Goal: Task Accomplishment & Management: Complete application form

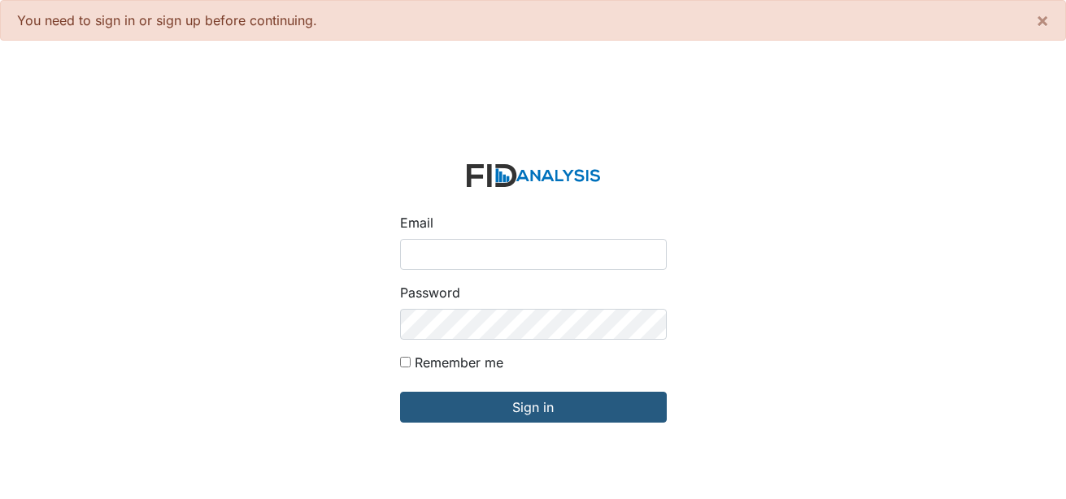
drag, startPoint x: 522, startPoint y: 251, endPoint x: 521, endPoint y: 259, distance: 8.2
click at [522, 251] on input "Email" at bounding box center [533, 254] width 267 height 31
type input "[EMAIL_ADDRESS][DOMAIN_NAME]"
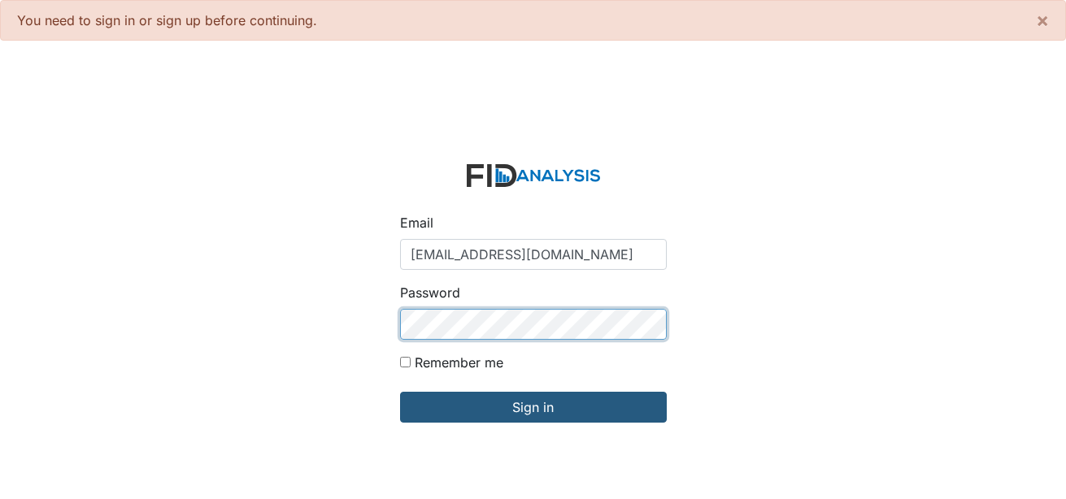
click at [400, 392] on input "Sign in" at bounding box center [533, 407] width 267 height 31
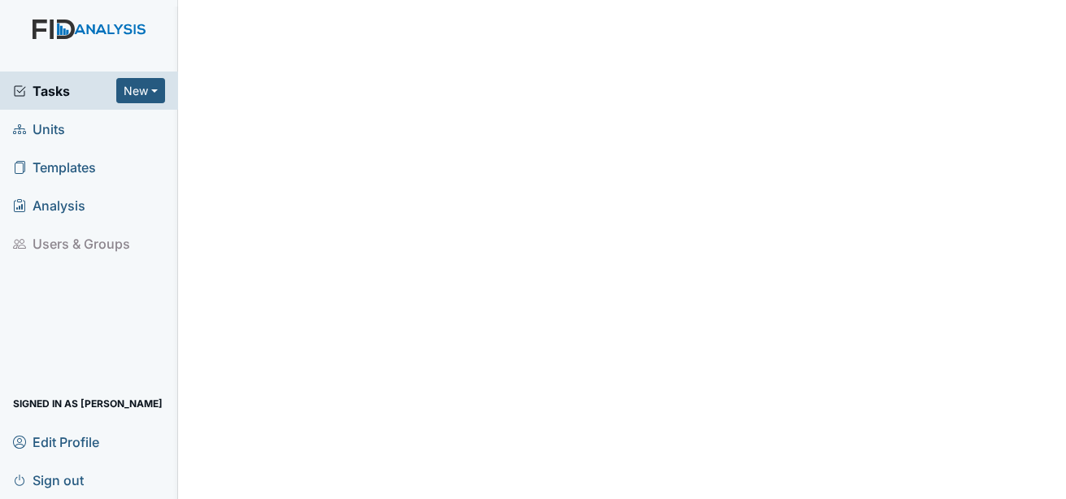
click at [56, 135] on span "Units" at bounding box center [39, 128] width 52 height 25
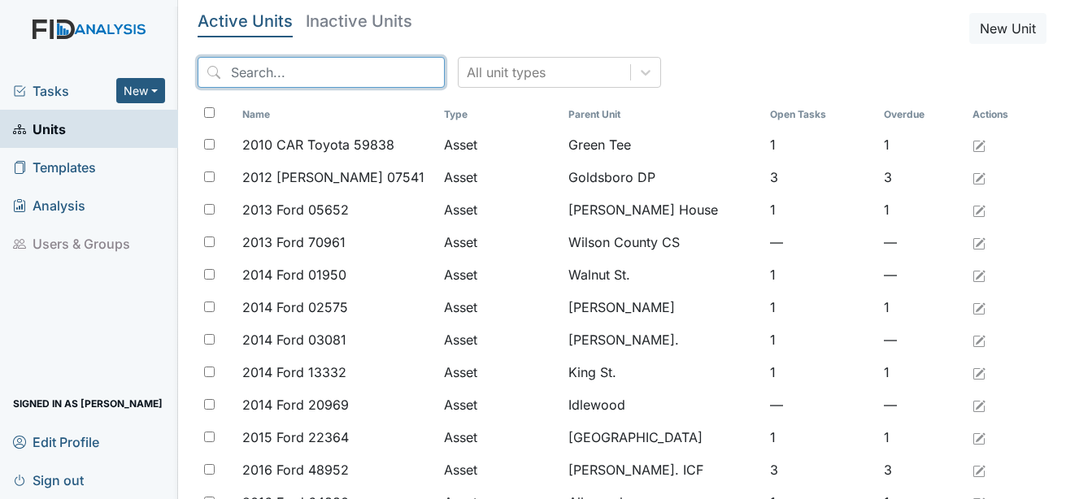
click at [282, 76] on input "search" at bounding box center [321, 72] width 247 height 31
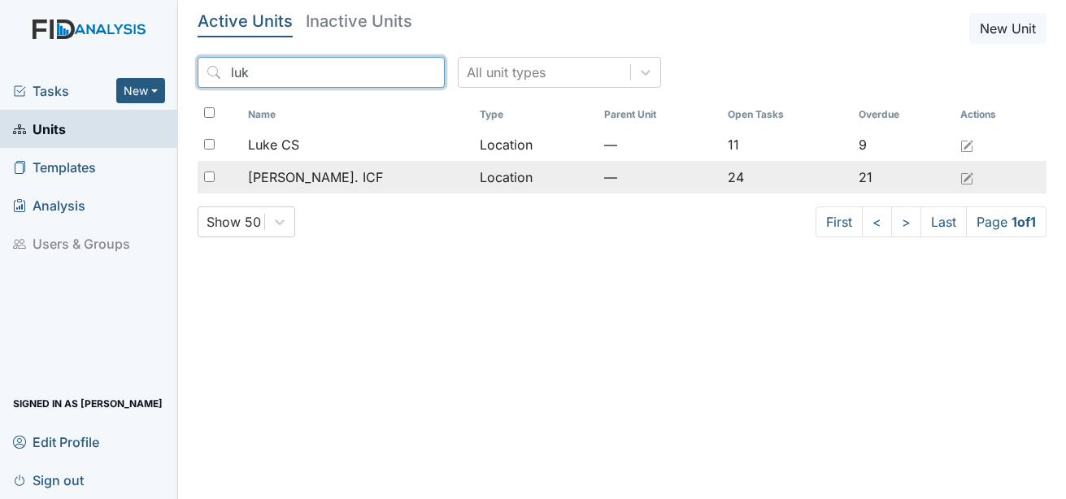
type input "luk"
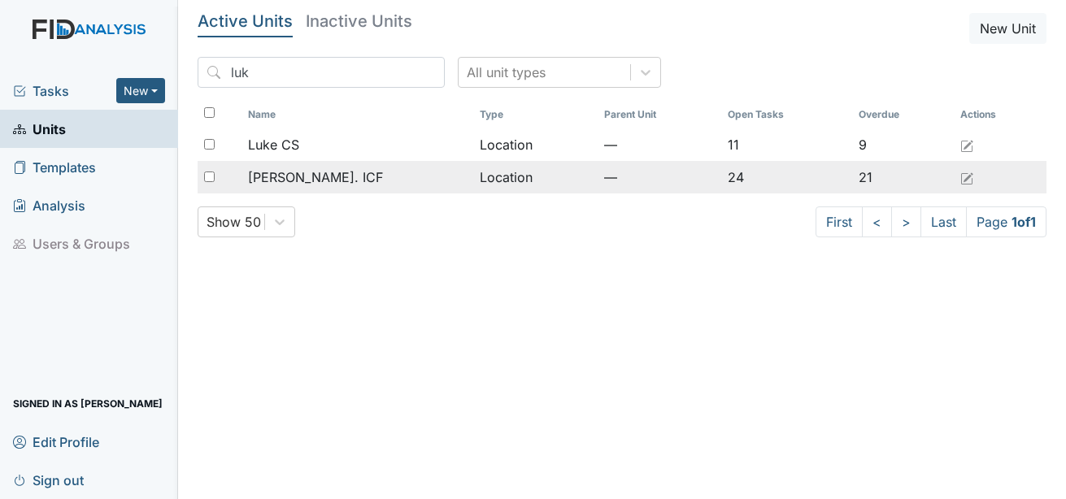
click at [310, 180] on span "[PERSON_NAME]. ICF" at bounding box center [315, 178] width 135 height 20
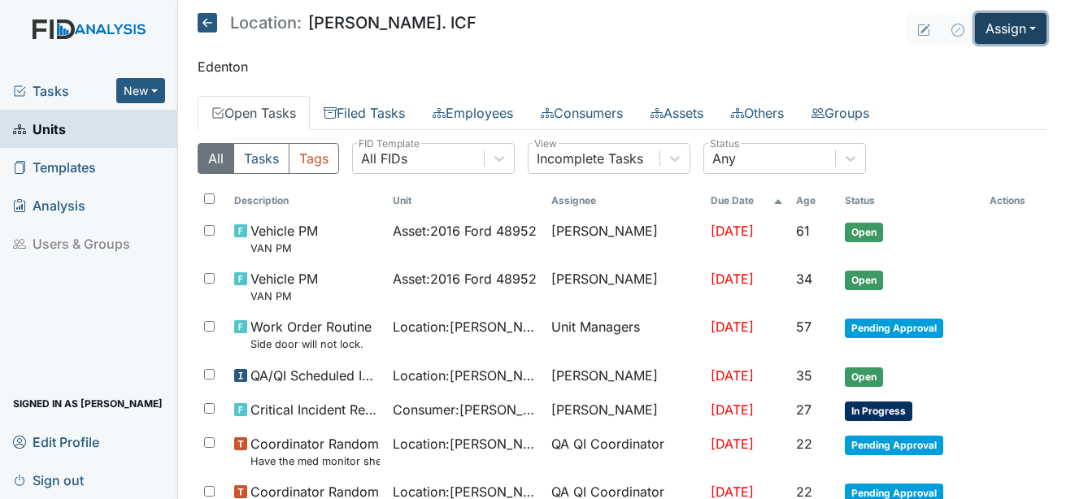
click at [1010, 30] on button "Assign" at bounding box center [1011, 28] width 72 height 31
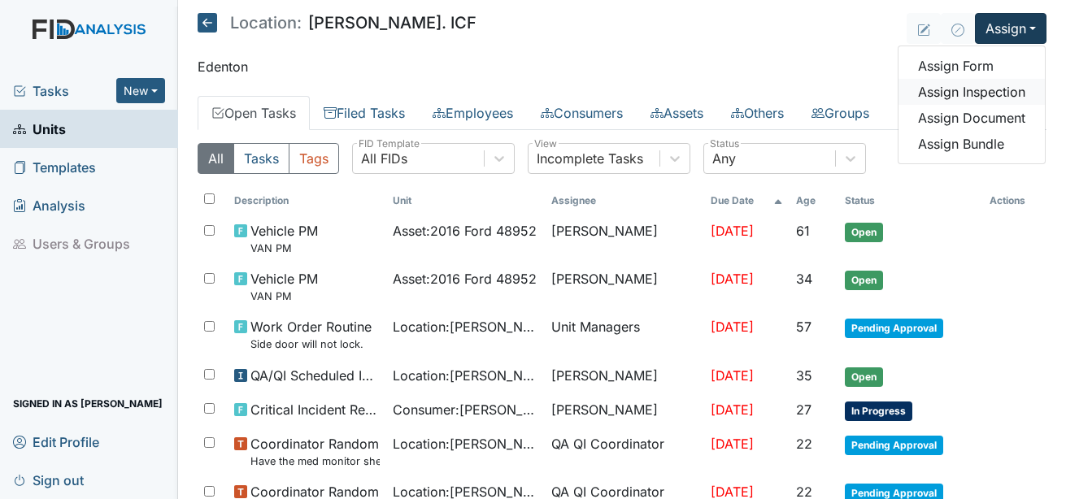
click at [988, 87] on link "Assign Inspection" at bounding box center [972, 92] width 146 height 26
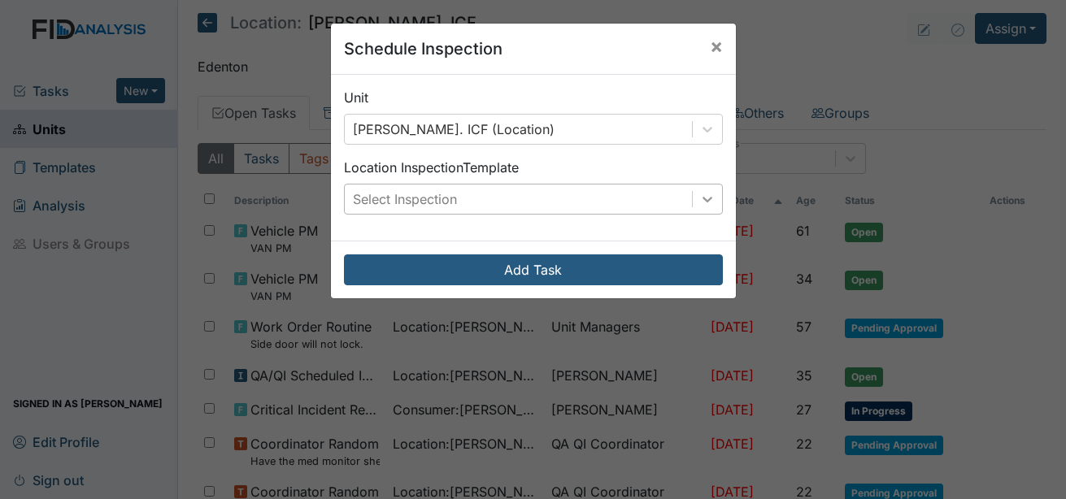
click at [699, 198] on icon at bounding box center [707, 199] width 16 height 16
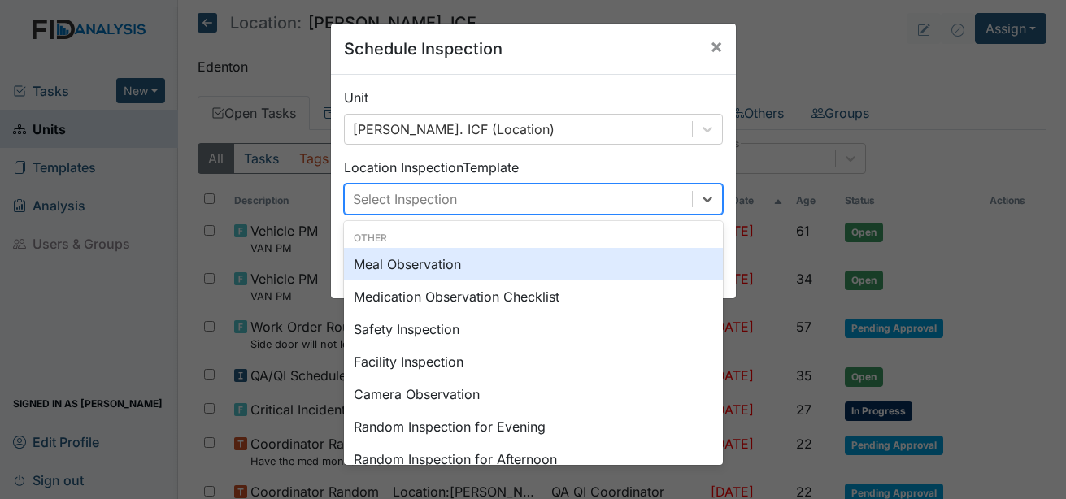
click at [441, 271] on div "Meal Observation" at bounding box center [533, 264] width 379 height 33
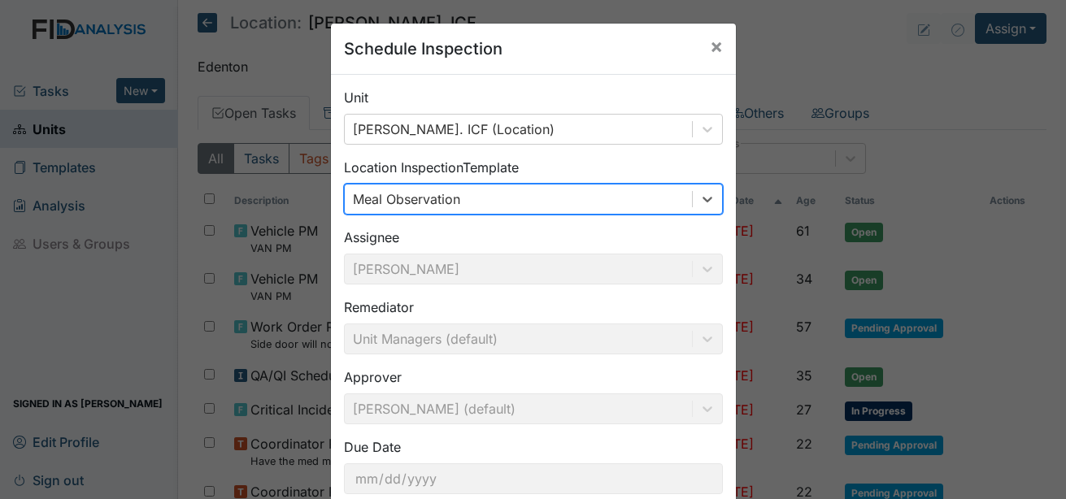
scroll to position [102, 0]
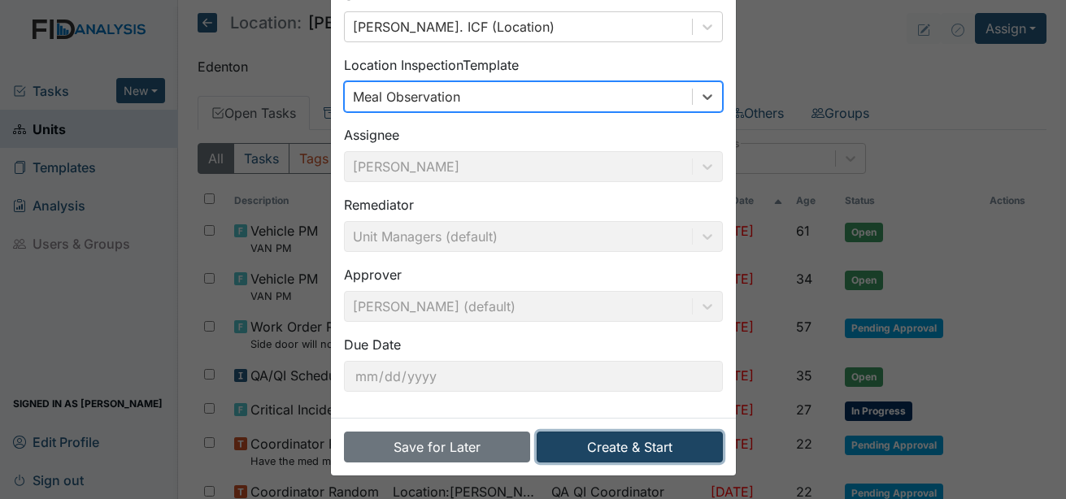
click at [620, 437] on button "Create & Start" at bounding box center [630, 447] width 186 height 31
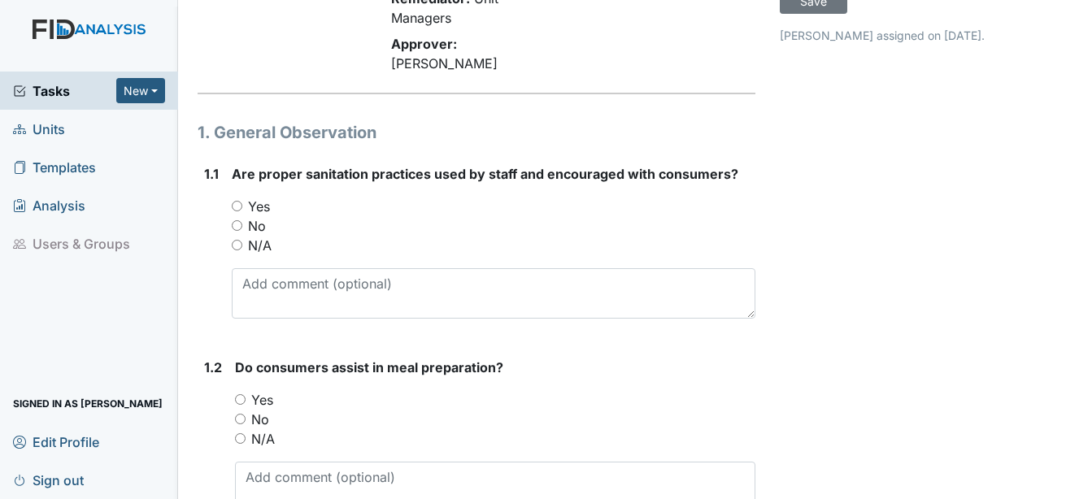
scroll to position [163, 0]
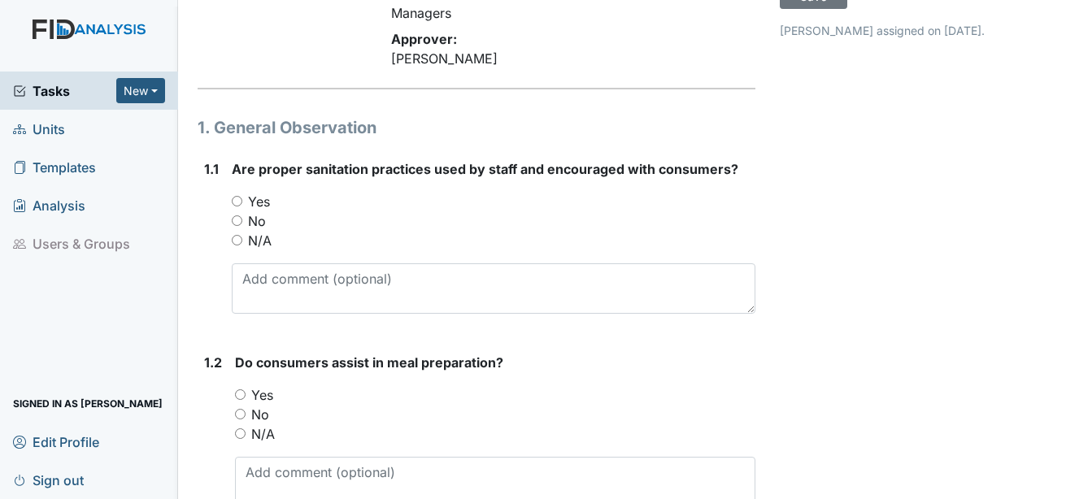
click at [263, 192] on label "Yes" at bounding box center [259, 202] width 22 height 20
click at [242, 196] on input "Yes" at bounding box center [237, 201] width 11 height 11
radio input "true"
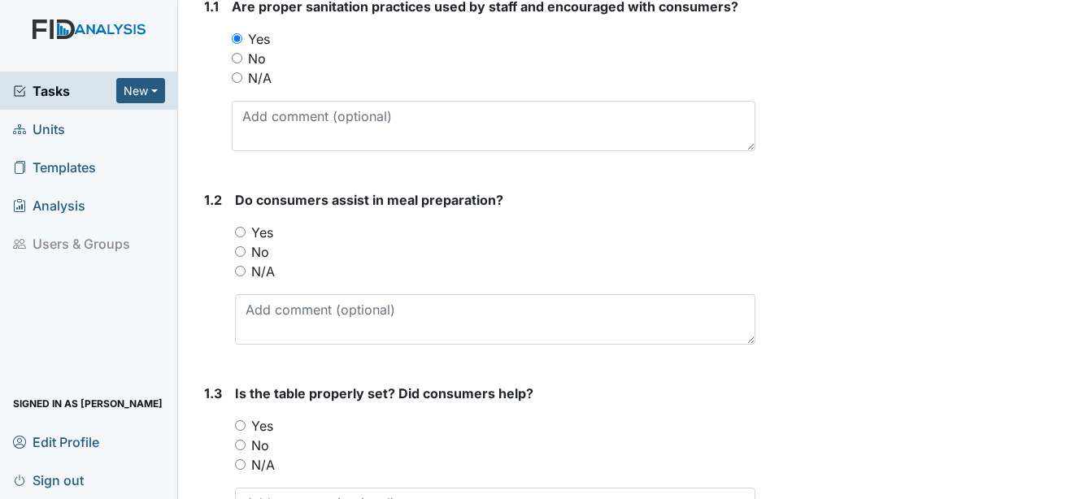
click at [261, 223] on label "Yes" at bounding box center [262, 233] width 22 height 20
click at [246, 227] on input "Yes" at bounding box center [240, 232] width 11 height 11
radio input "true"
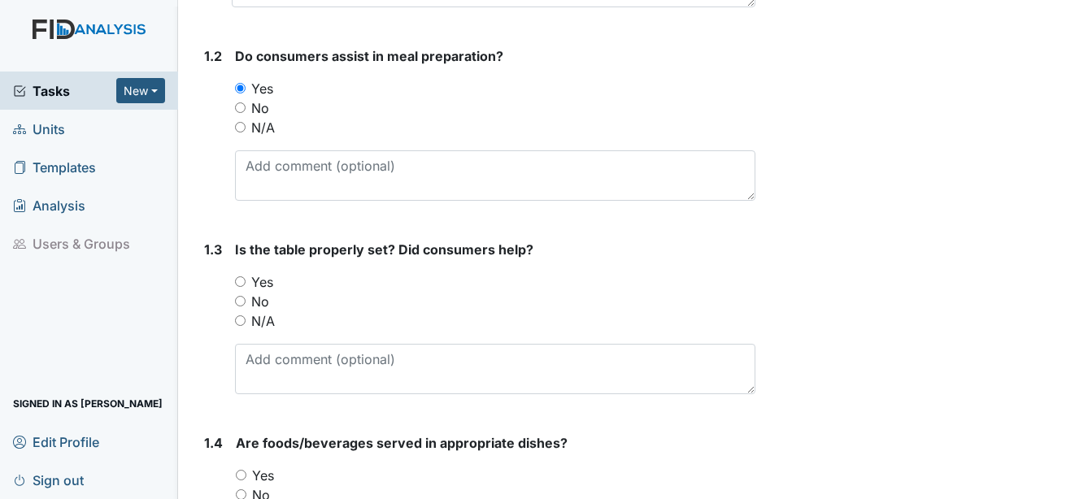
scroll to position [488, 0]
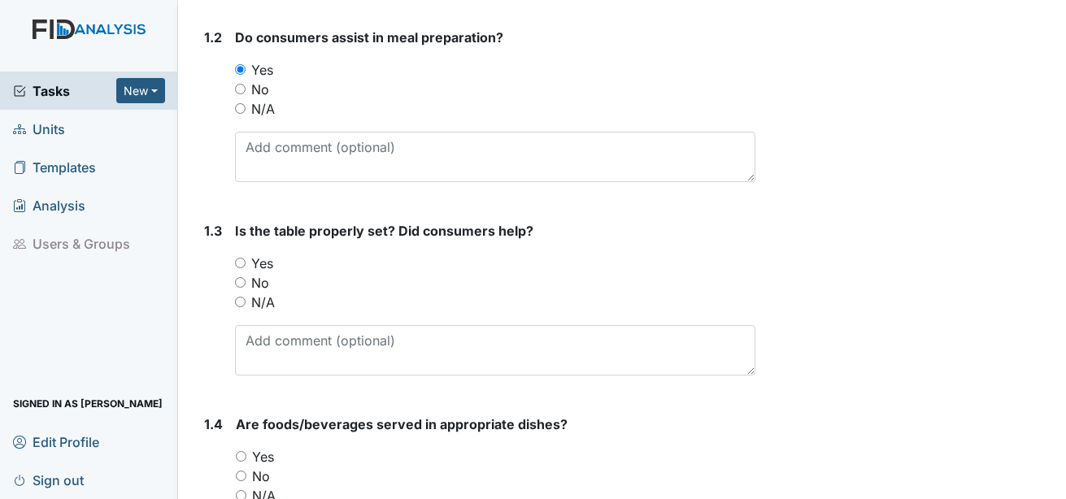
click at [265, 254] on label "Yes" at bounding box center [262, 264] width 22 height 20
click at [246, 258] on input "Yes" at bounding box center [240, 263] width 11 height 11
radio input "true"
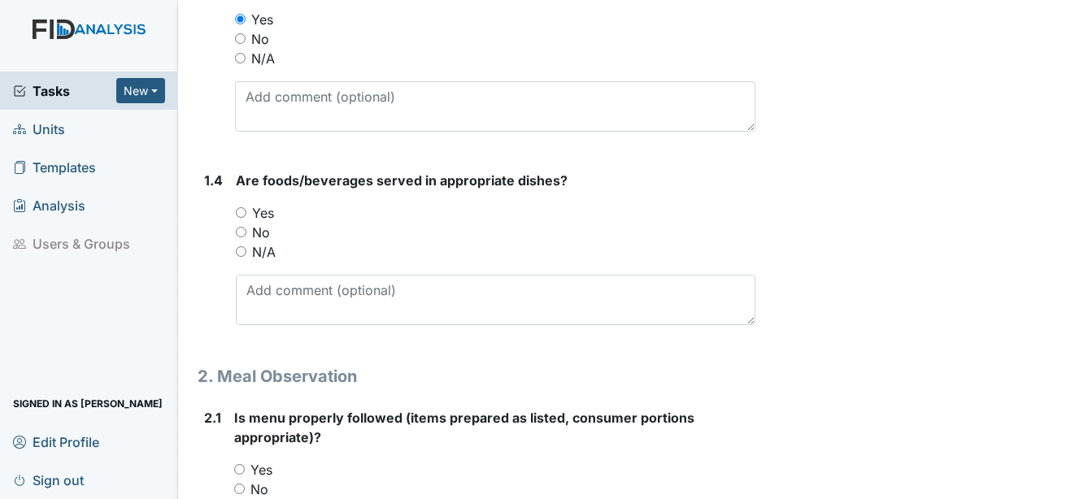
click at [263, 203] on label "Yes" at bounding box center [263, 213] width 22 height 20
click at [246, 207] on input "Yes" at bounding box center [241, 212] width 11 height 11
radio input "true"
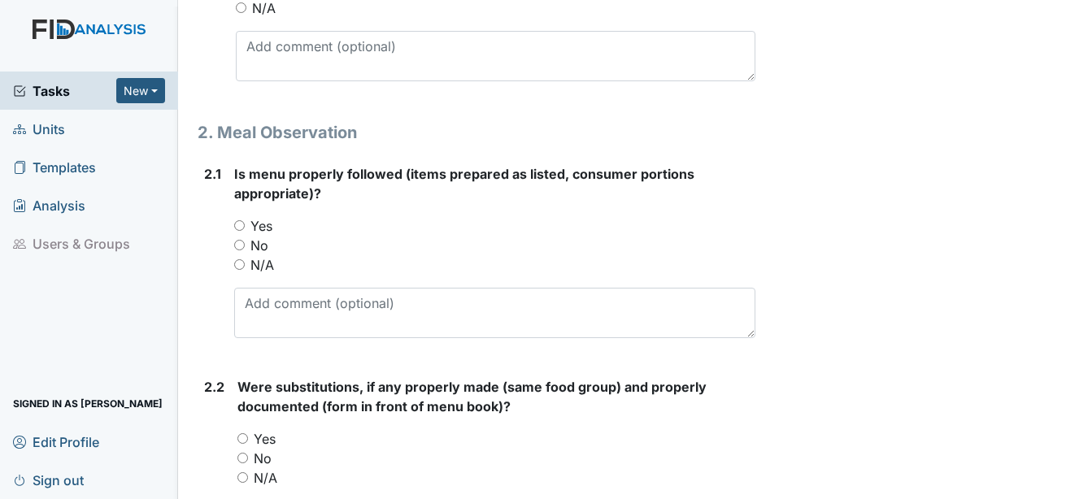
click at [261, 216] on label "Yes" at bounding box center [261, 226] width 22 height 20
click at [245, 220] on input "Yes" at bounding box center [239, 225] width 11 height 11
radio input "true"
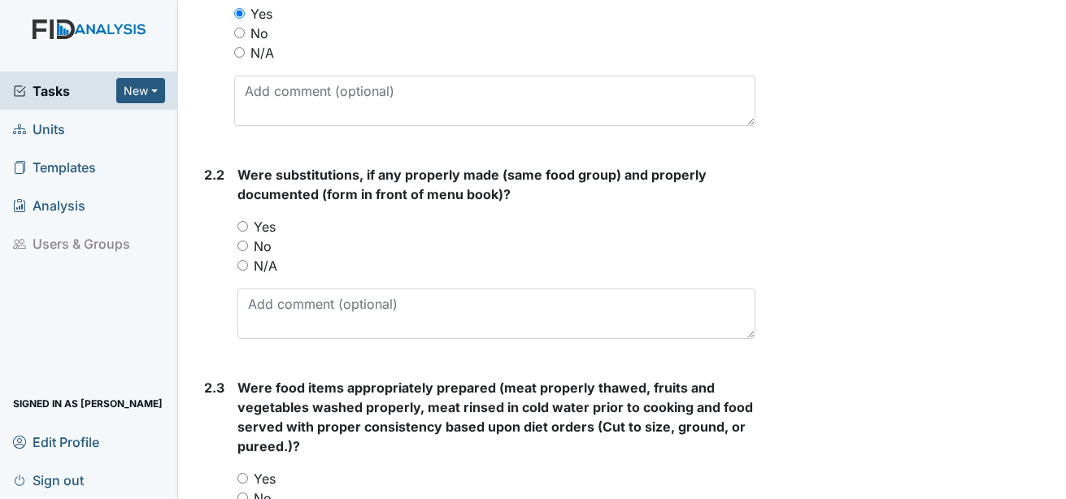
scroll to position [1220, 0]
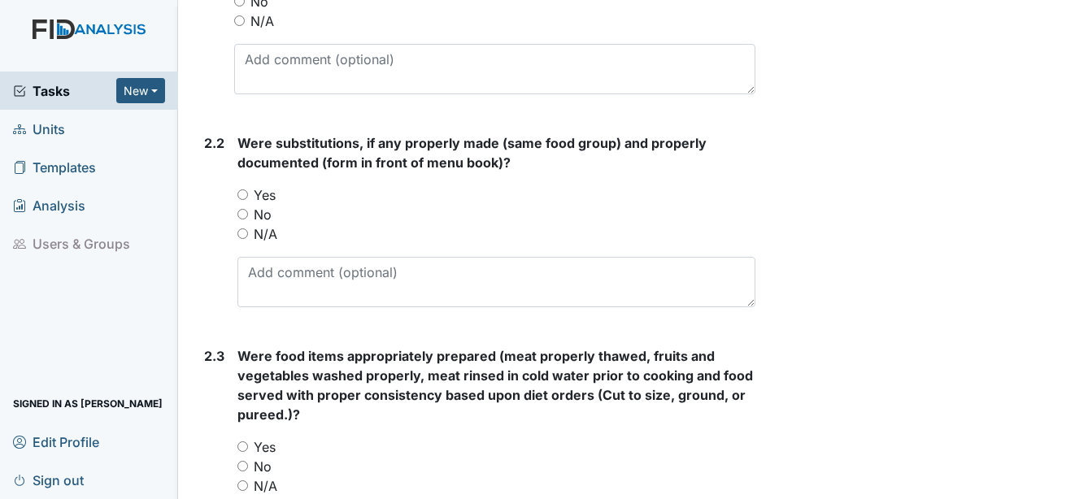
click at [263, 185] on label "Yes" at bounding box center [265, 195] width 22 height 20
click at [248, 189] on input "Yes" at bounding box center [242, 194] width 11 height 11
radio input "true"
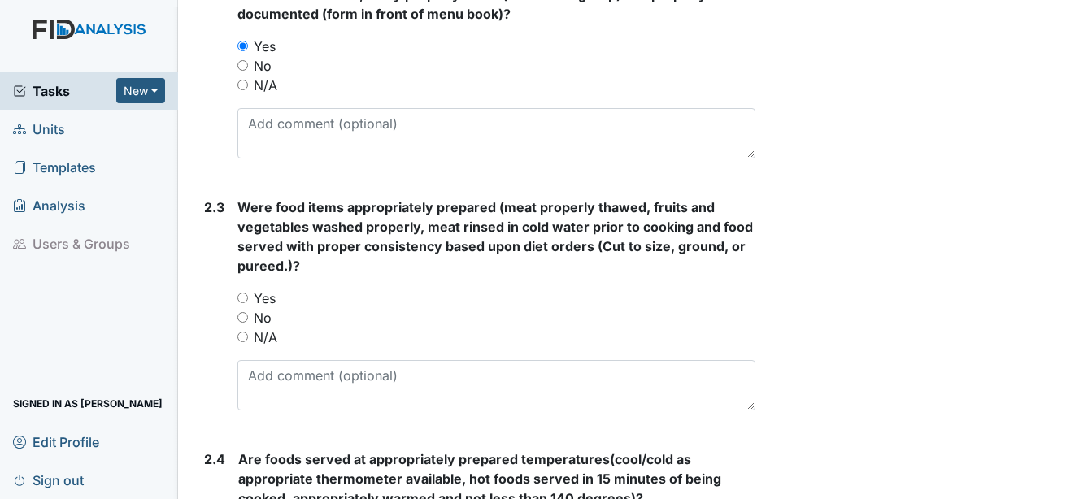
scroll to position [1382, 0]
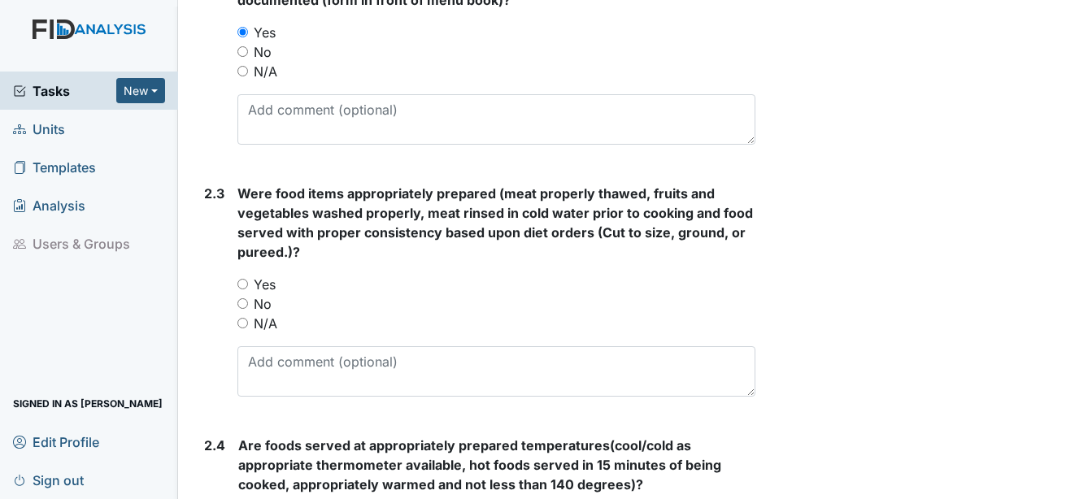
click at [272, 275] on label "Yes" at bounding box center [265, 285] width 22 height 20
click at [248, 279] on input "Yes" at bounding box center [242, 284] width 11 height 11
radio input "true"
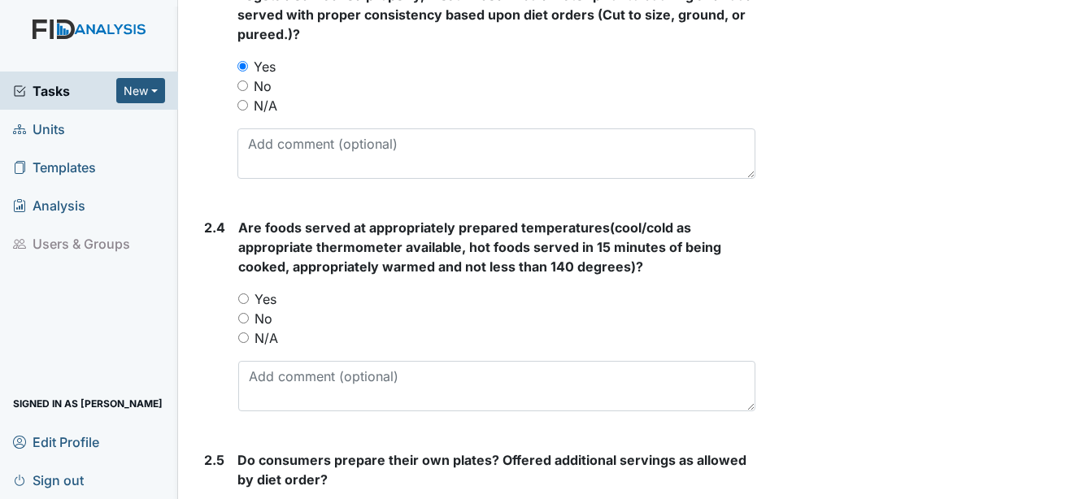
scroll to position [1626, 0]
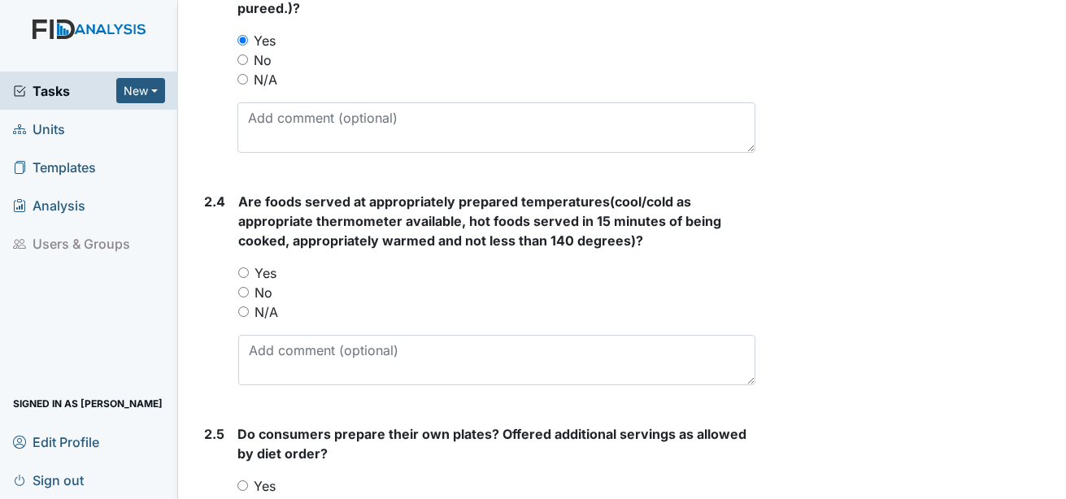
click at [265, 263] on label "Yes" at bounding box center [266, 273] width 22 height 20
click at [249, 268] on input "Yes" at bounding box center [243, 273] width 11 height 11
radio input "true"
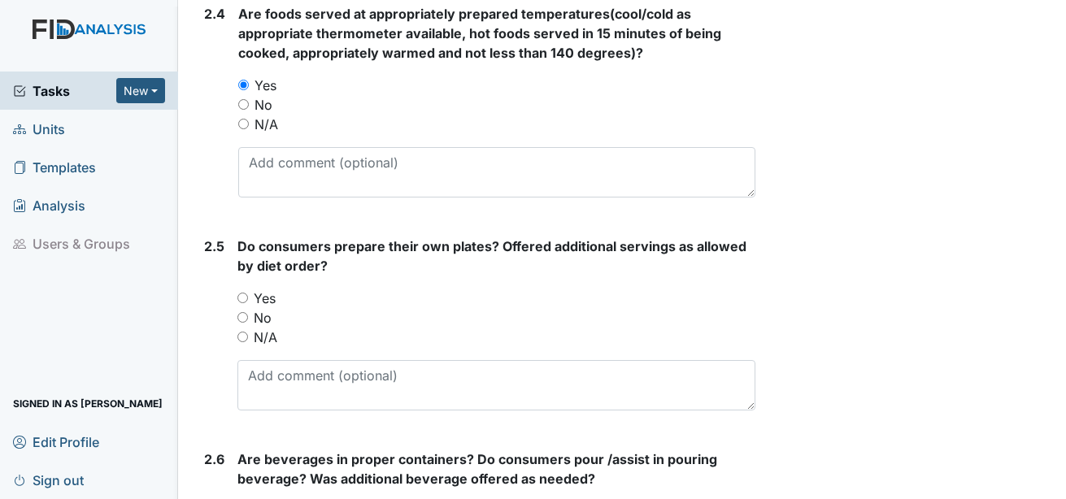
scroll to position [1870, 0]
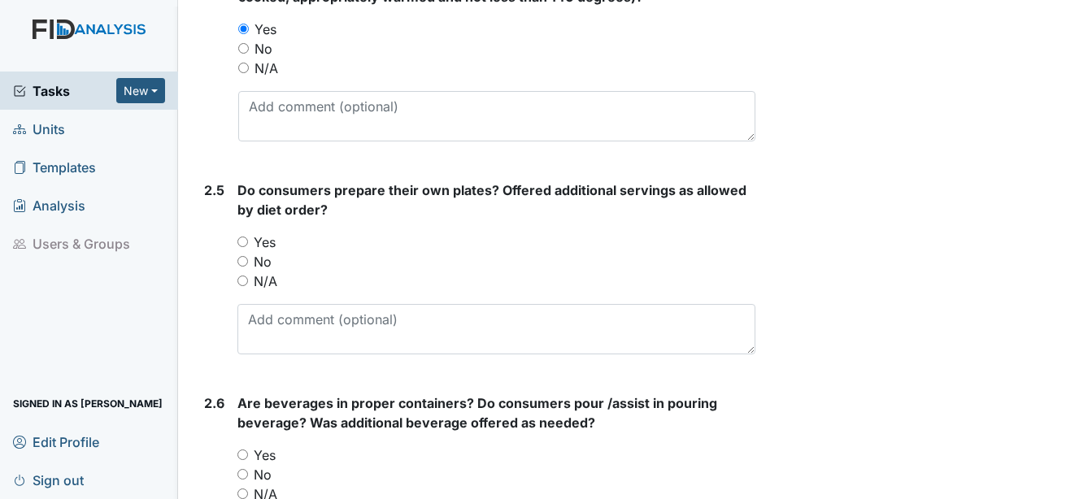
click at [258, 233] on label "Yes" at bounding box center [265, 243] width 22 height 20
click at [248, 237] on input "Yes" at bounding box center [242, 242] width 11 height 11
radio input "true"
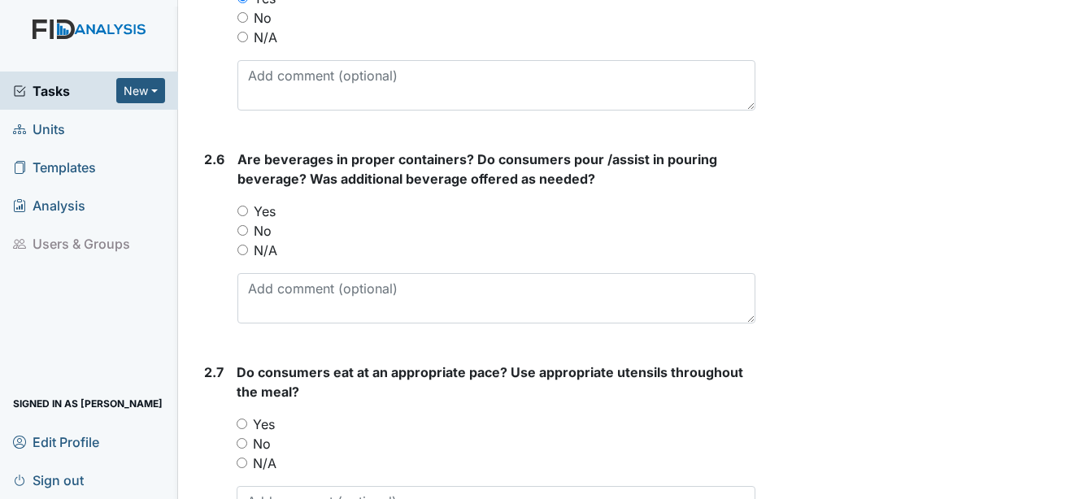
click at [269, 202] on label "Yes" at bounding box center [265, 212] width 22 height 20
click at [248, 206] on input "Yes" at bounding box center [242, 211] width 11 height 11
radio input "true"
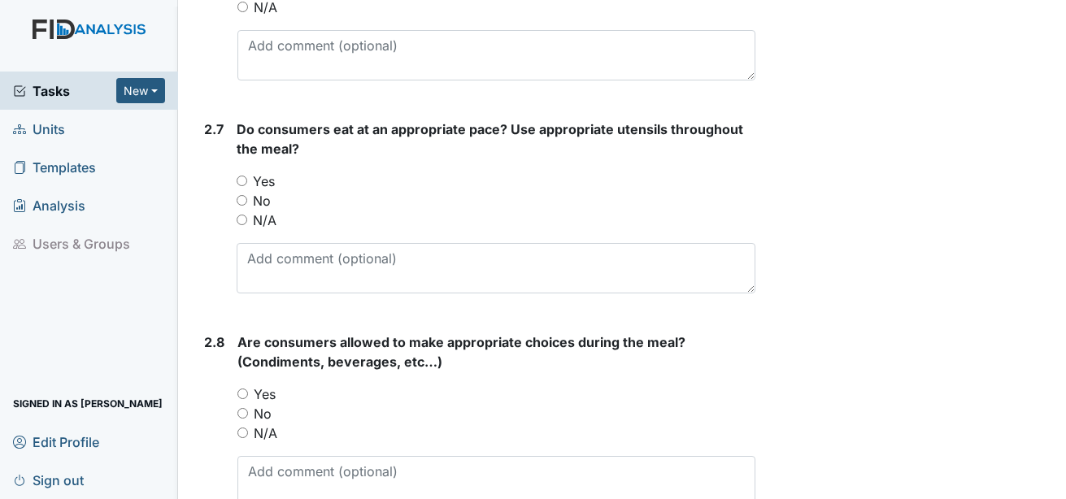
scroll to position [2358, 0]
click at [262, 171] on label "Yes" at bounding box center [264, 181] width 22 height 20
click at [247, 175] on input "Yes" at bounding box center [242, 180] width 11 height 11
radio input "true"
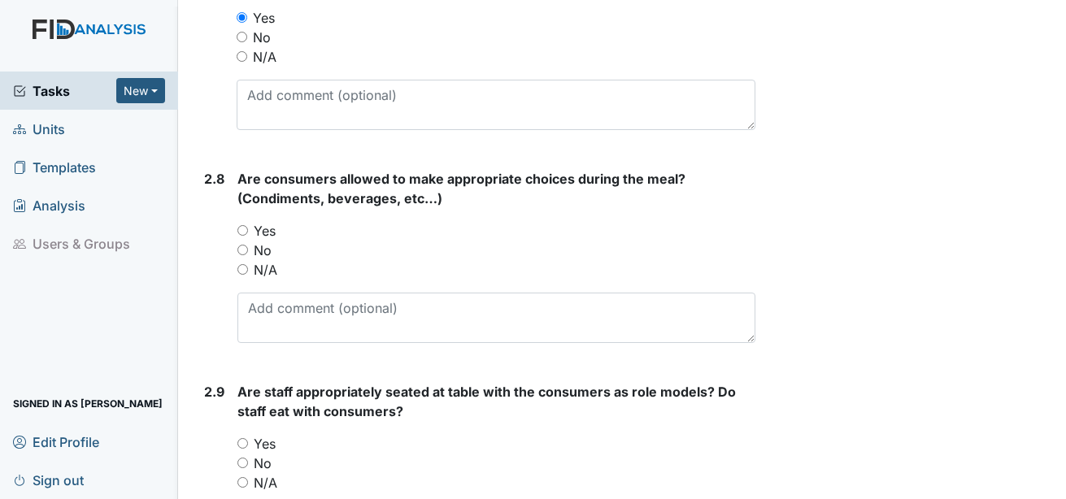
click at [264, 221] on label "Yes" at bounding box center [265, 231] width 22 height 20
click at [248, 225] on input "Yes" at bounding box center [242, 230] width 11 height 11
radio input "true"
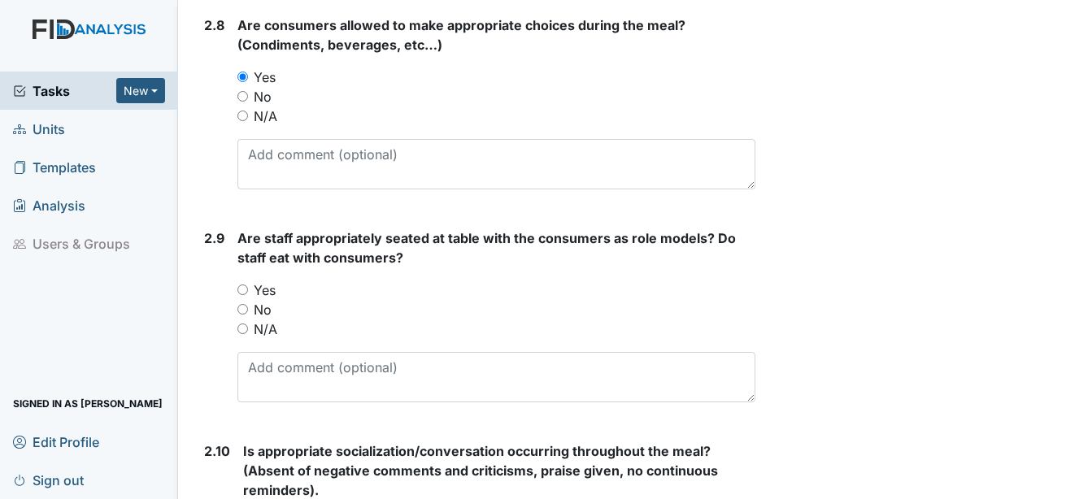
scroll to position [2683, 0]
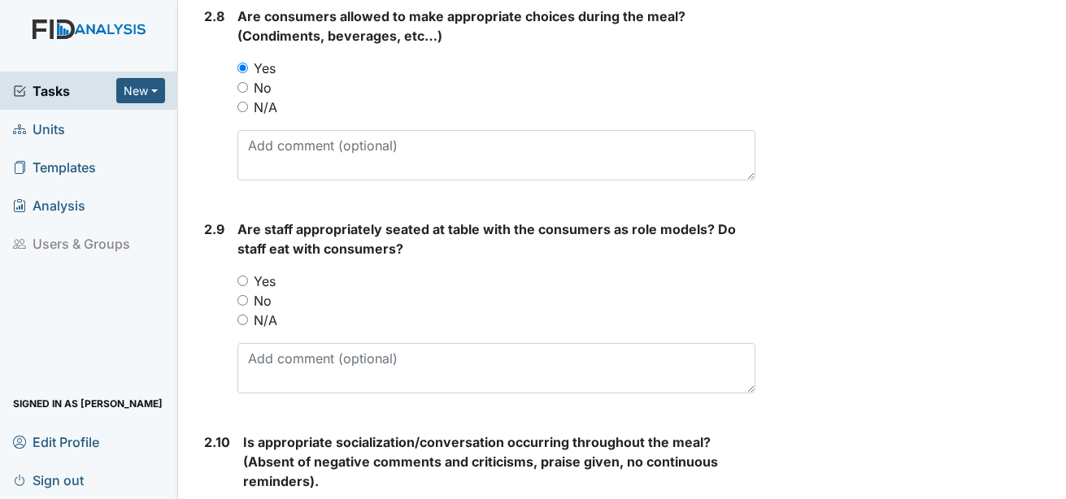
click at [265, 272] on label "Yes" at bounding box center [265, 282] width 22 height 20
click at [248, 276] on input "Yes" at bounding box center [242, 281] width 11 height 11
radio input "true"
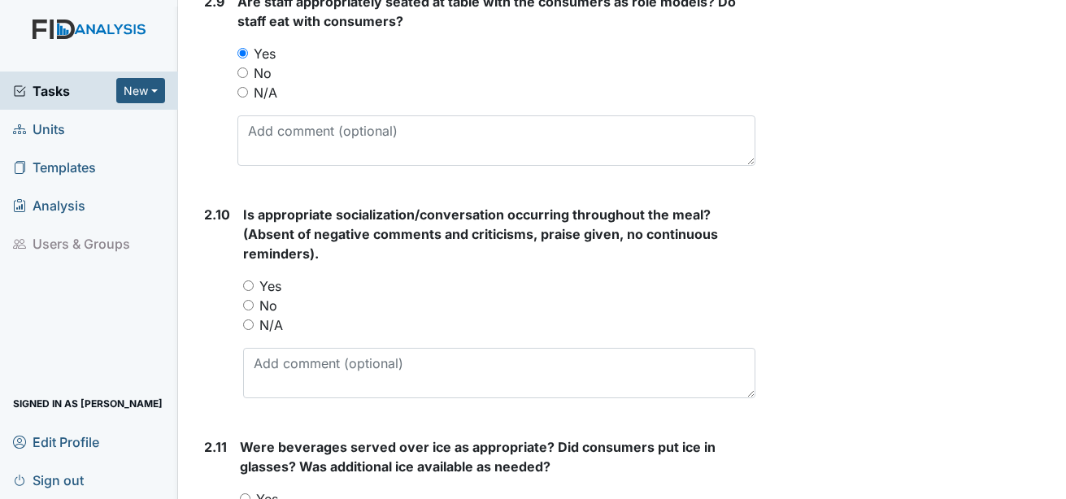
scroll to position [2927, 0]
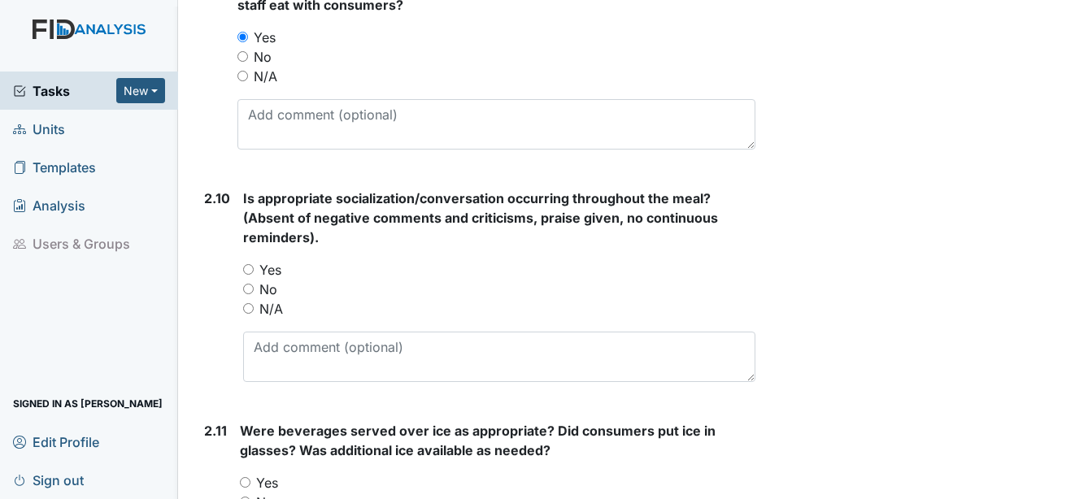
click at [269, 260] on label "Yes" at bounding box center [270, 270] width 22 height 20
click at [254, 264] on input "Yes" at bounding box center [248, 269] width 11 height 11
radio input "true"
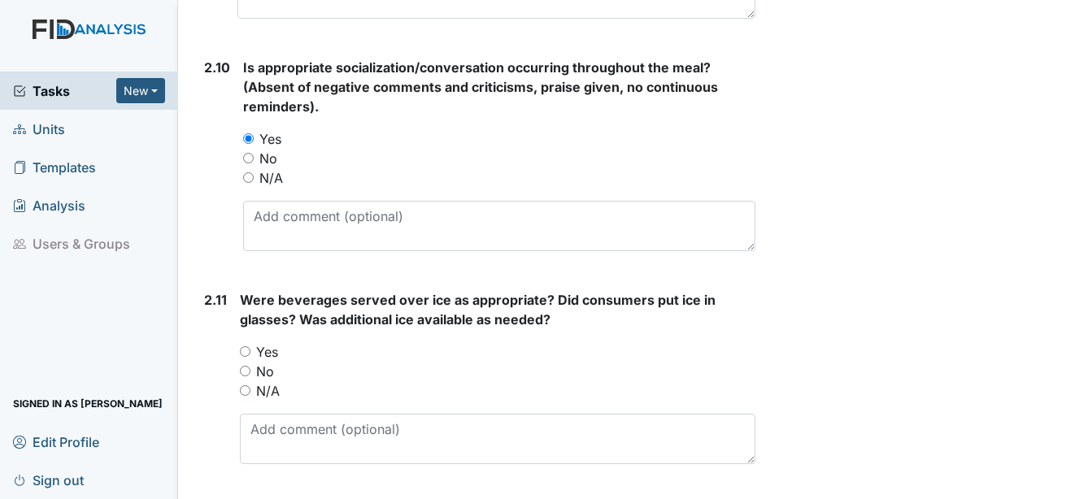
scroll to position [3090, 0]
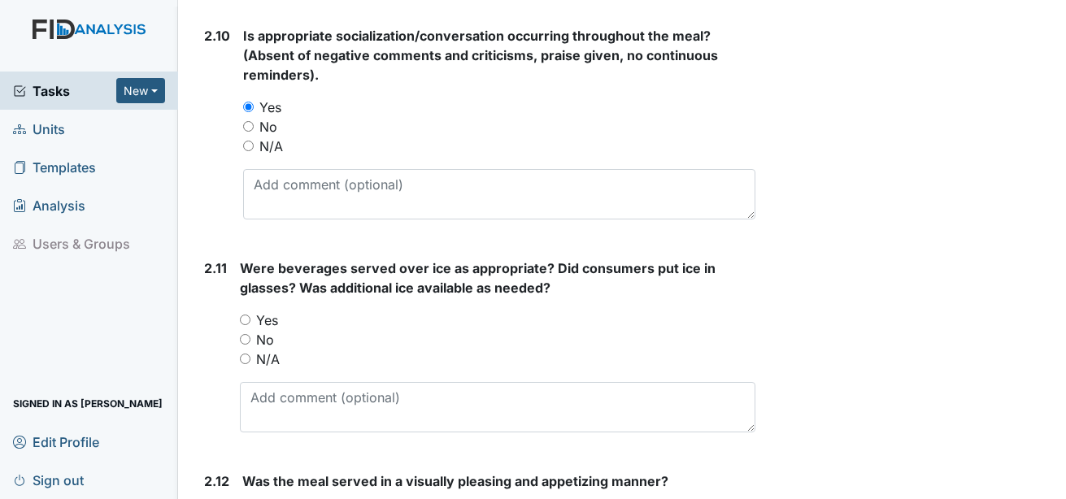
click at [277, 311] on label "Yes" at bounding box center [267, 321] width 22 height 20
click at [250, 315] on input "Yes" at bounding box center [245, 320] width 11 height 11
radio input "true"
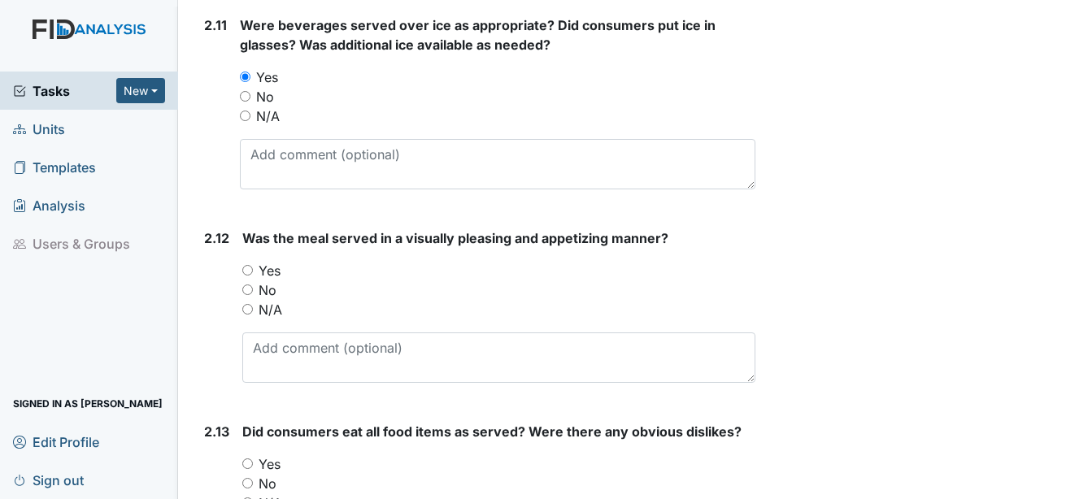
scroll to position [3334, 0]
click at [273, 260] on label "Yes" at bounding box center [270, 270] width 22 height 20
click at [253, 264] on input "Yes" at bounding box center [247, 269] width 11 height 11
radio input "true"
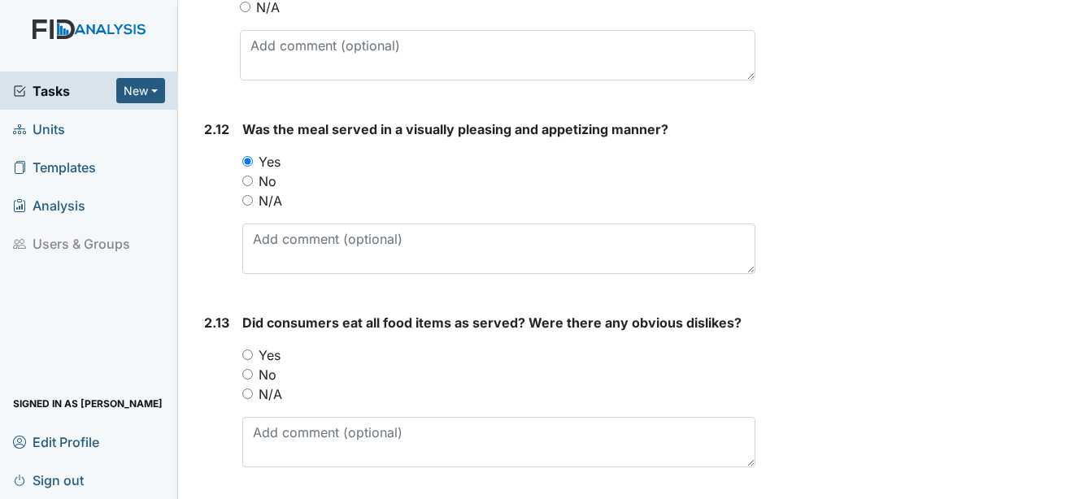
scroll to position [3578, 0]
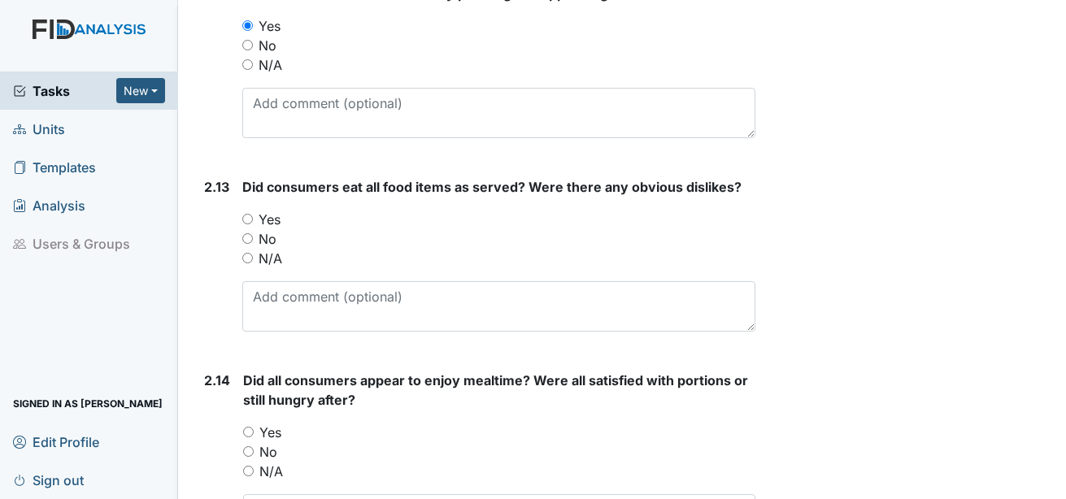
click at [264, 210] on label "Yes" at bounding box center [270, 220] width 22 height 20
click at [253, 214] on input "Yes" at bounding box center [247, 219] width 11 height 11
radio input "true"
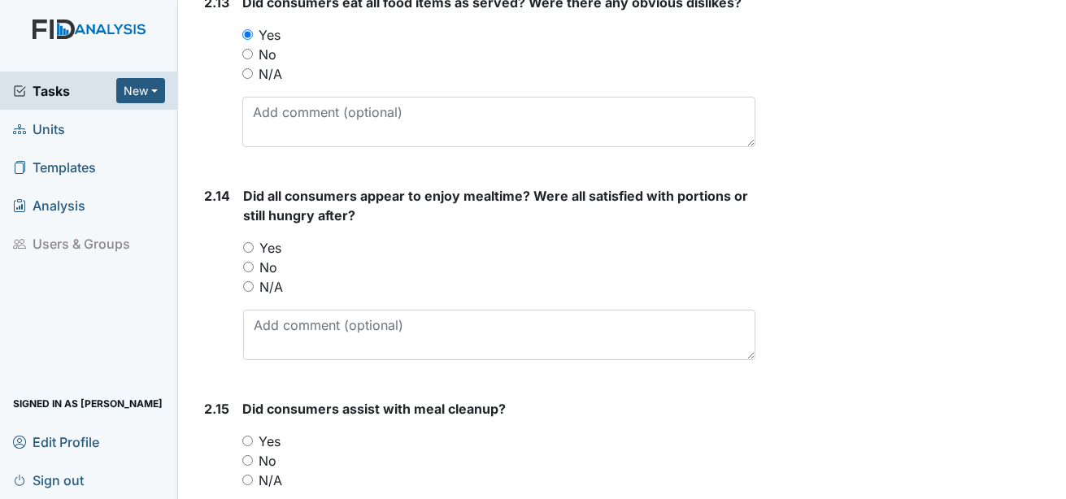
scroll to position [3822, 0]
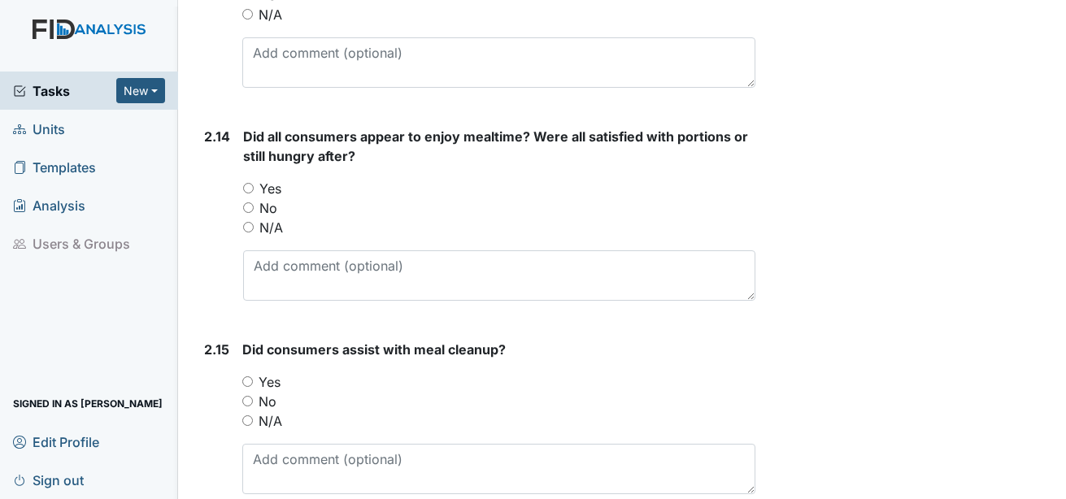
click at [267, 179] on label "Yes" at bounding box center [270, 189] width 22 height 20
click at [254, 183] on input "Yes" at bounding box center [248, 188] width 11 height 11
radio input "true"
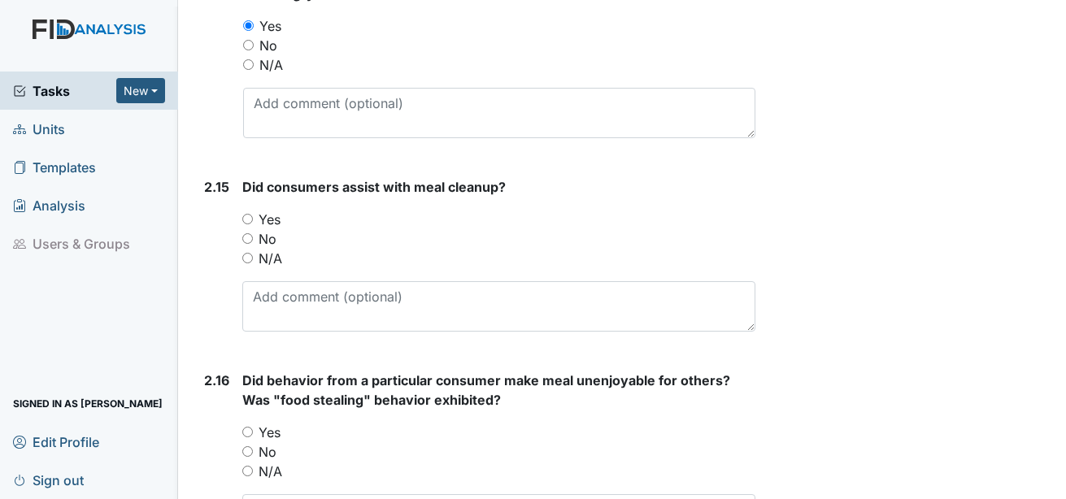
click at [267, 210] on label "Yes" at bounding box center [270, 220] width 22 height 20
click at [253, 214] on input "Yes" at bounding box center [247, 219] width 11 height 11
radio input "true"
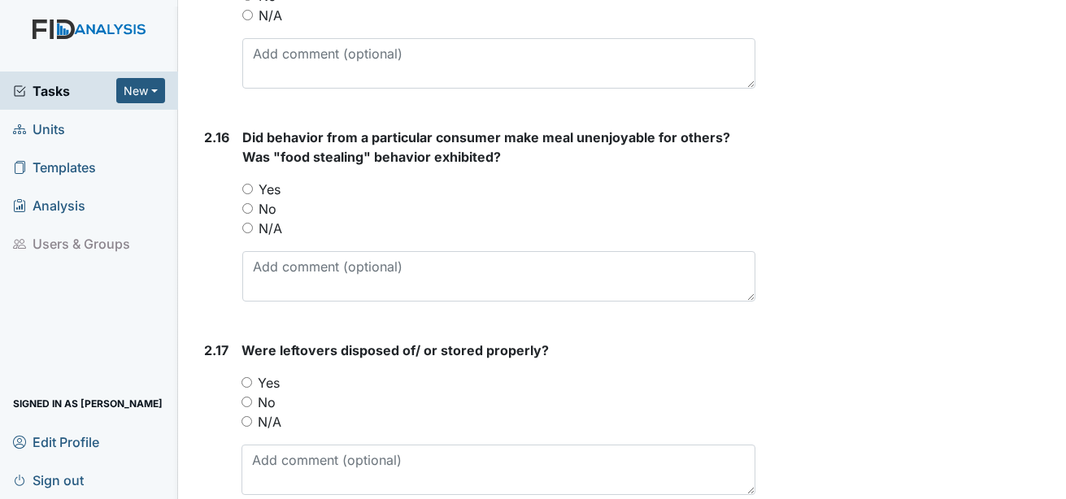
scroll to position [4228, 0]
click at [272, 218] on label "N/A" at bounding box center [271, 228] width 24 height 20
click at [253, 222] on input "N/A" at bounding box center [247, 227] width 11 height 11
radio input "true"
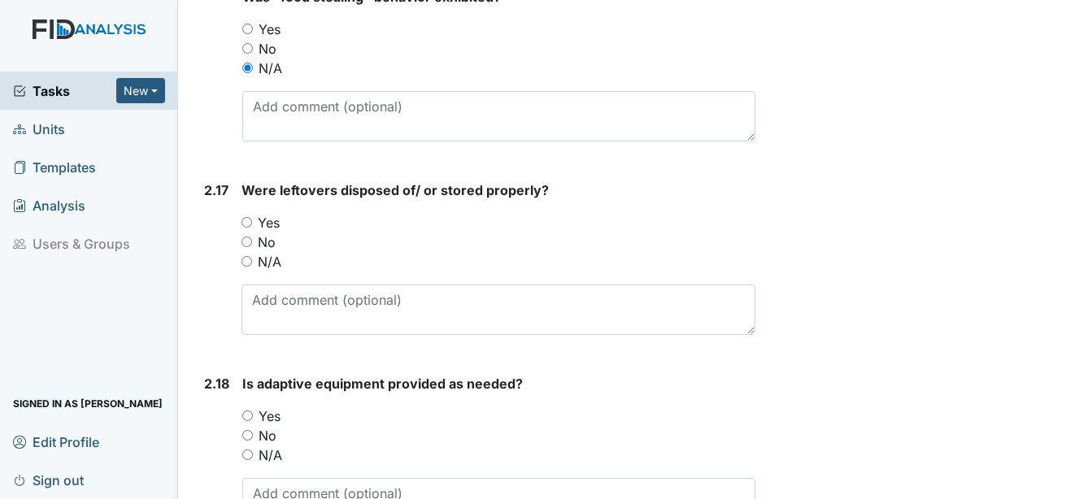
scroll to position [4391, 0]
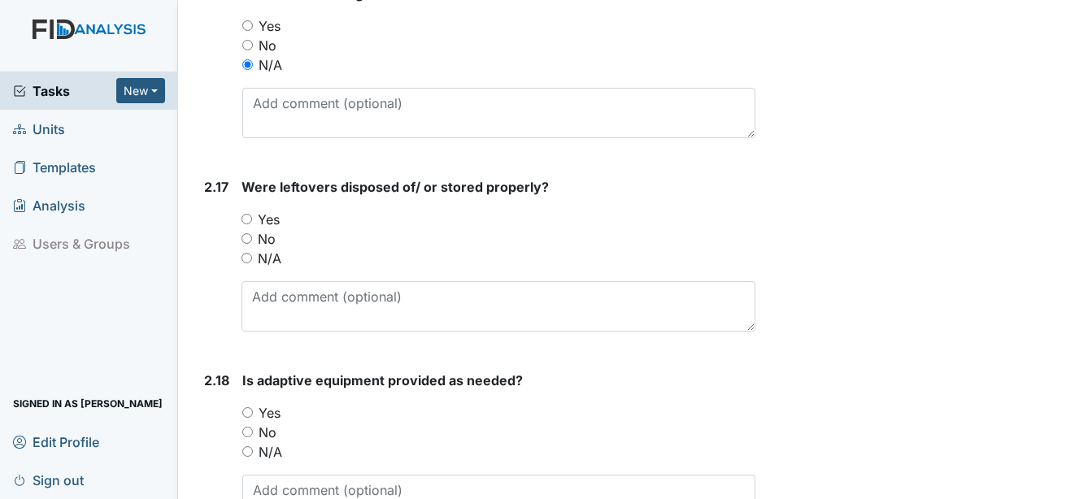
click at [269, 210] on label "Yes" at bounding box center [269, 220] width 22 height 20
click at [252, 214] on input "Yes" at bounding box center [247, 219] width 11 height 11
radio input "true"
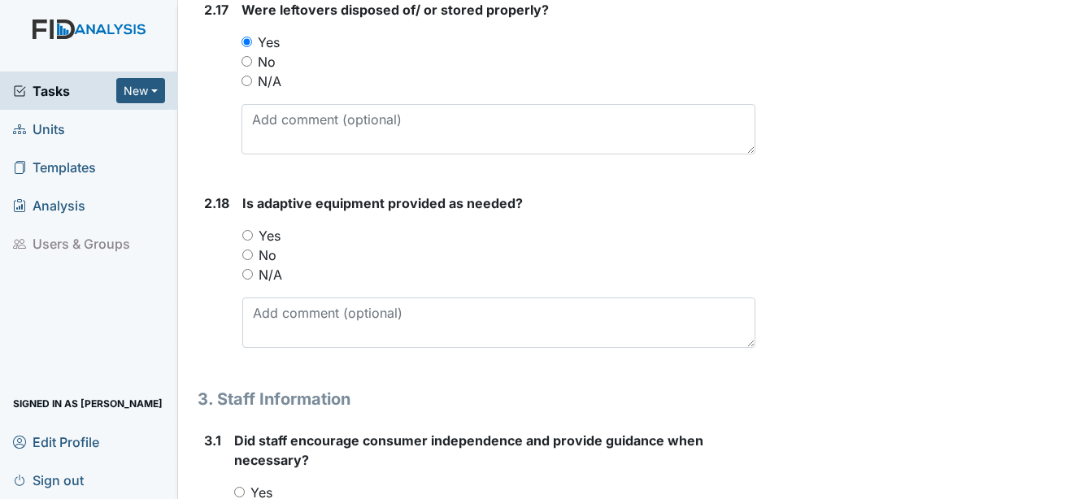
scroll to position [4635, 0]
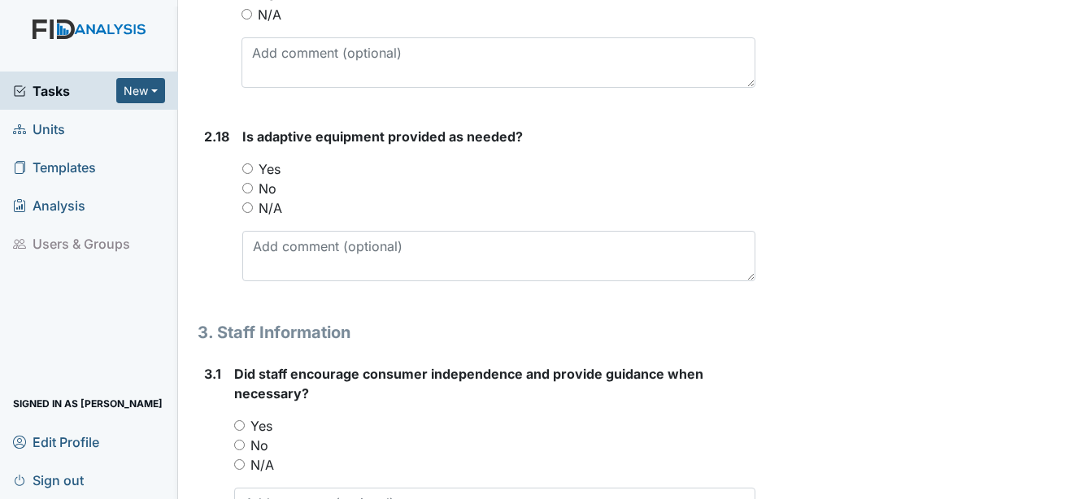
click at [268, 179] on label "No" at bounding box center [268, 189] width 18 height 20
click at [253, 183] on input "No" at bounding box center [247, 188] width 11 height 11
radio input "true"
click at [268, 159] on label "Yes" at bounding box center [270, 169] width 22 height 20
click at [253, 163] on input "Yes" at bounding box center [247, 168] width 11 height 11
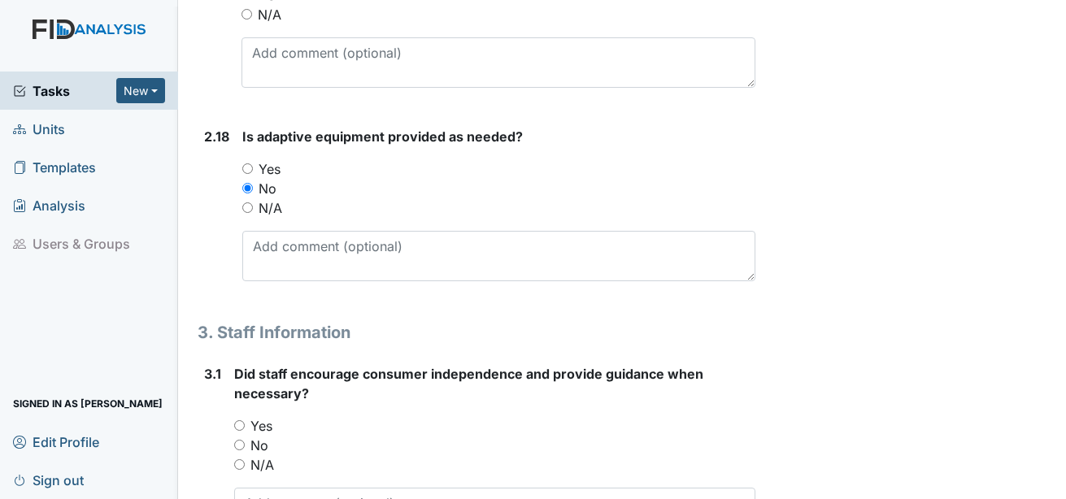
radio input "true"
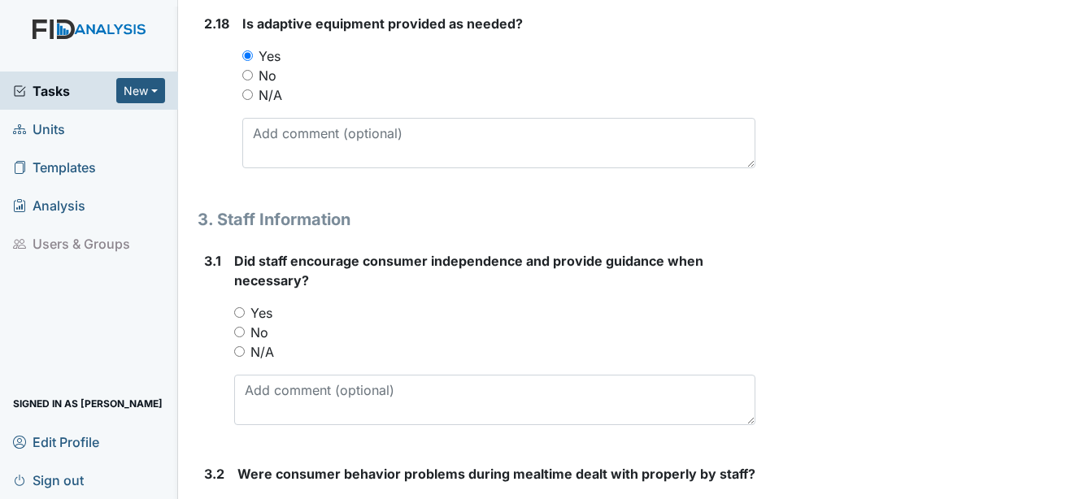
scroll to position [4797, 0]
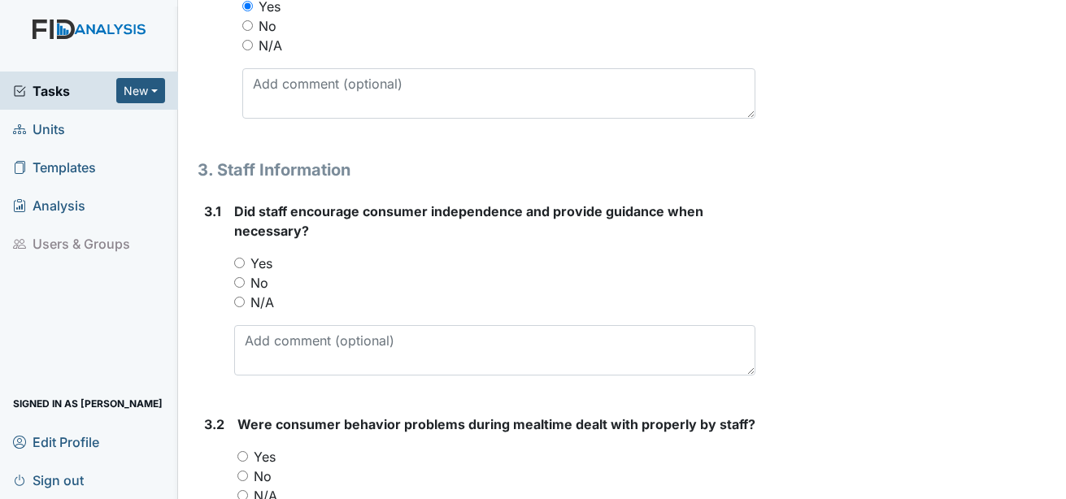
click at [263, 254] on label "Yes" at bounding box center [261, 264] width 22 height 20
click at [245, 258] on input "Yes" at bounding box center [239, 263] width 11 height 11
radio input "true"
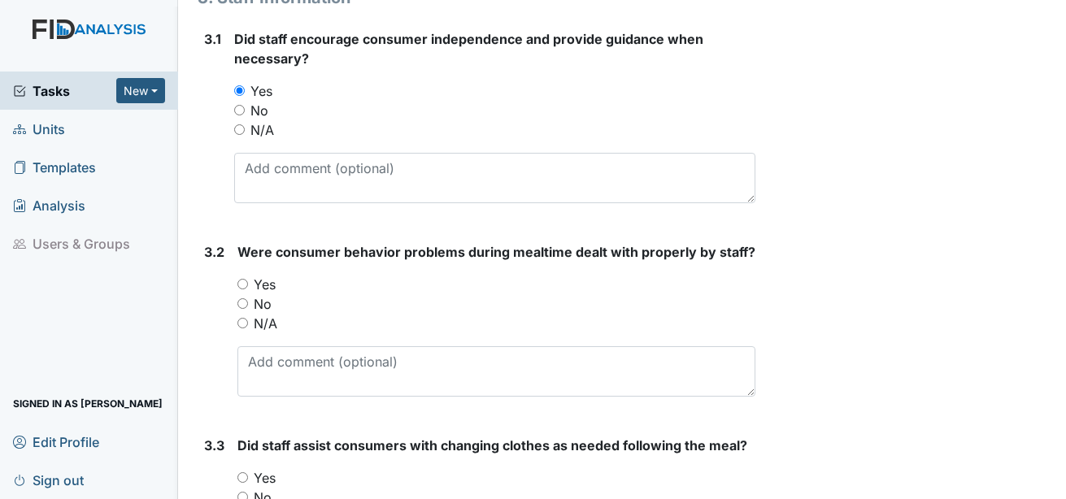
scroll to position [5041, 0]
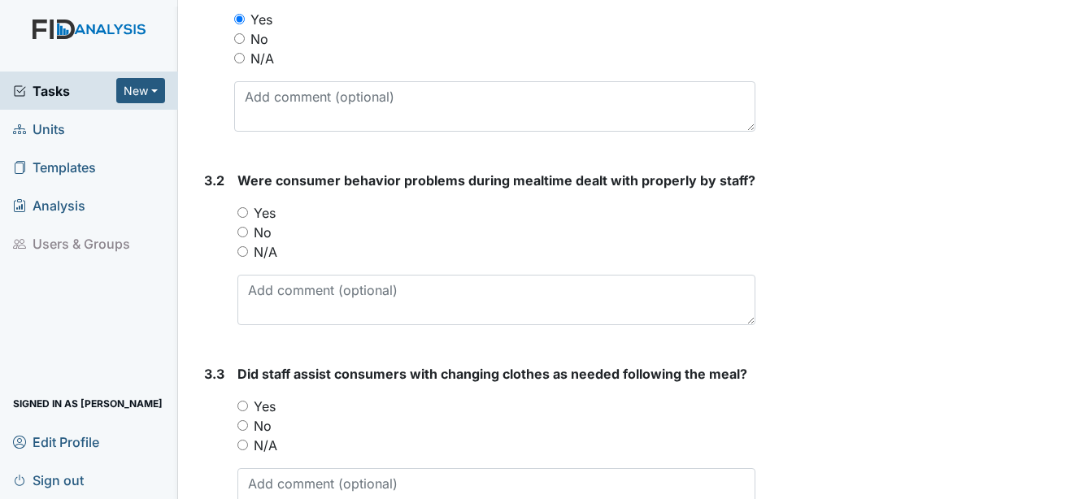
click at [261, 203] on label "Yes" at bounding box center [265, 213] width 22 height 20
click at [248, 207] on input "Yes" at bounding box center [242, 212] width 11 height 11
radio input "true"
click at [267, 242] on label "N/A" at bounding box center [266, 252] width 24 height 20
click at [248, 246] on input "N/A" at bounding box center [242, 251] width 11 height 11
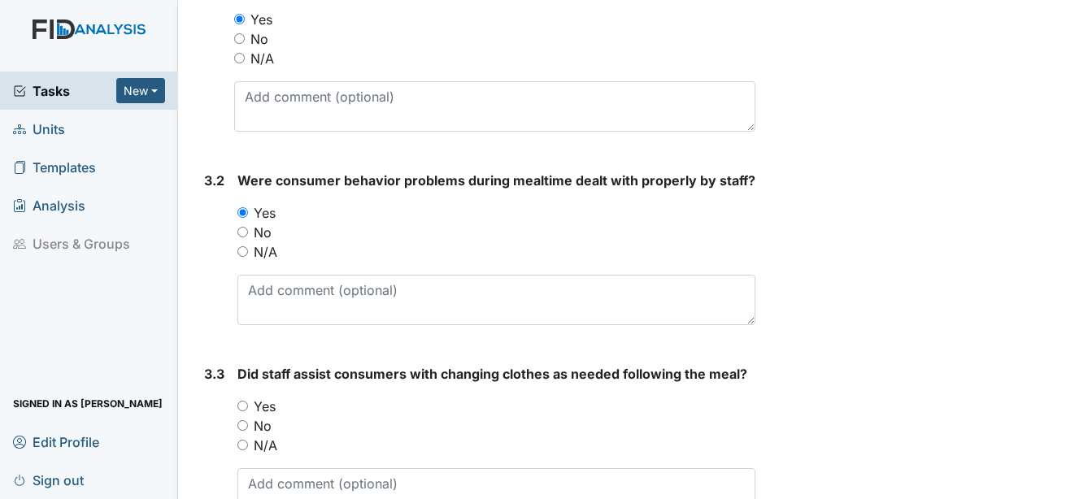
radio input "true"
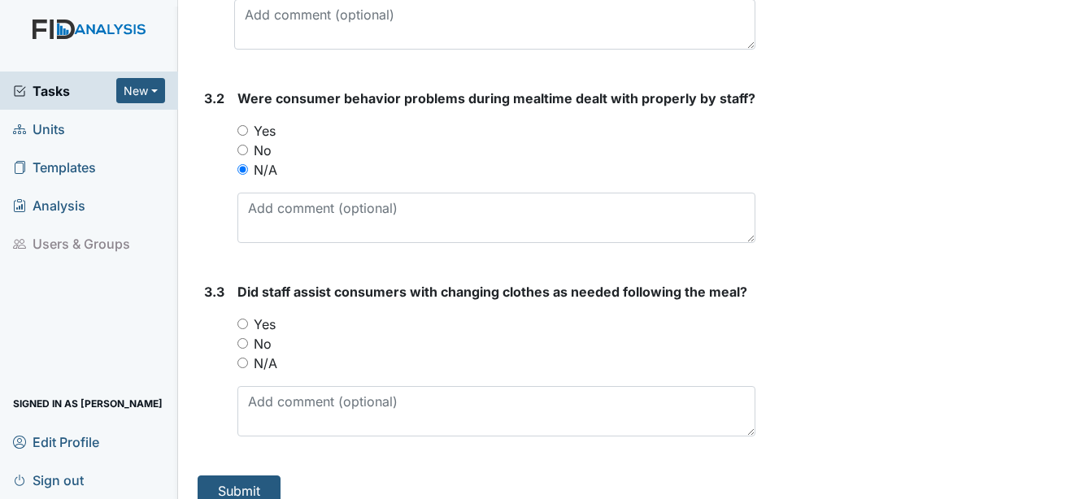
scroll to position [5124, 0]
click at [263, 314] on label "Yes" at bounding box center [265, 324] width 22 height 20
click at [248, 318] on input "Yes" at bounding box center [242, 323] width 11 height 11
radio input "true"
click at [241, 475] on button "Submit" at bounding box center [239, 490] width 83 height 31
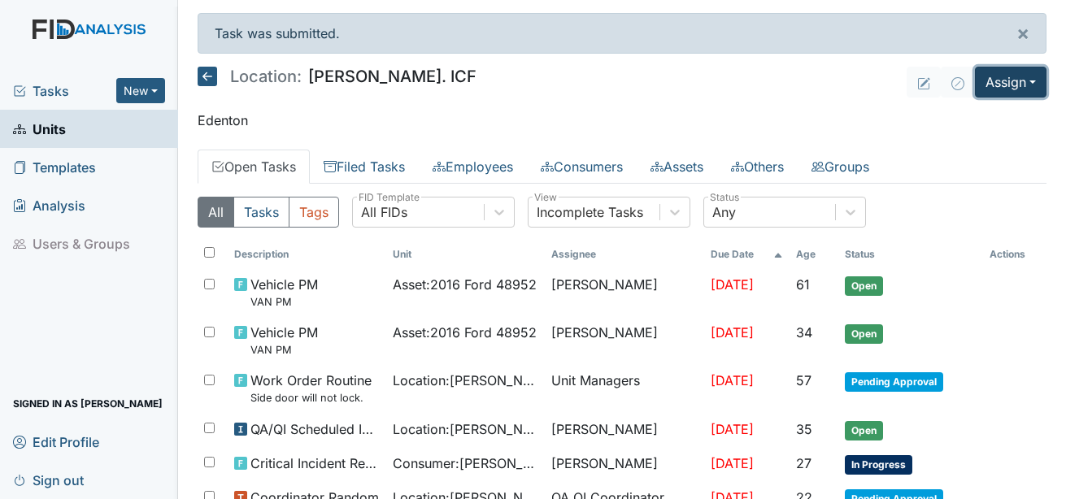
click at [998, 87] on button "Assign" at bounding box center [1011, 82] width 72 height 31
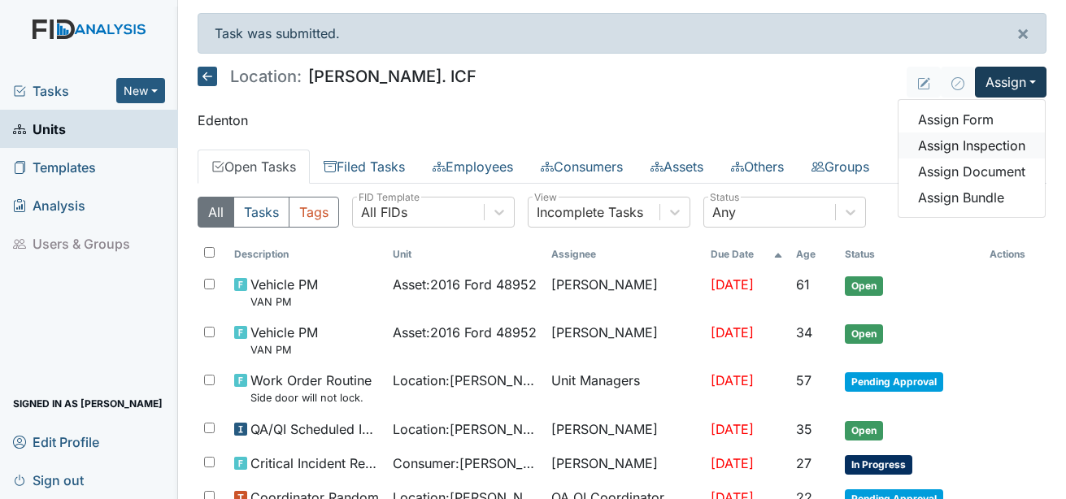
click at [946, 145] on link "Assign Inspection" at bounding box center [972, 146] width 146 height 26
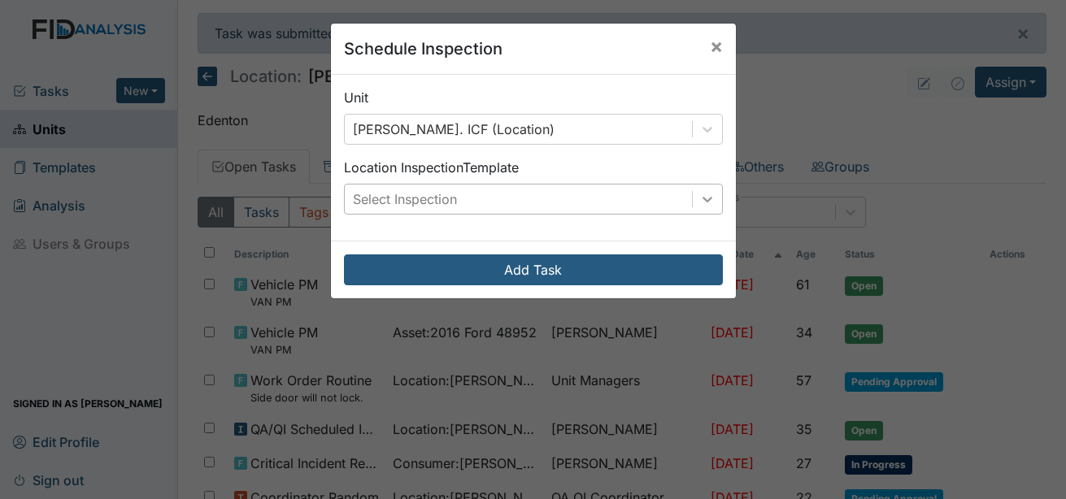
click at [699, 207] on icon at bounding box center [707, 199] width 16 height 16
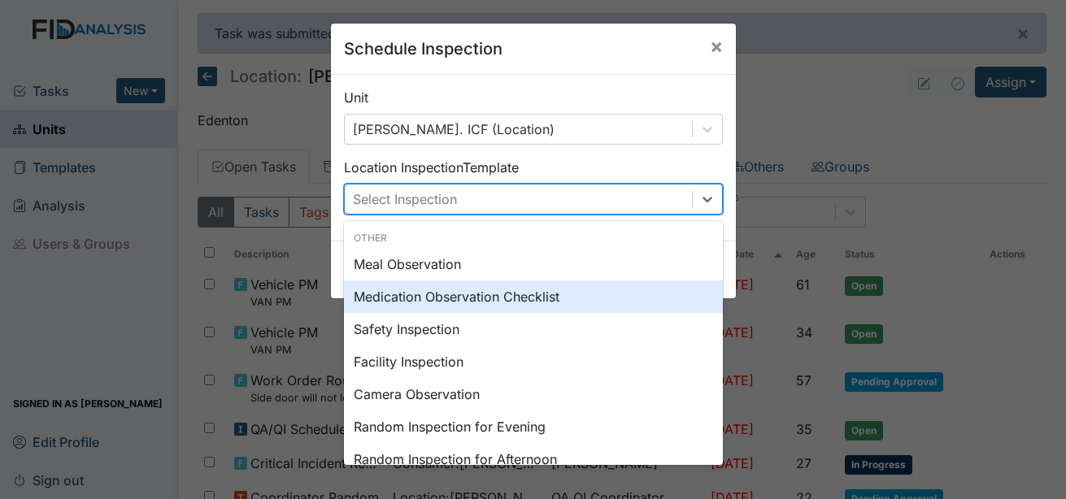
click at [503, 290] on div "Medication Observation Checklist" at bounding box center [533, 297] width 379 height 33
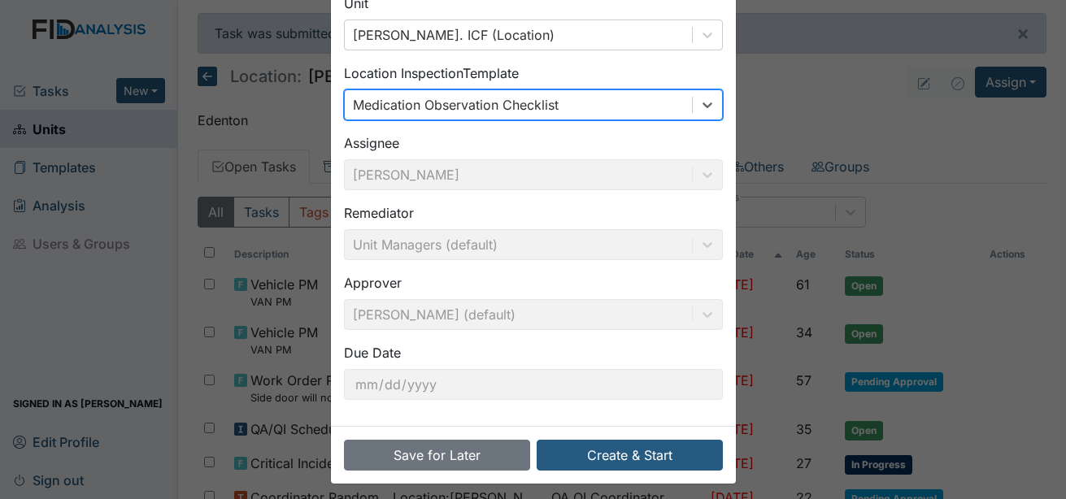
scroll to position [102, 0]
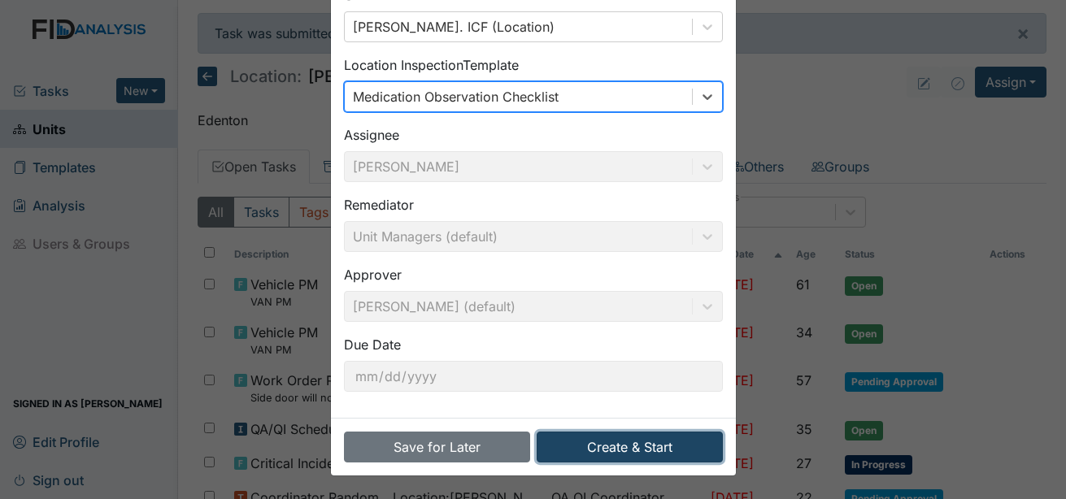
click at [599, 450] on button "Create & Start" at bounding box center [630, 447] width 186 height 31
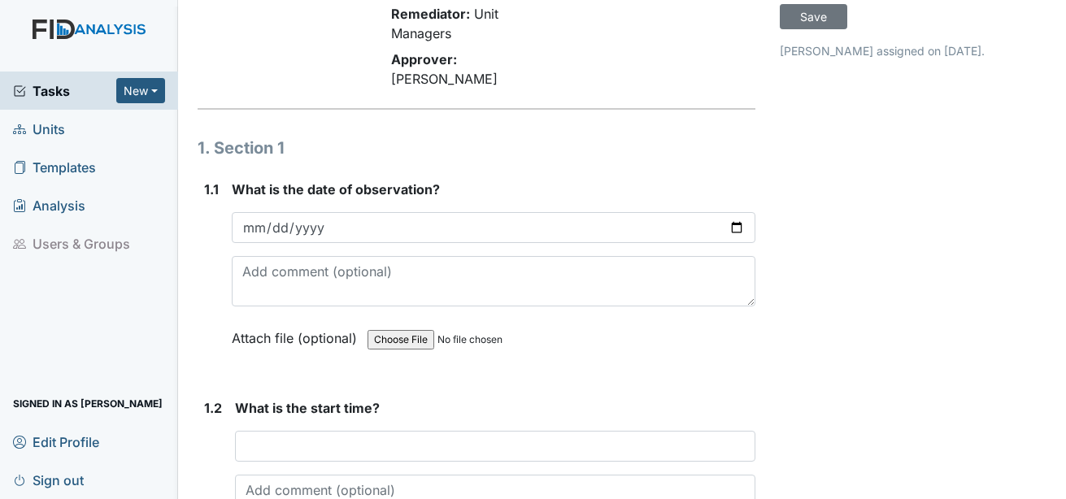
scroll to position [244, 0]
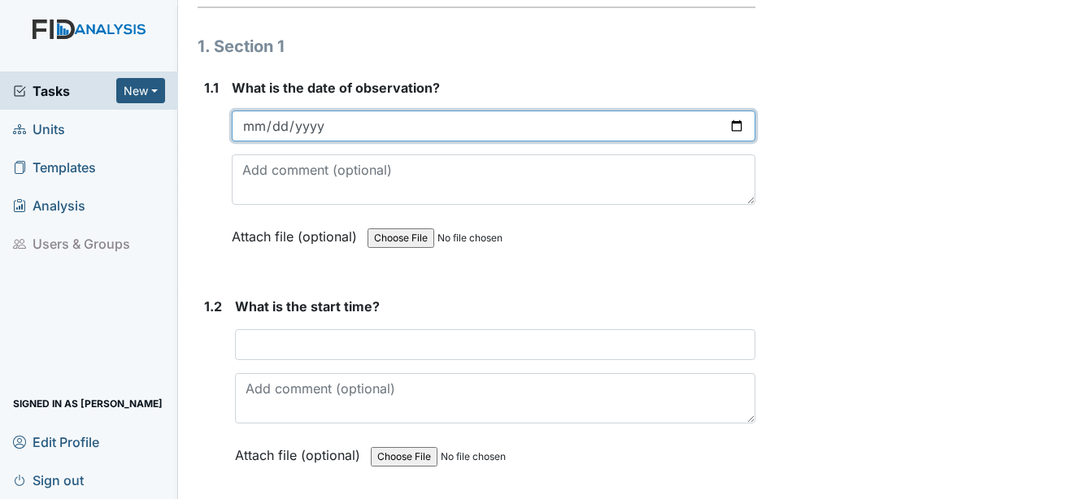
click at [246, 111] on input "date" at bounding box center [494, 126] width 524 height 31
type input "[DATE]"
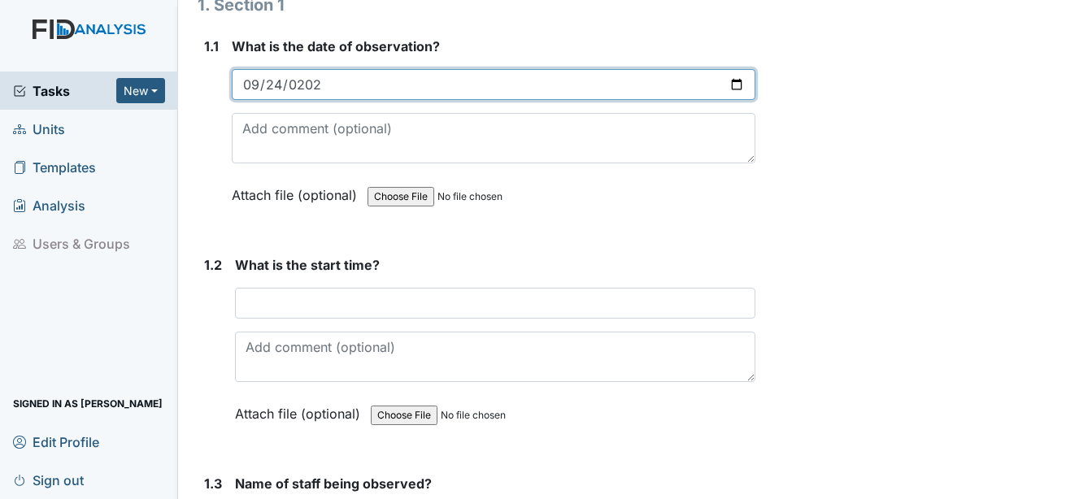
scroll to position [325, 0]
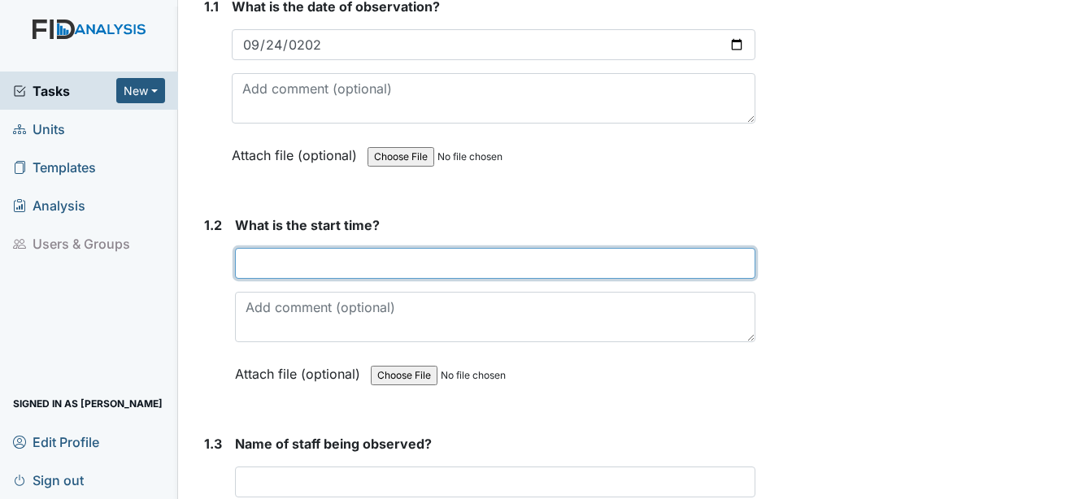
click at [335, 248] on input "text" at bounding box center [495, 263] width 520 height 31
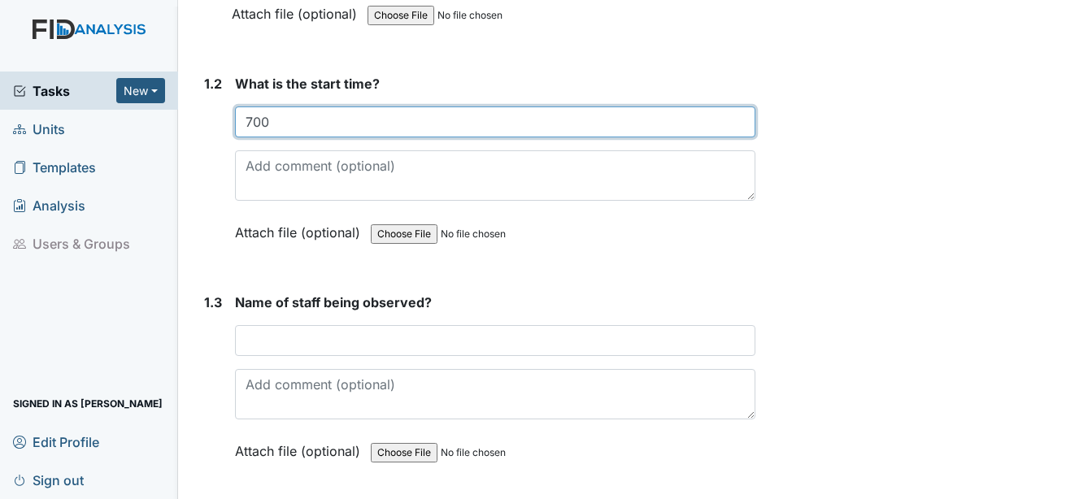
scroll to position [569, 0]
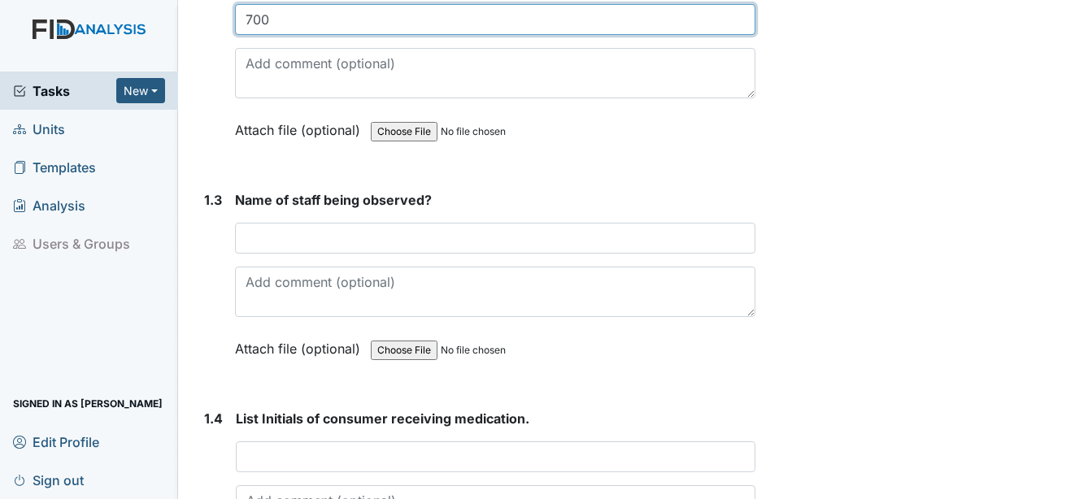
type input "700"
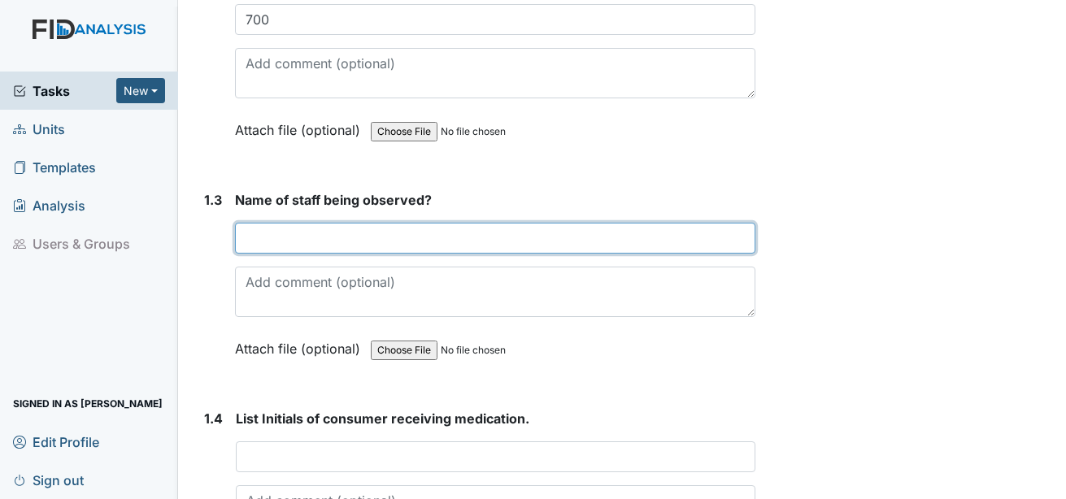
click at [320, 223] on input "text" at bounding box center [495, 238] width 520 height 31
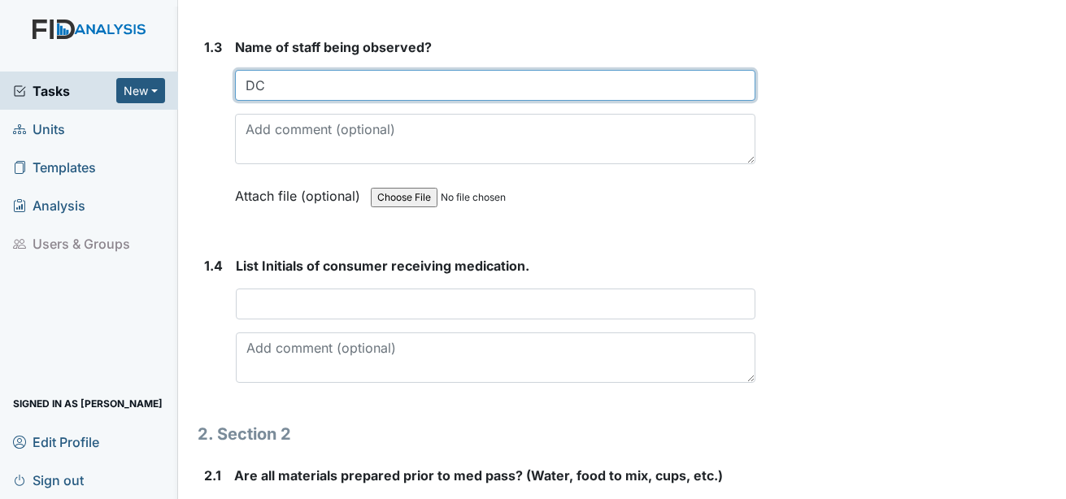
scroll to position [732, 0]
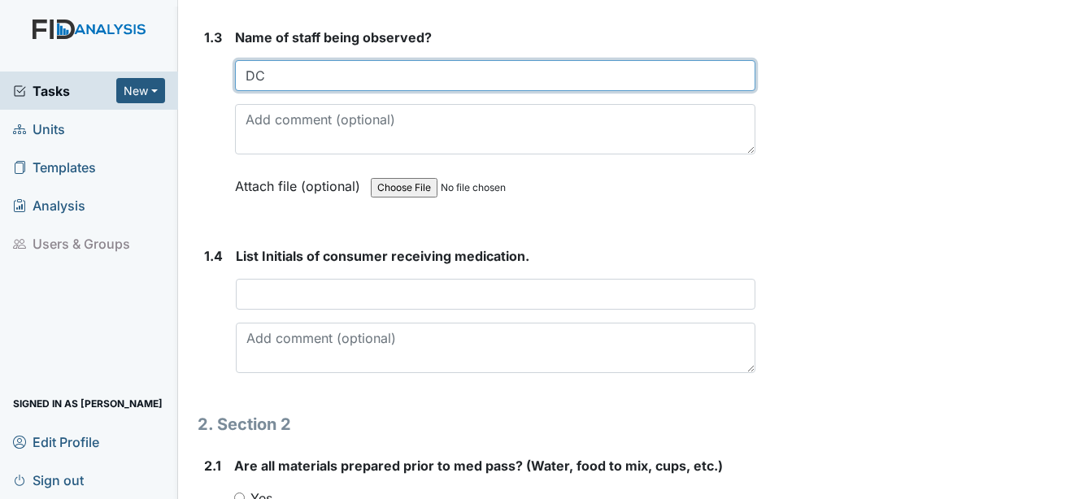
type input "DC"
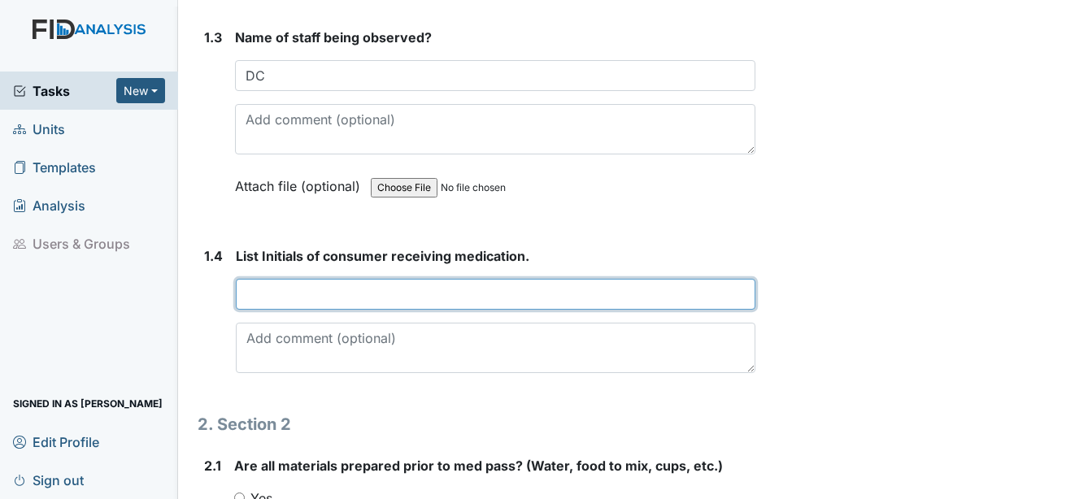
click at [323, 279] on input "text" at bounding box center [496, 294] width 520 height 31
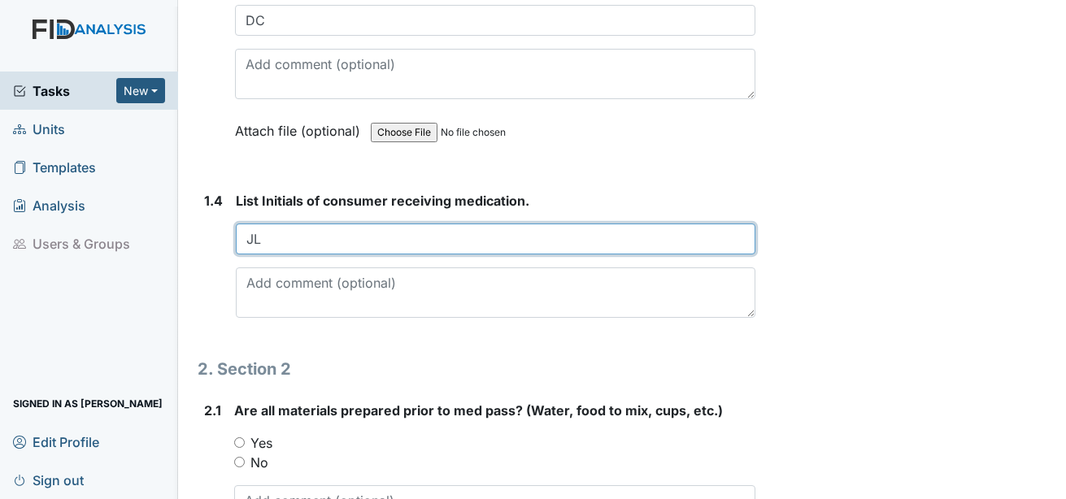
scroll to position [976, 0]
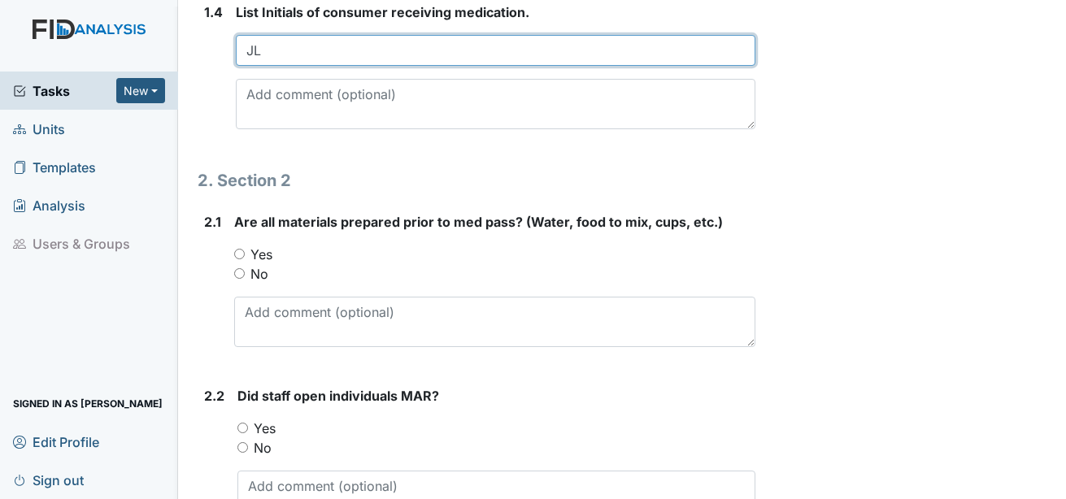
type input "JL"
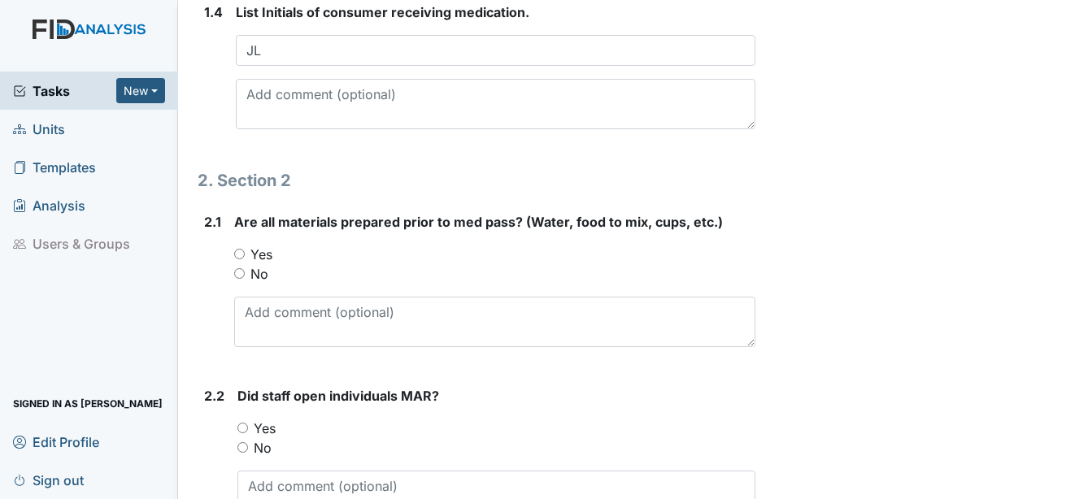
click at [260, 245] on label "Yes" at bounding box center [261, 255] width 22 height 20
click at [245, 249] on input "Yes" at bounding box center [239, 254] width 11 height 11
radio input "true"
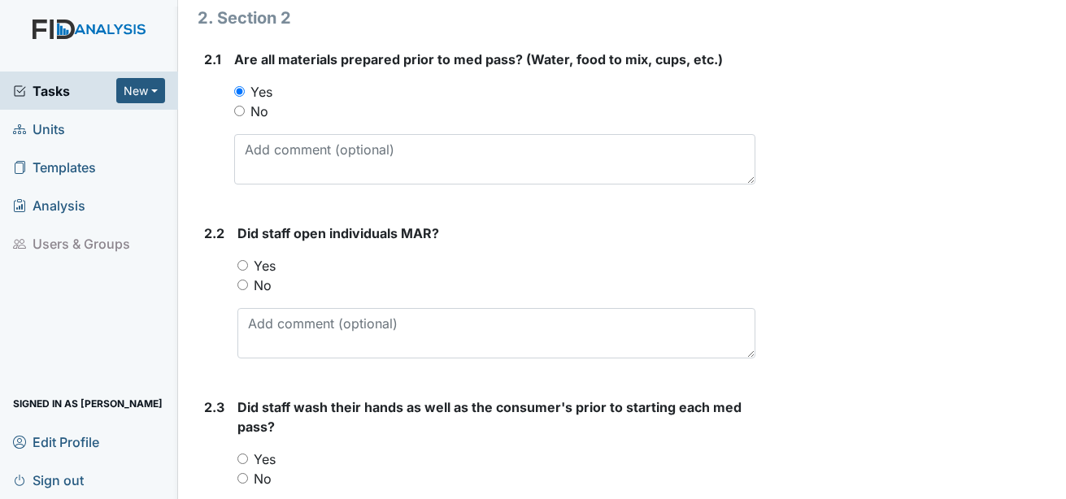
click at [261, 256] on label "Yes" at bounding box center [265, 266] width 22 height 20
click at [248, 260] on input "Yes" at bounding box center [242, 265] width 11 height 11
radio input "true"
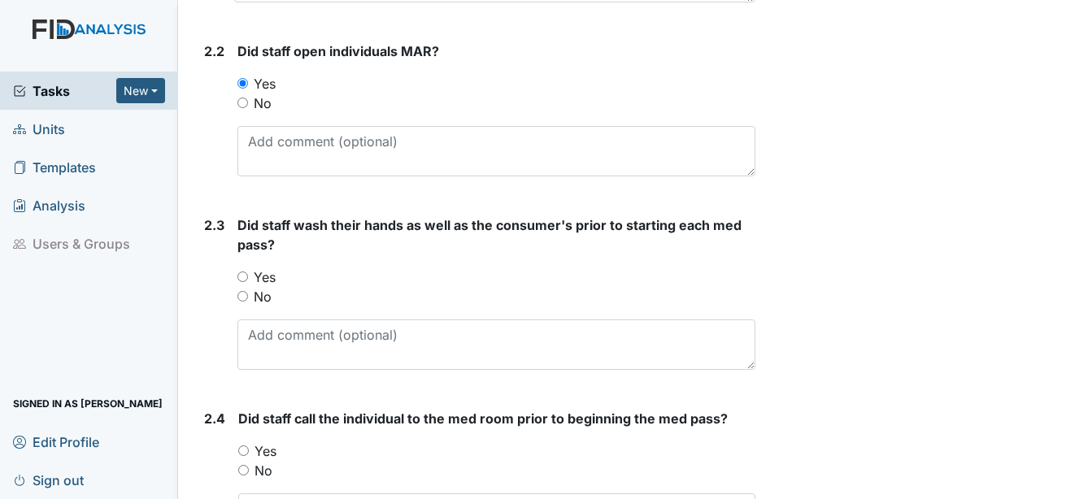
scroll to position [1382, 0]
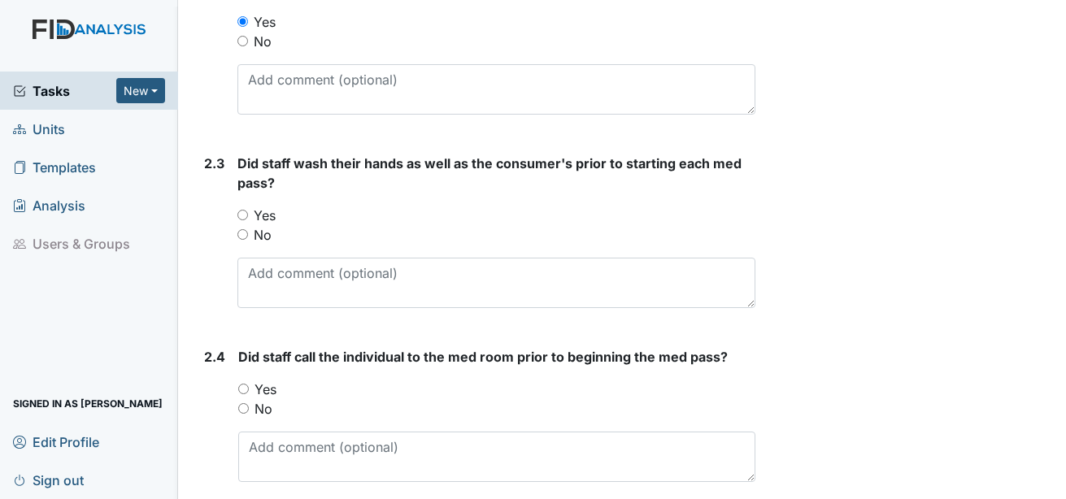
click at [255, 206] on label "Yes" at bounding box center [265, 216] width 22 height 20
click at [248, 210] on input "Yes" at bounding box center [242, 215] width 11 height 11
radio input "true"
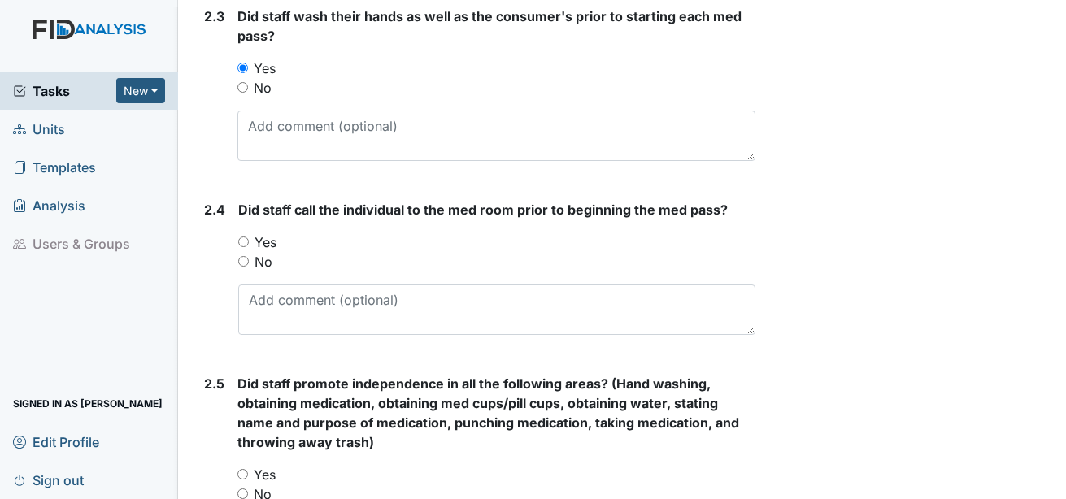
scroll to position [1545, 0]
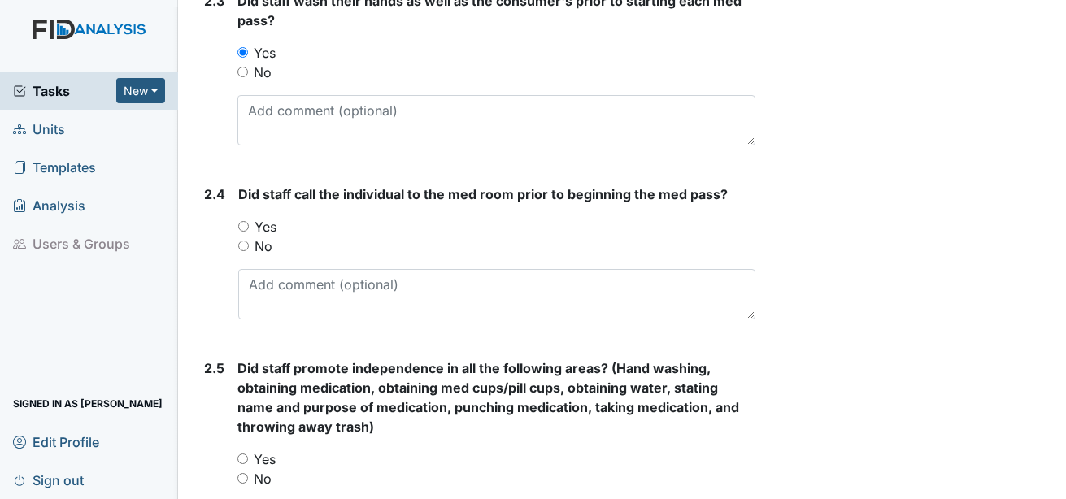
click at [262, 217] on label "Yes" at bounding box center [266, 227] width 22 height 20
click at [249, 221] on input "Yes" at bounding box center [243, 226] width 11 height 11
radio input "true"
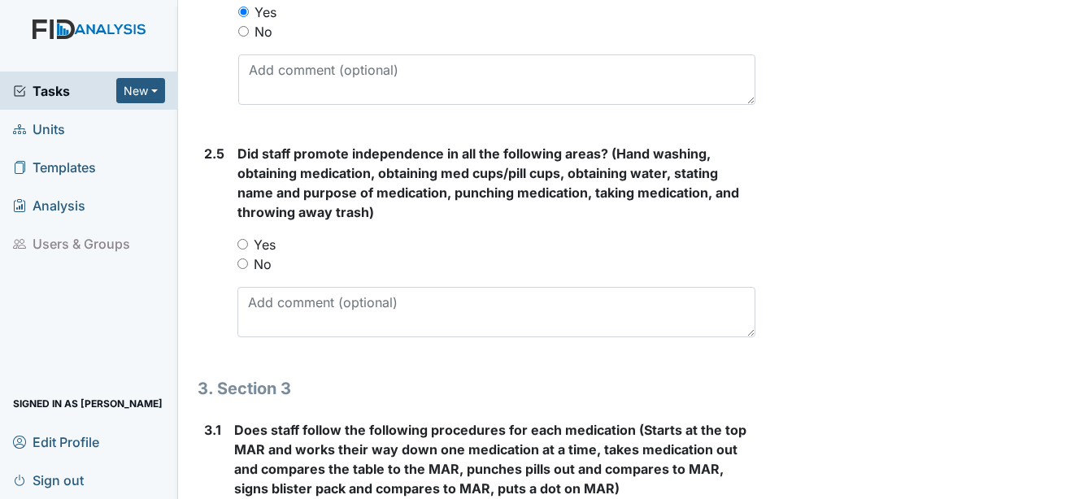
scroll to position [1789, 0]
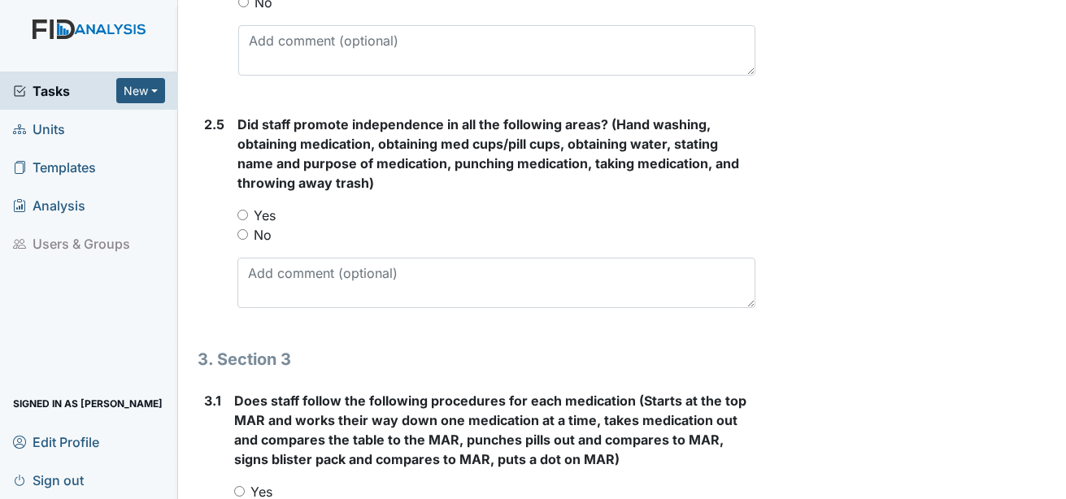
click at [262, 206] on label "Yes" at bounding box center [265, 216] width 22 height 20
click at [248, 210] on input "Yes" at bounding box center [242, 215] width 11 height 11
radio input "true"
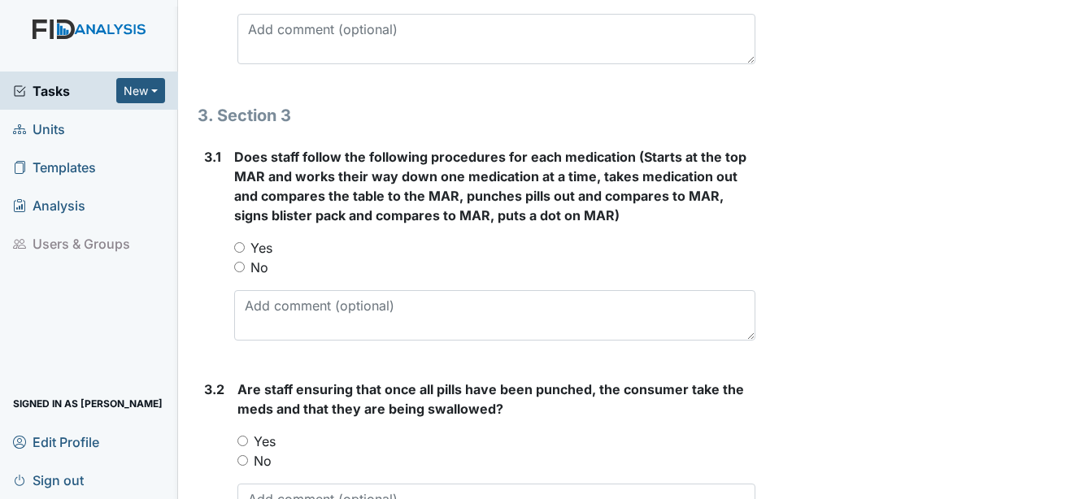
click at [263, 238] on label "Yes" at bounding box center [261, 248] width 22 height 20
click at [245, 242] on input "Yes" at bounding box center [239, 247] width 11 height 11
radio input "true"
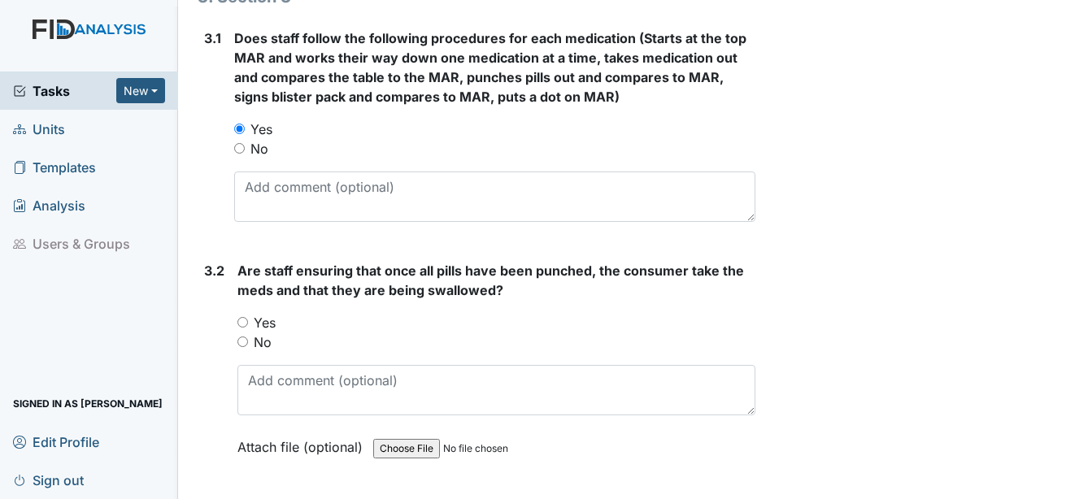
scroll to position [2195, 0]
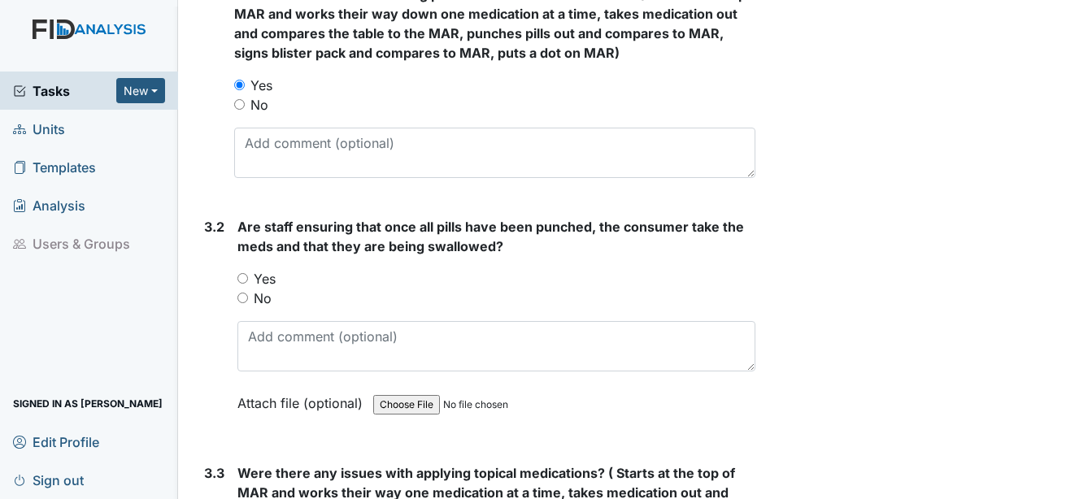
click at [260, 269] on label "Yes" at bounding box center [265, 279] width 22 height 20
click at [248, 273] on input "Yes" at bounding box center [242, 278] width 11 height 11
radio input "true"
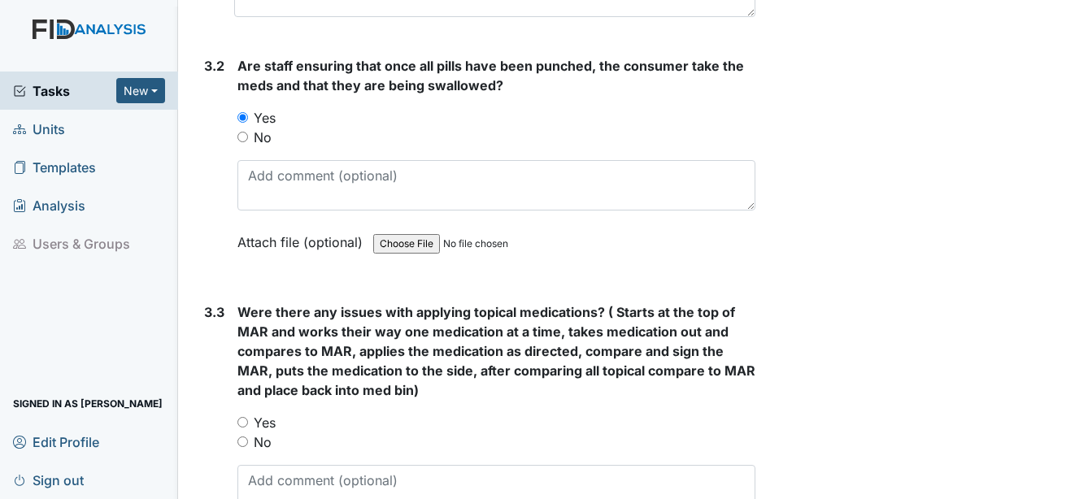
scroll to position [2439, 0]
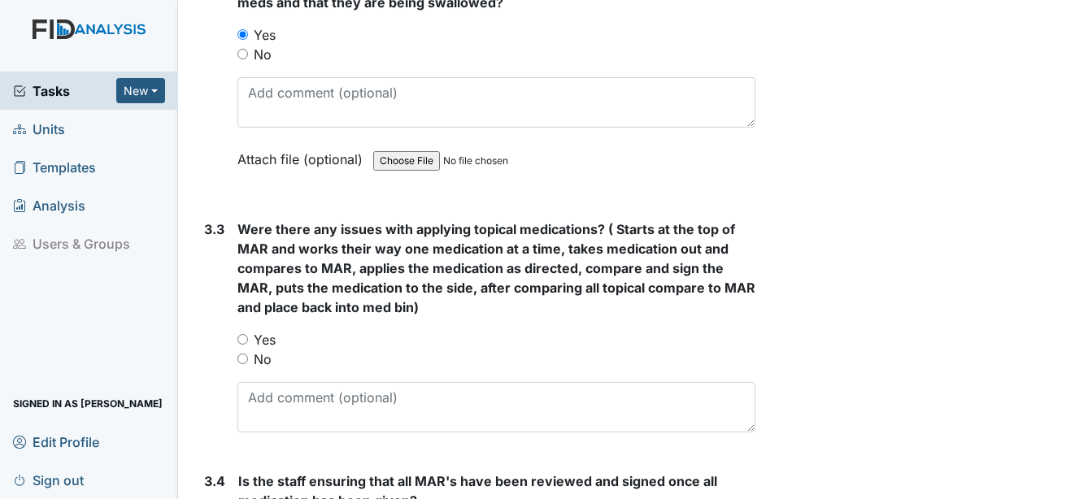
click at [258, 350] on label "No" at bounding box center [263, 360] width 18 height 20
click at [248, 354] on input "No" at bounding box center [242, 359] width 11 height 11
radio input "true"
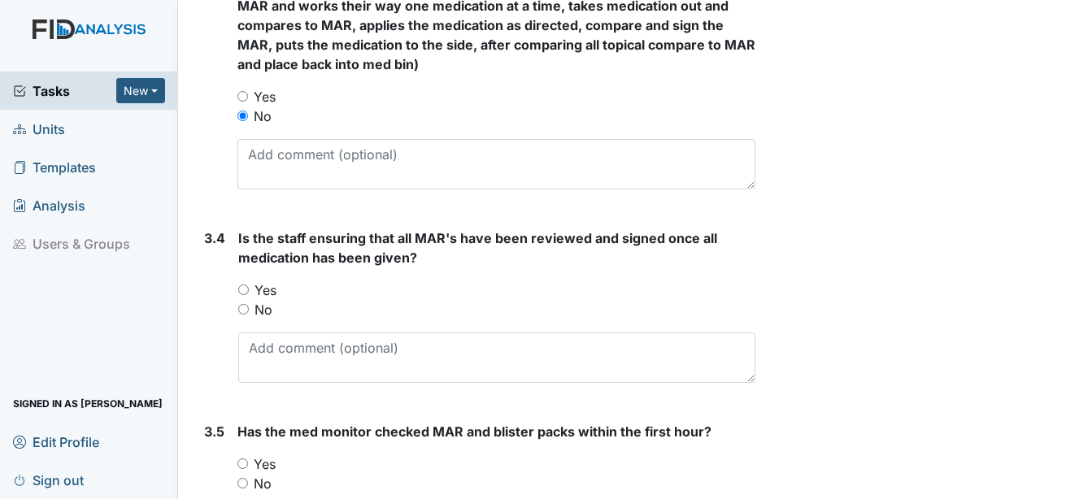
scroll to position [2683, 0]
click at [262, 280] on label "Yes" at bounding box center [266, 290] width 22 height 20
click at [249, 284] on input "Yes" at bounding box center [243, 289] width 11 height 11
radio input "true"
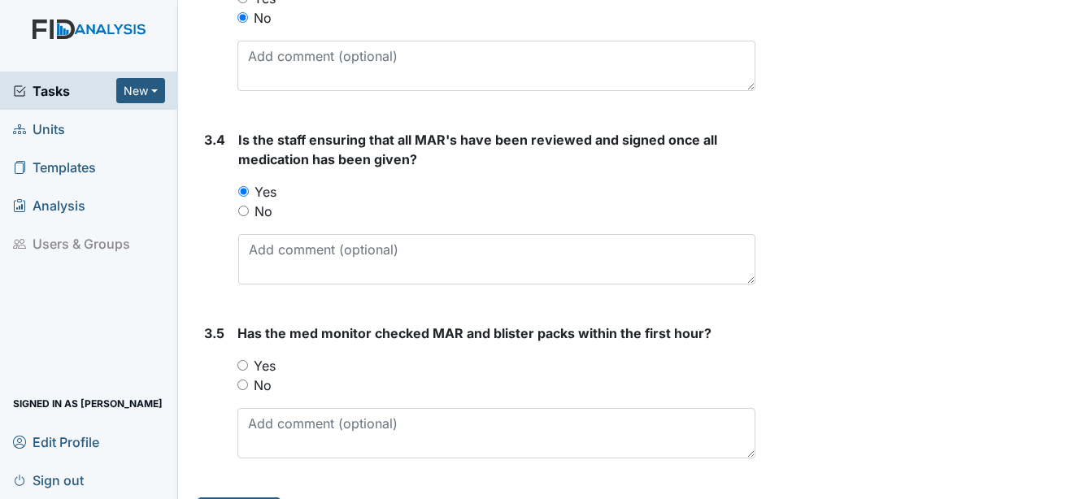
scroll to position [2784, 0]
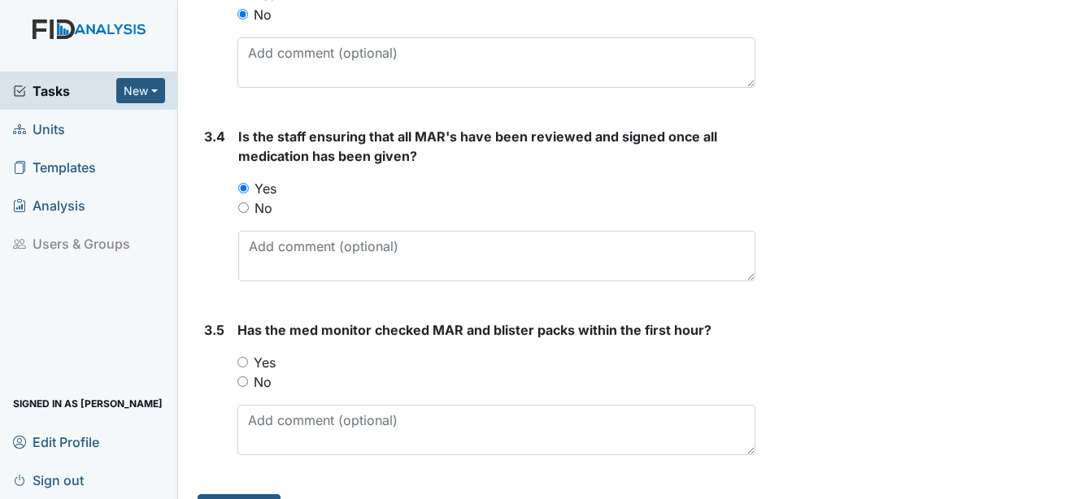
click at [258, 353] on label "Yes" at bounding box center [265, 363] width 22 height 20
click at [248, 357] on input "Yes" at bounding box center [242, 362] width 11 height 11
radio input "true"
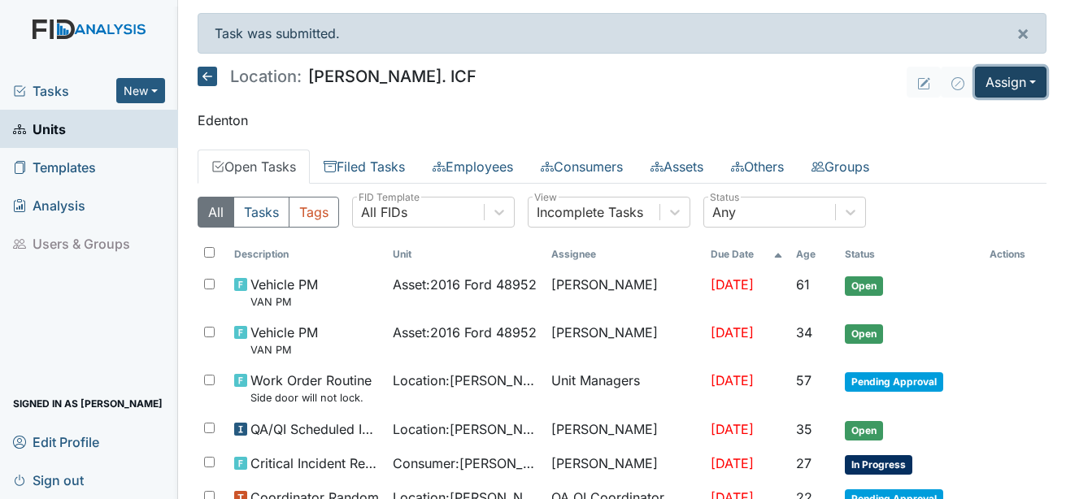
click at [1000, 88] on button "Assign" at bounding box center [1011, 82] width 72 height 31
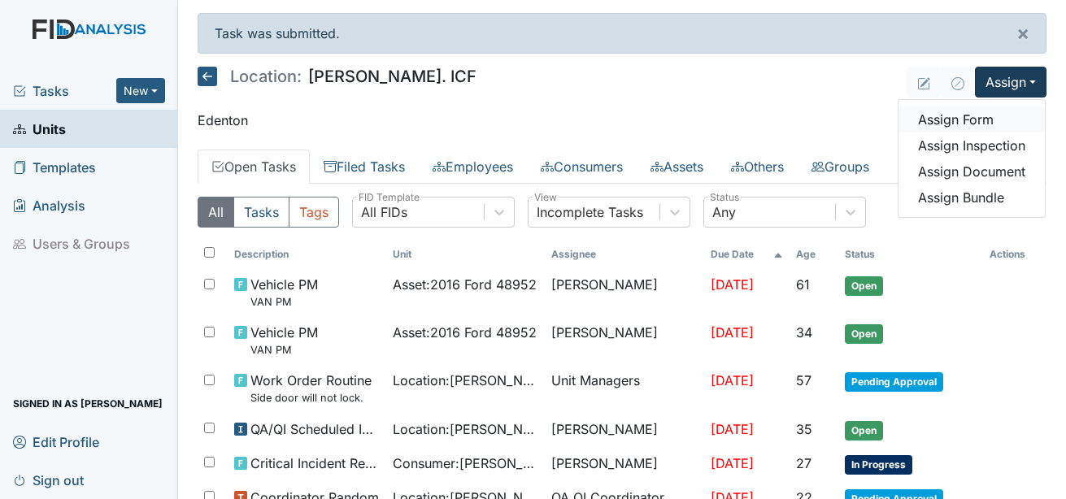
click at [950, 124] on link "Assign Form" at bounding box center [972, 120] width 146 height 26
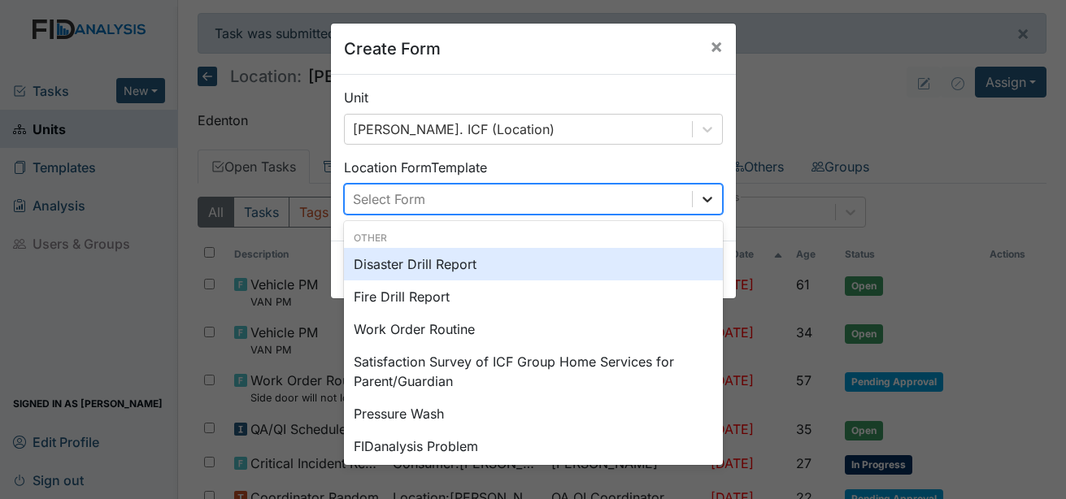
drag, startPoint x: 710, startPoint y: 201, endPoint x: 698, endPoint y: 203, distance: 12.4
click at [709, 201] on div at bounding box center [707, 199] width 29 height 29
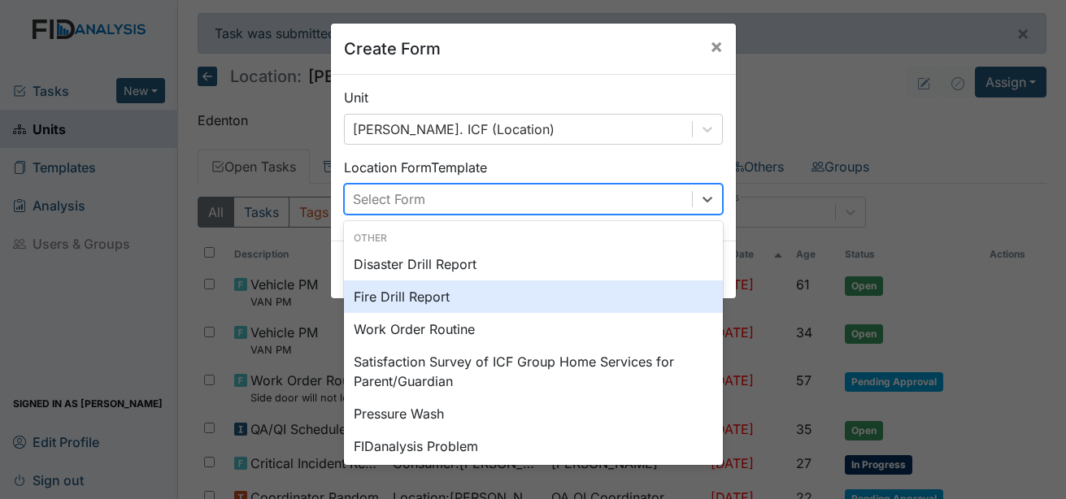
click at [439, 300] on div "Fire Drill Report" at bounding box center [533, 297] width 379 height 33
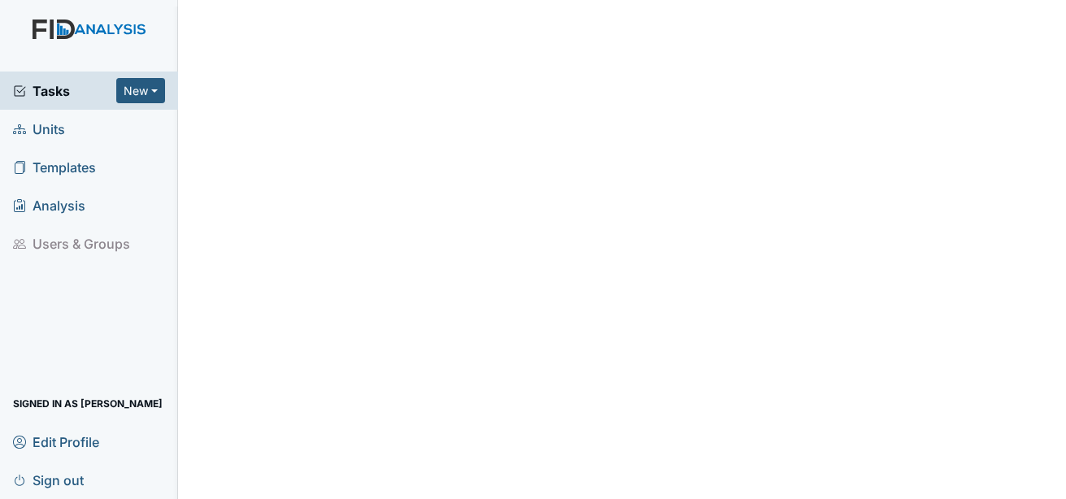
click at [57, 130] on span "Units" at bounding box center [39, 128] width 52 height 25
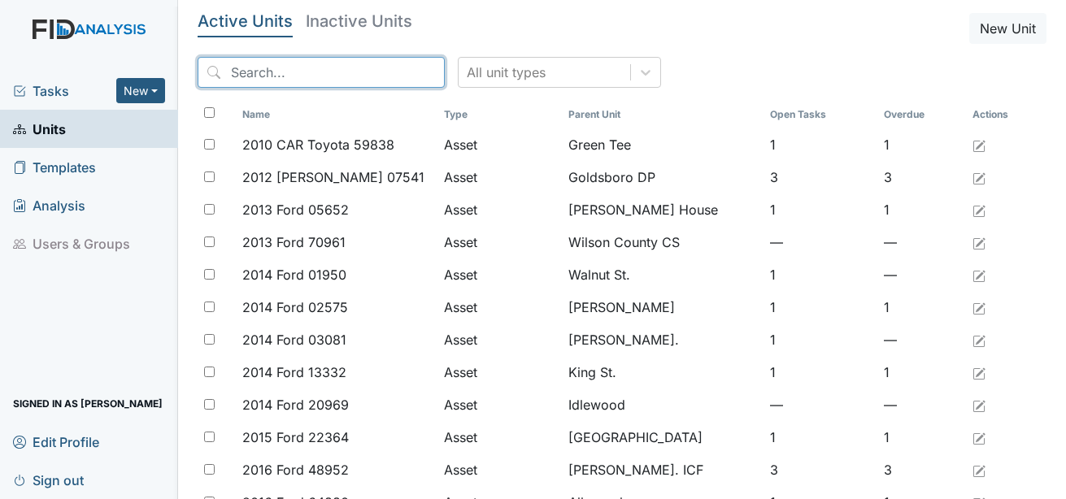
click at [307, 76] on input "search" at bounding box center [321, 72] width 247 height 31
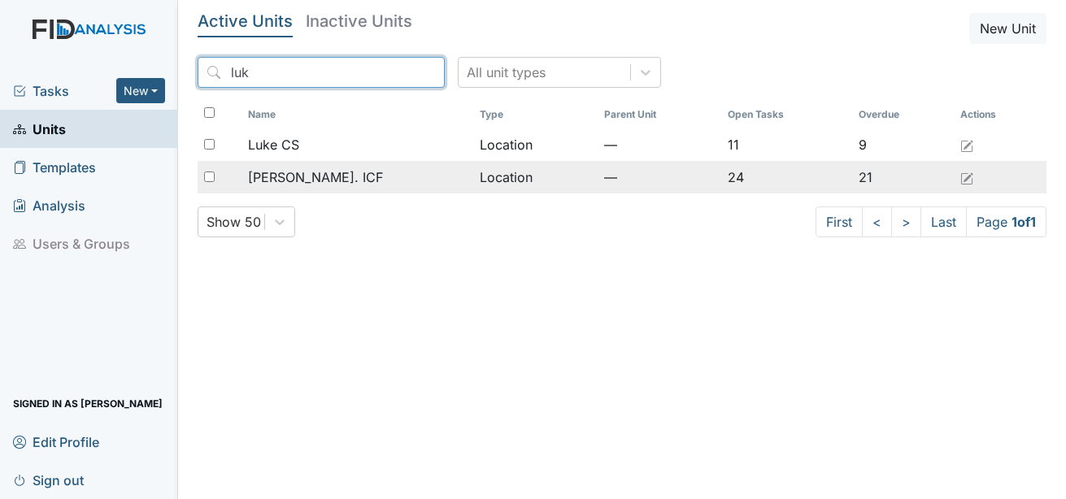
type input "luk"
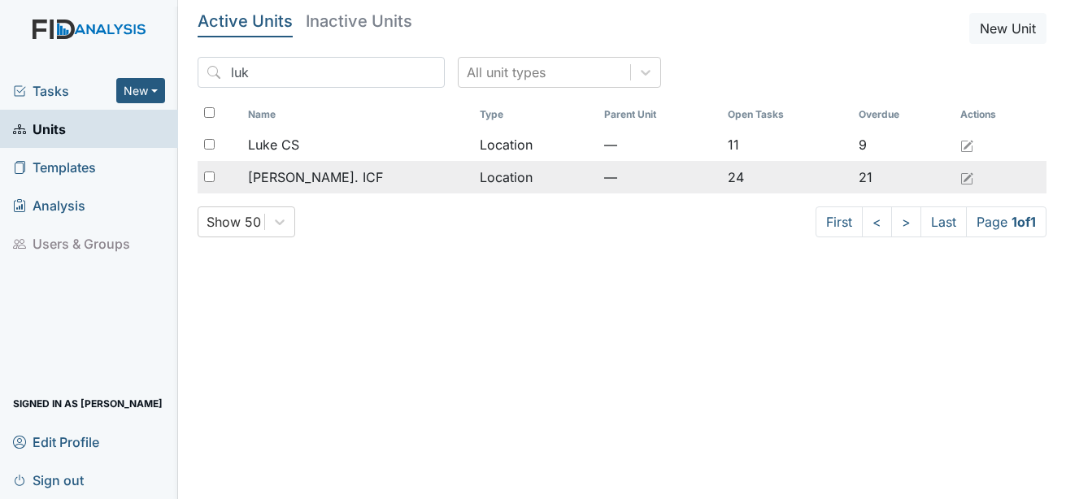
click at [324, 180] on span "[PERSON_NAME]. ICF" at bounding box center [315, 178] width 135 height 20
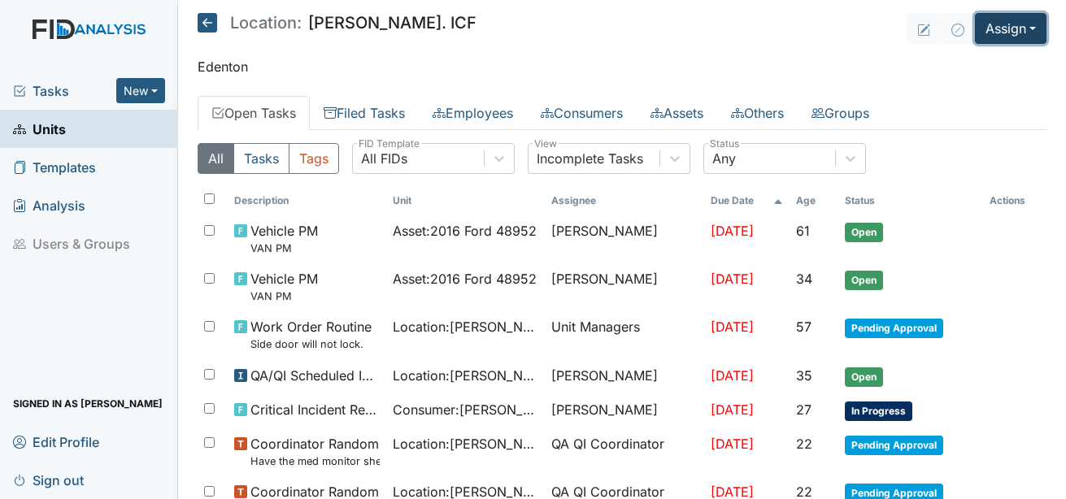
click at [1004, 30] on button "Assign" at bounding box center [1011, 28] width 72 height 31
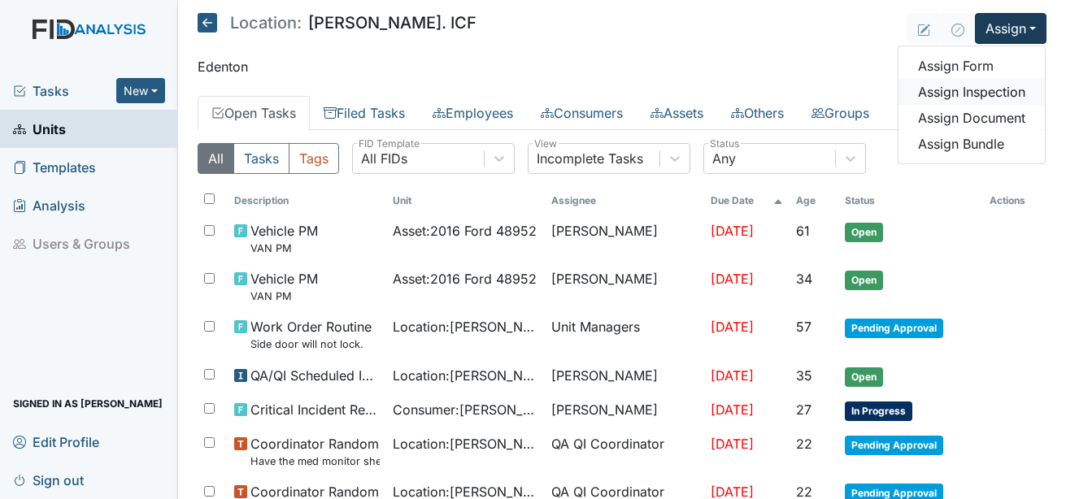
click at [979, 88] on link "Assign Inspection" at bounding box center [972, 92] width 146 height 26
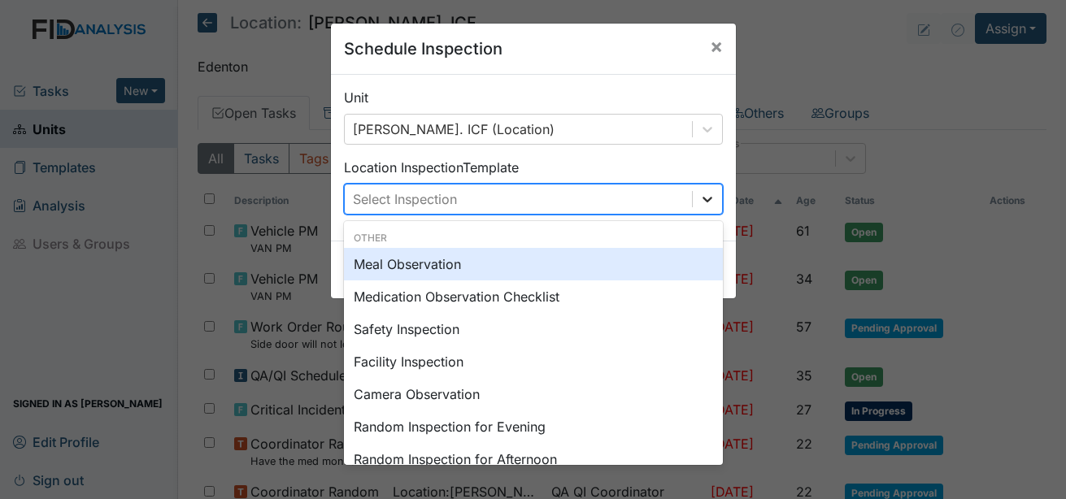
click at [704, 197] on icon at bounding box center [707, 199] width 16 height 16
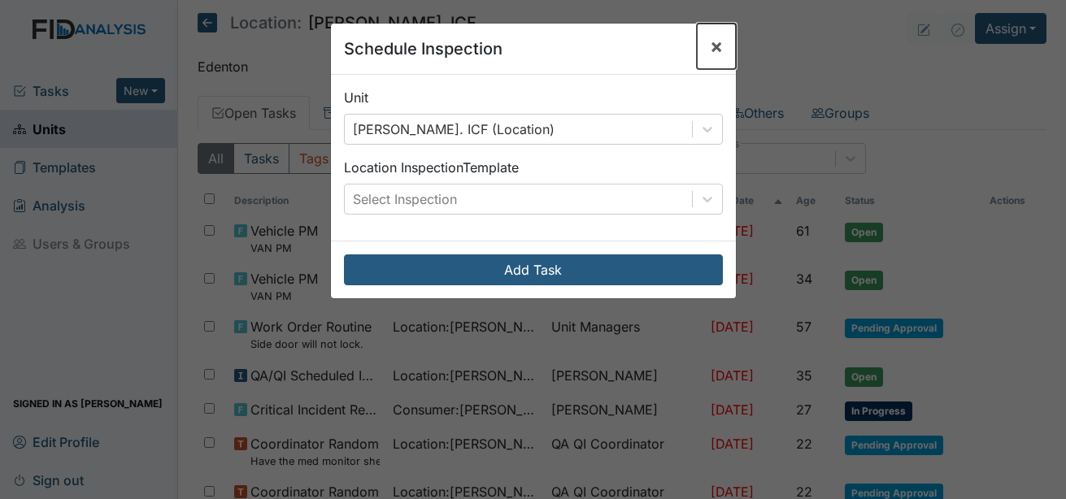
click at [719, 46] on button "×" at bounding box center [716, 47] width 39 height 46
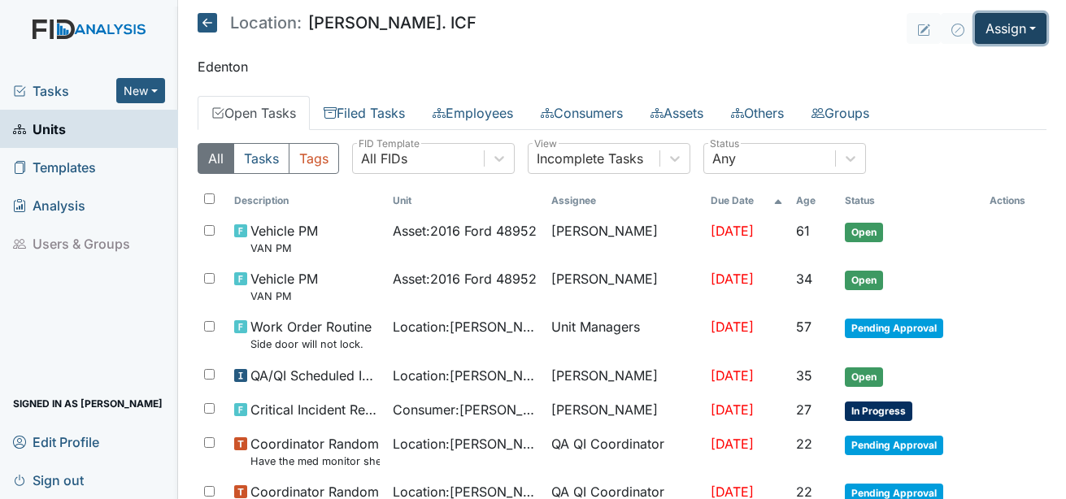
click at [1023, 21] on button "Assign" at bounding box center [1011, 28] width 72 height 31
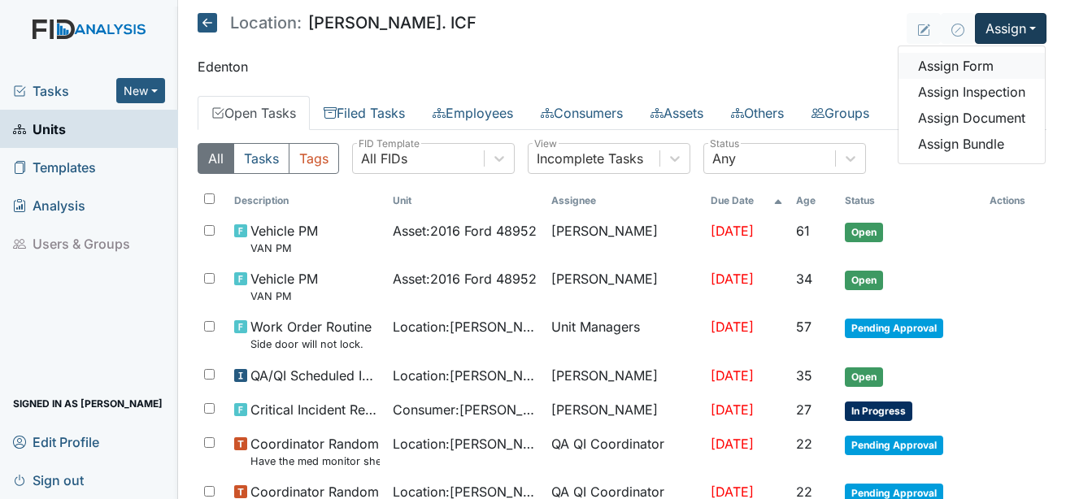
click at [947, 68] on link "Assign Form" at bounding box center [972, 66] width 146 height 26
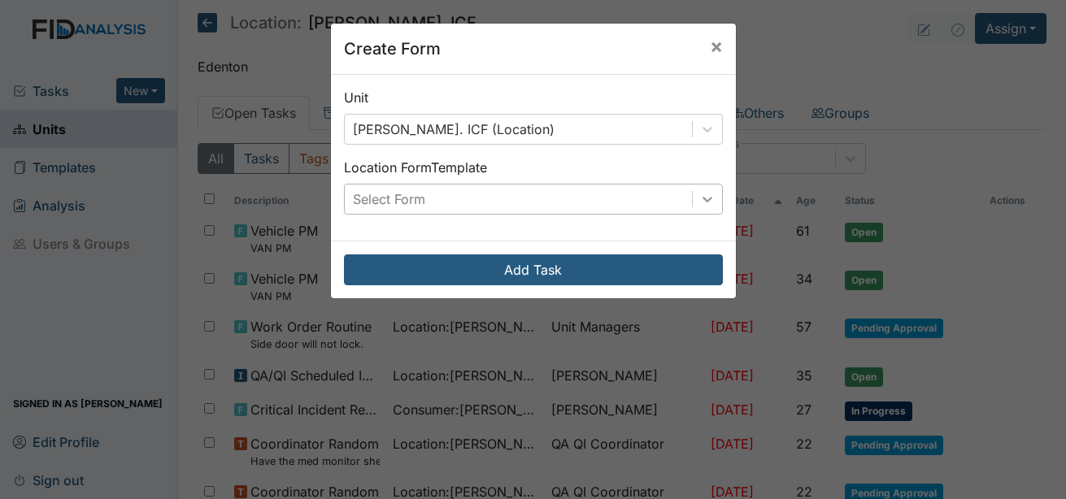
click at [700, 203] on icon at bounding box center [707, 199] width 16 height 16
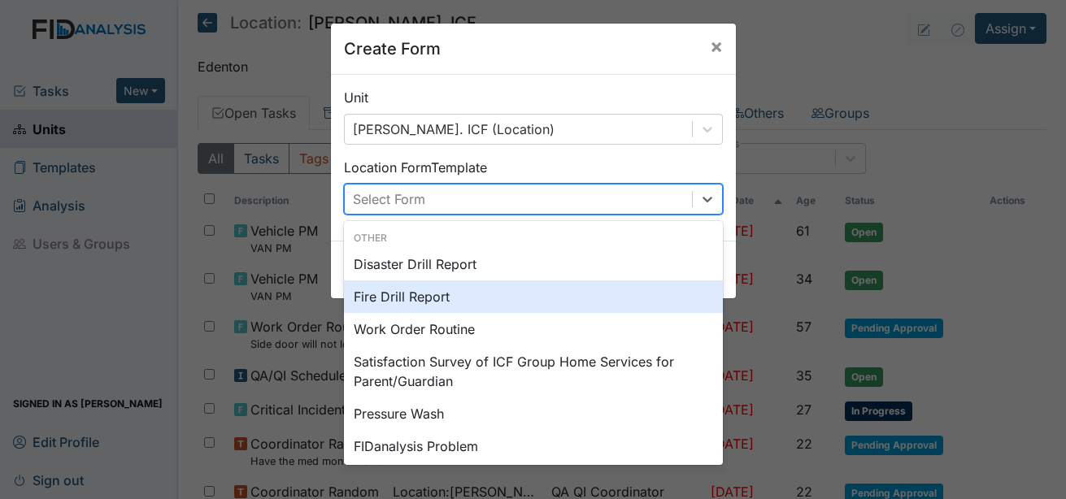
click at [431, 301] on div "Fire Drill Report" at bounding box center [533, 297] width 379 height 33
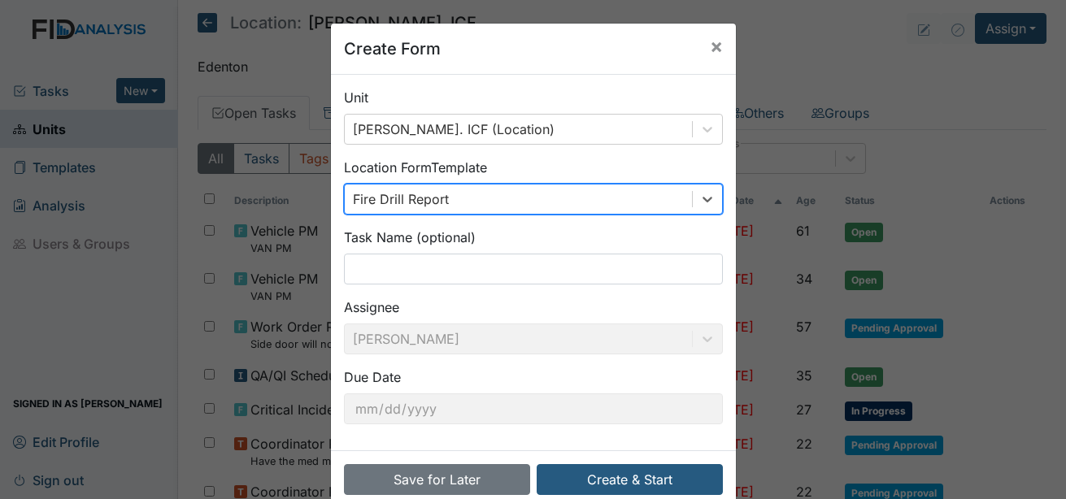
scroll to position [33, 0]
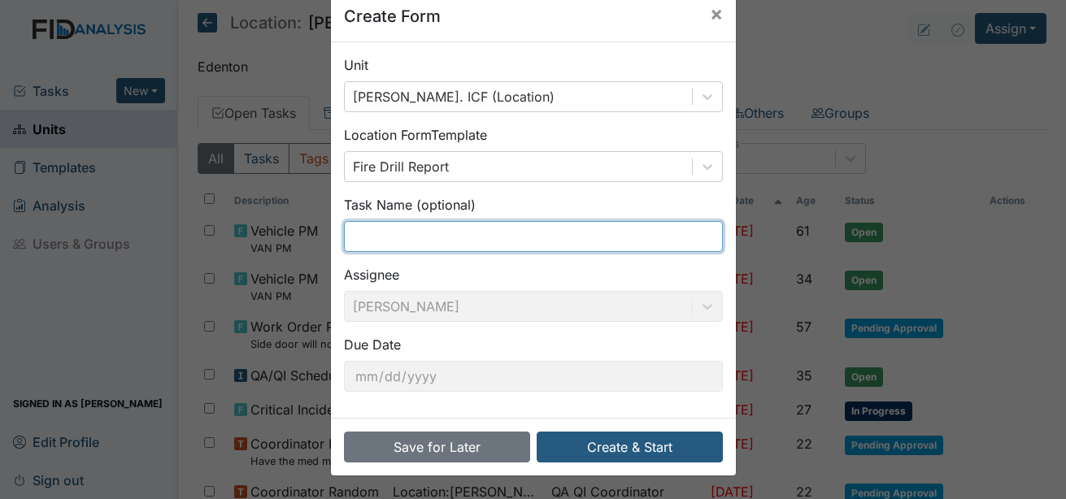
click at [402, 242] on input "text" at bounding box center [533, 236] width 379 height 31
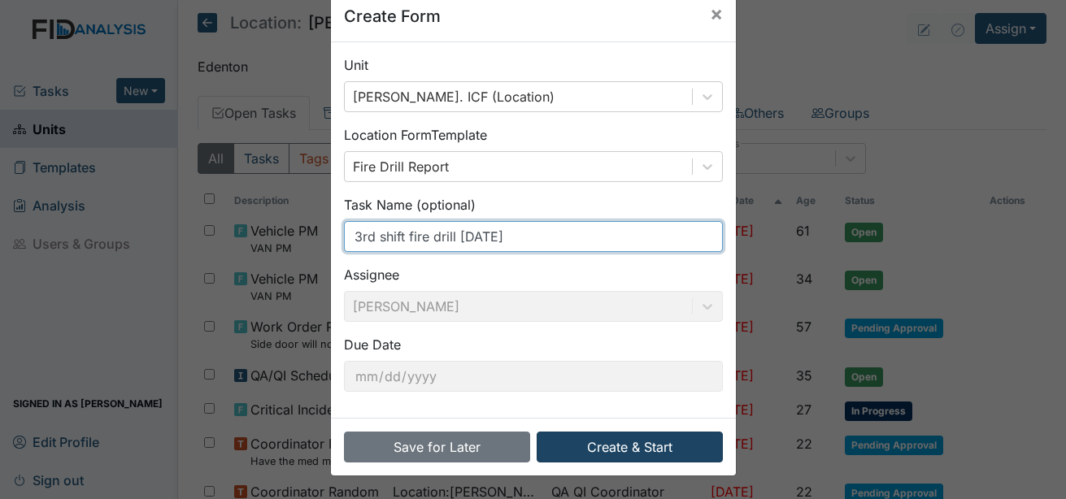
type input "3rd shift fire drill [DATE]"
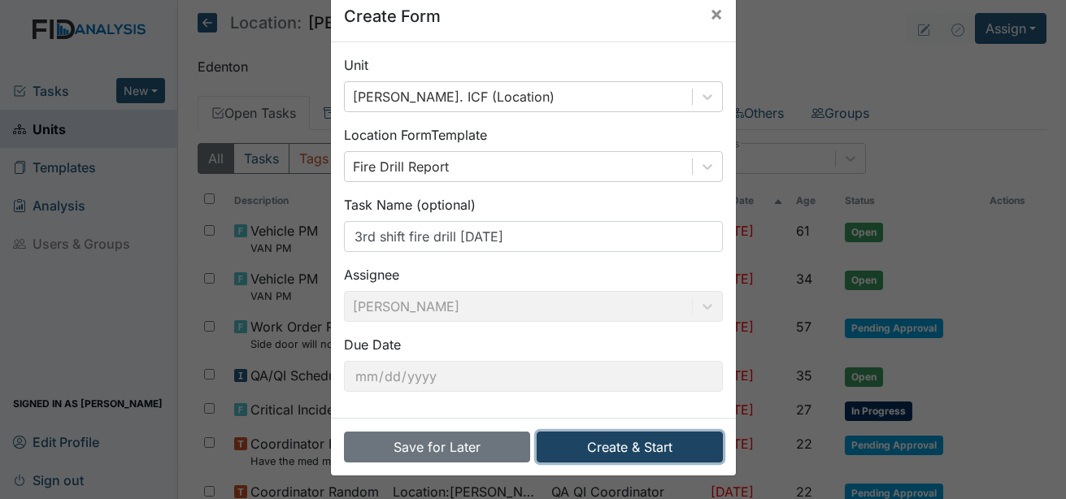
click at [618, 452] on button "Create & Start" at bounding box center [630, 447] width 186 height 31
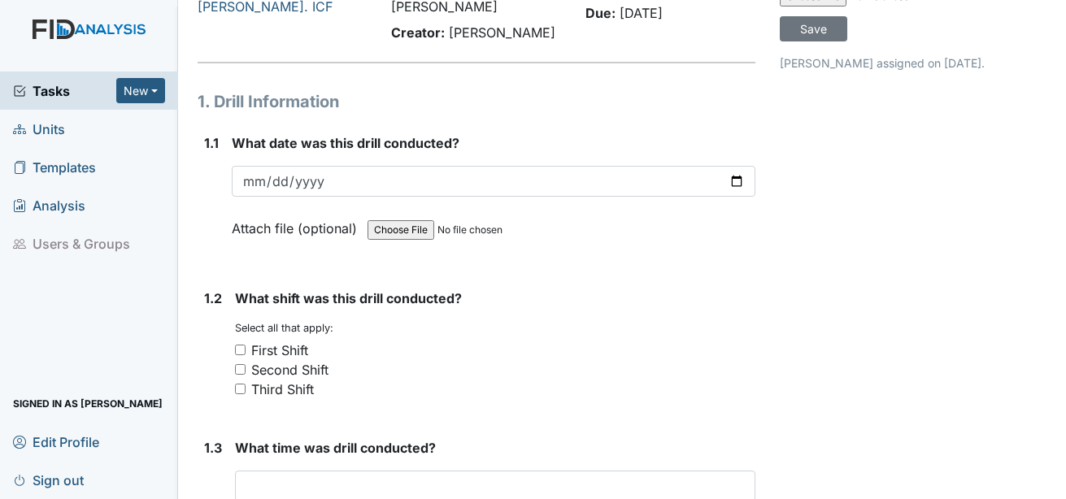
scroll to position [163, 0]
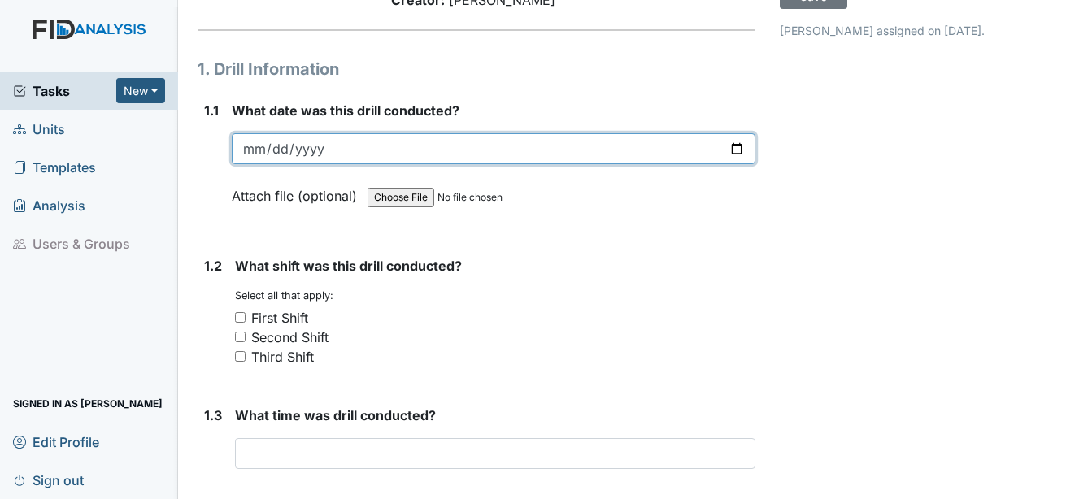
click at [257, 133] on input "date" at bounding box center [494, 148] width 524 height 31
type input "[DATE]"
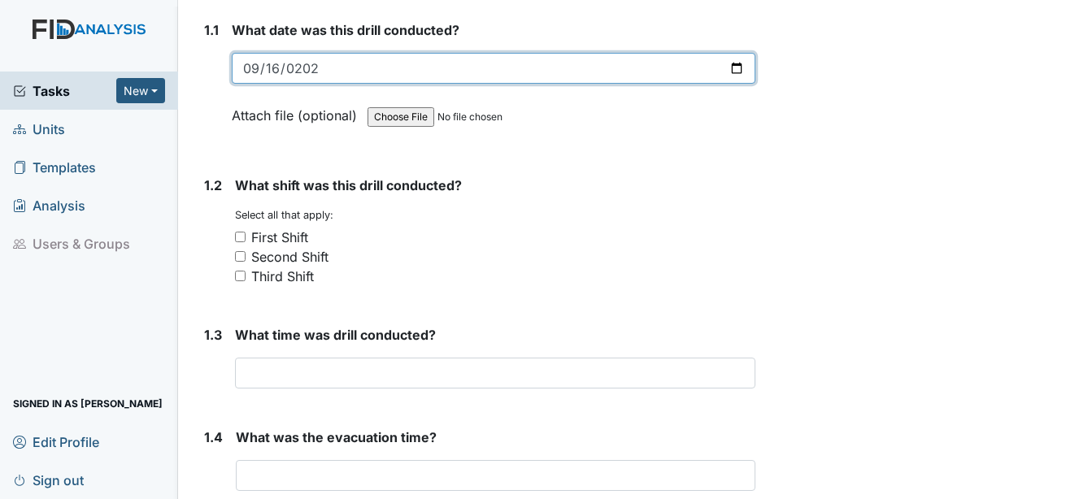
scroll to position [244, 0]
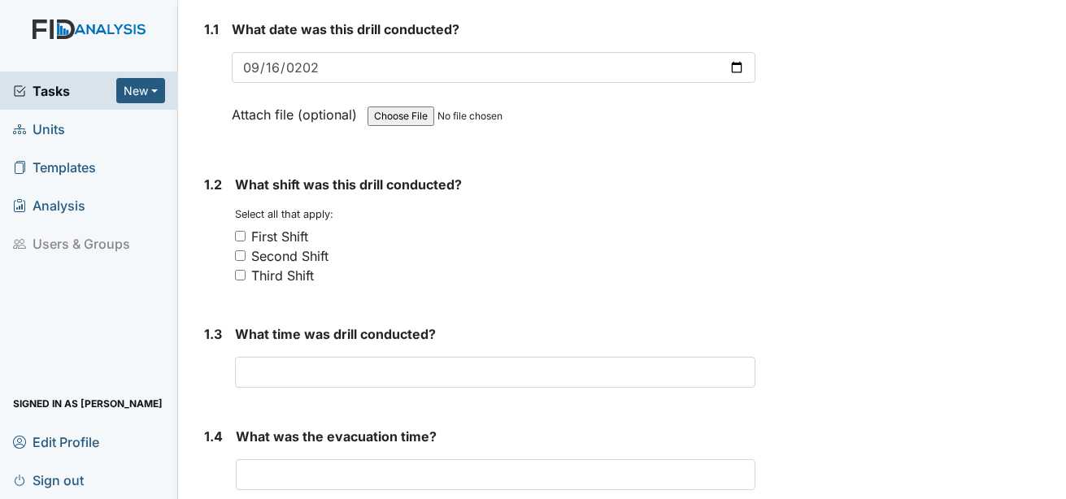
click at [301, 266] on div "Third Shift" at bounding box center [282, 276] width 63 height 20
click at [246, 270] on input "Third Shift" at bounding box center [240, 275] width 11 height 11
checkbox input "true"
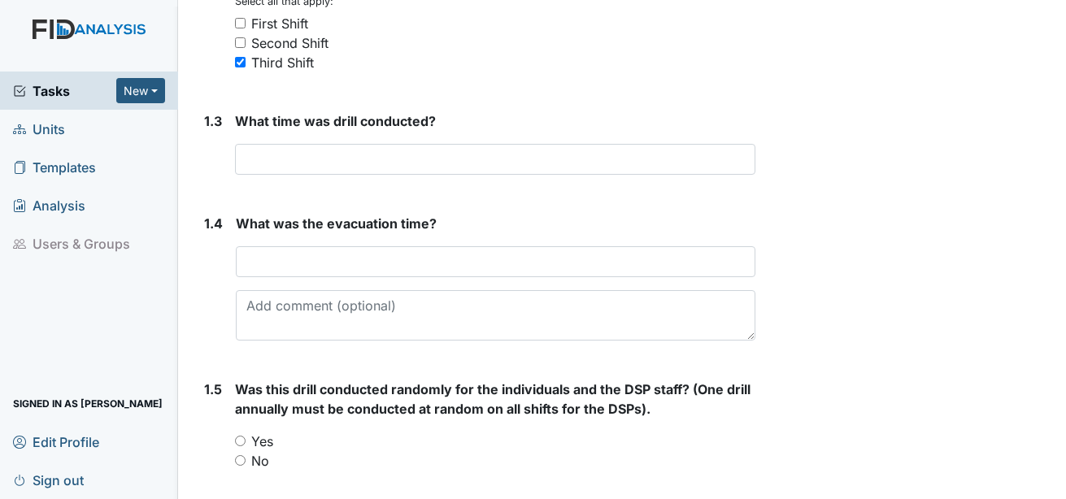
scroll to position [488, 0]
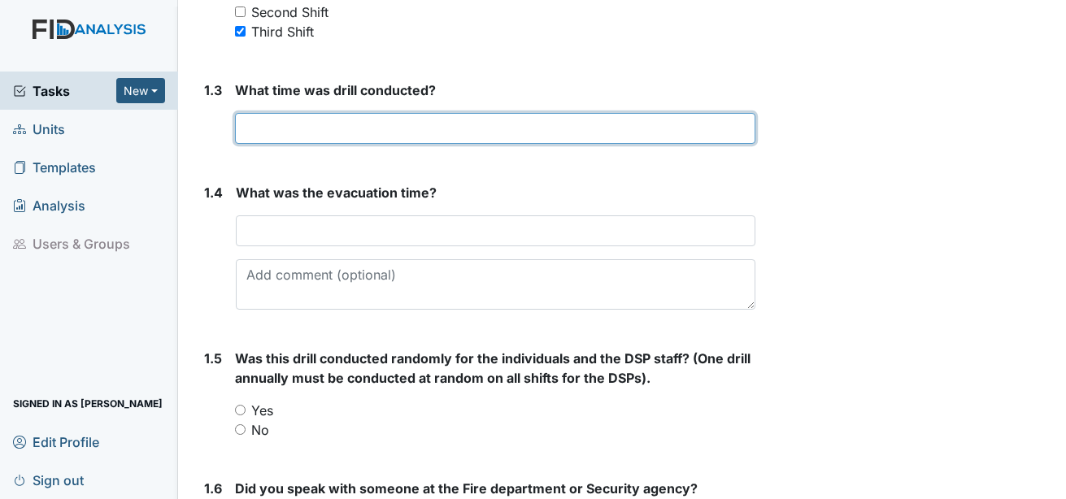
click at [296, 113] on input "text" at bounding box center [495, 128] width 520 height 31
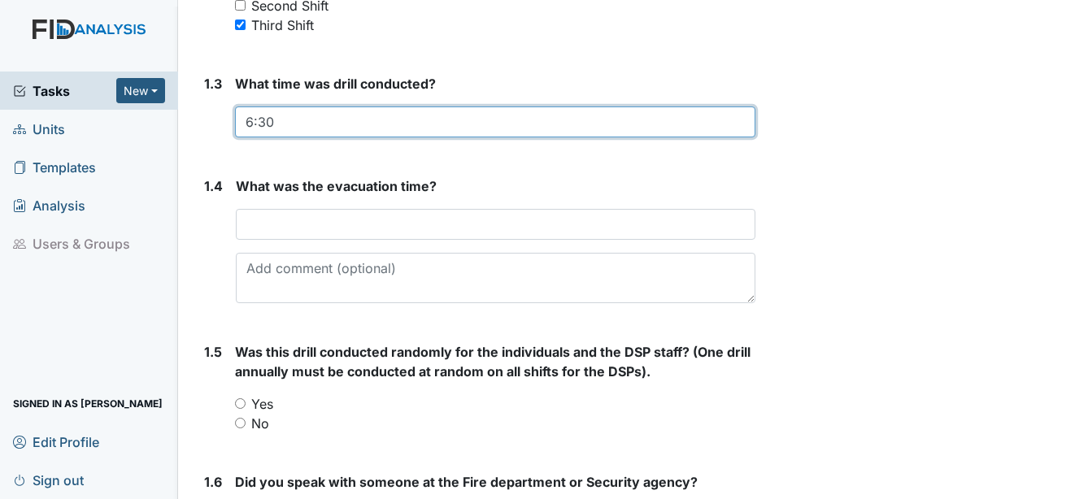
scroll to position [569, 0]
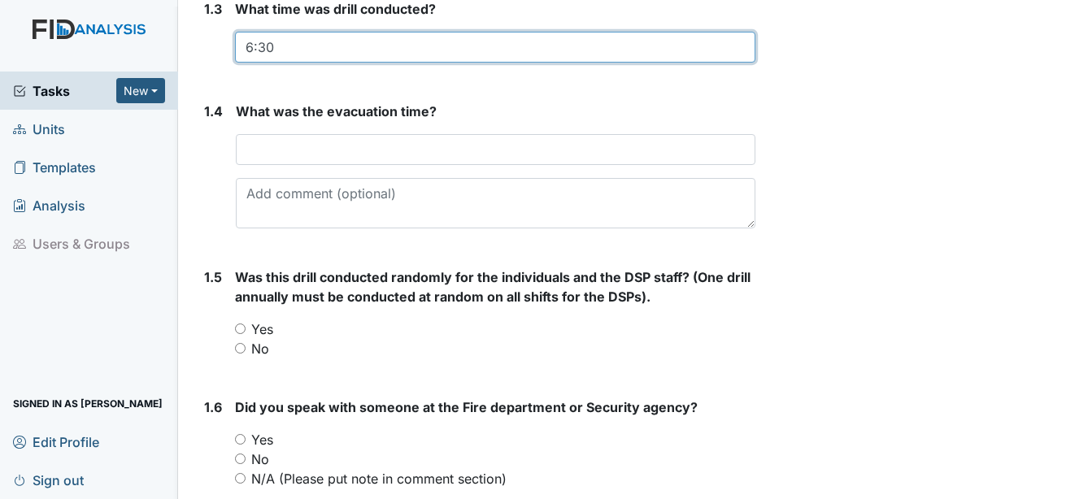
type input "6:30"
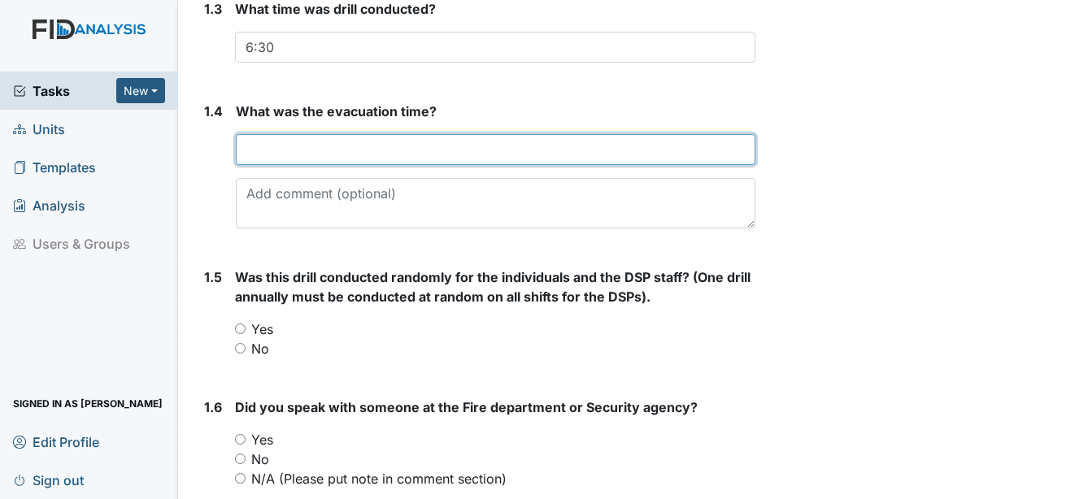
click at [290, 140] on input "text" at bounding box center [496, 149] width 520 height 31
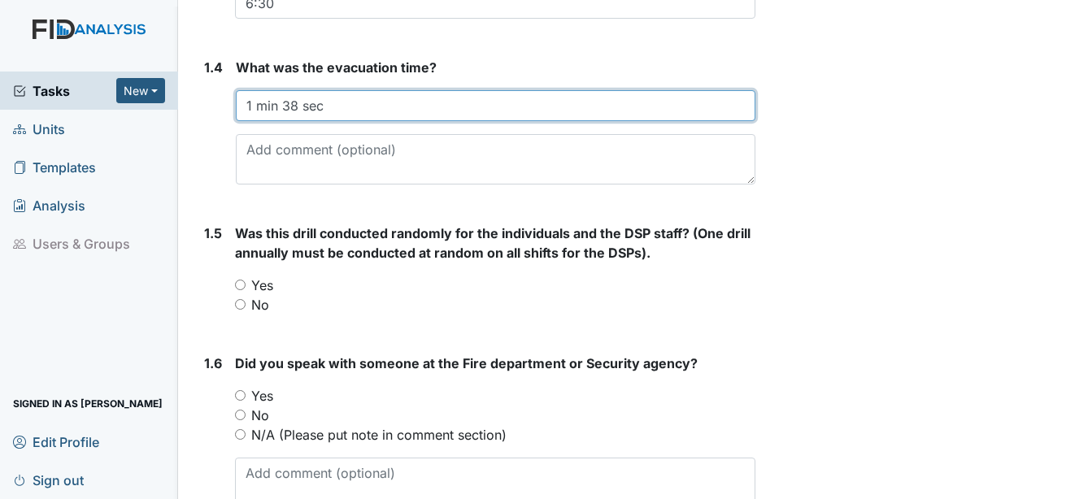
scroll to position [651, 0]
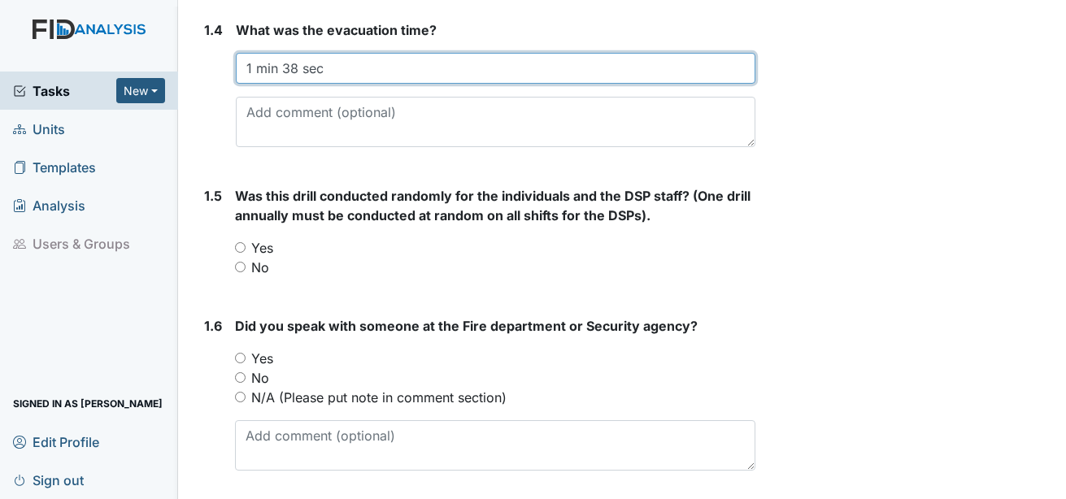
type input "1 min 38 sec"
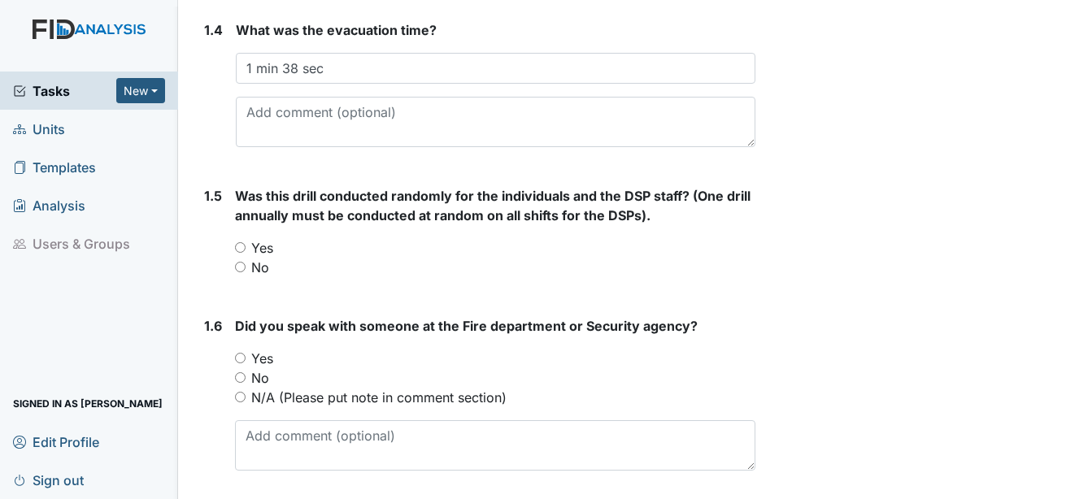
click at [263, 238] on label "Yes" at bounding box center [262, 248] width 22 height 20
click at [246, 242] on input "Yes" at bounding box center [240, 247] width 11 height 11
radio input "true"
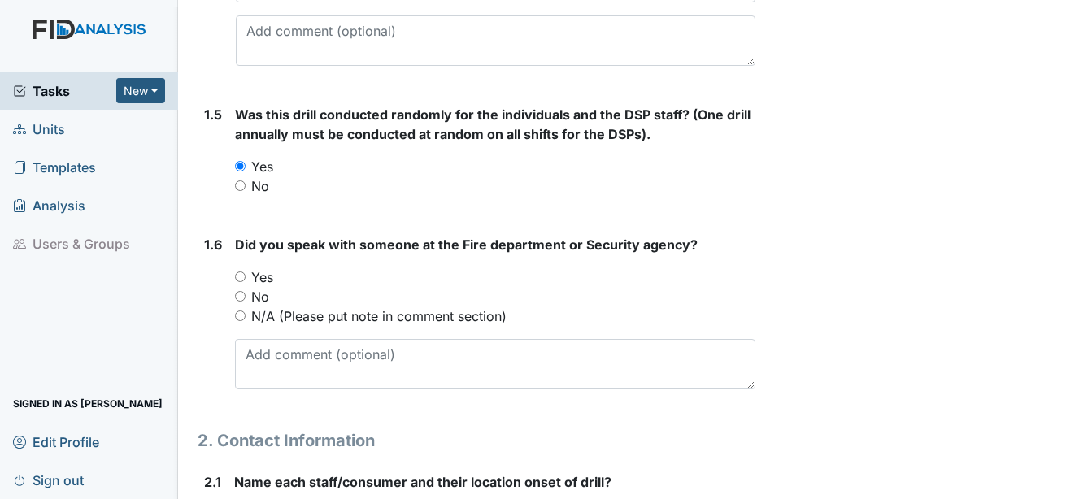
click at [255, 268] on label "Yes" at bounding box center [262, 278] width 22 height 20
click at [246, 272] on input "Yes" at bounding box center [240, 277] width 11 height 11
radio input "true"
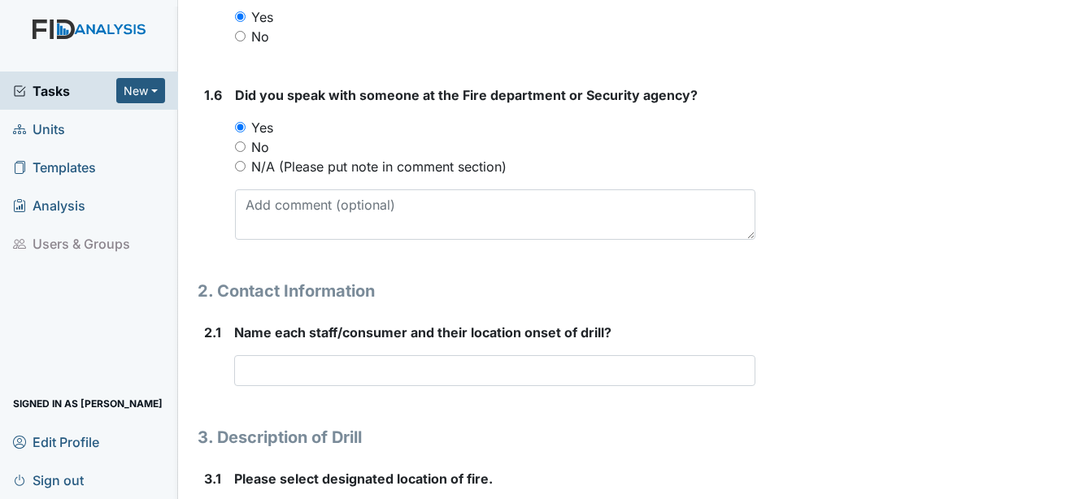
scroll to position [976, 0]
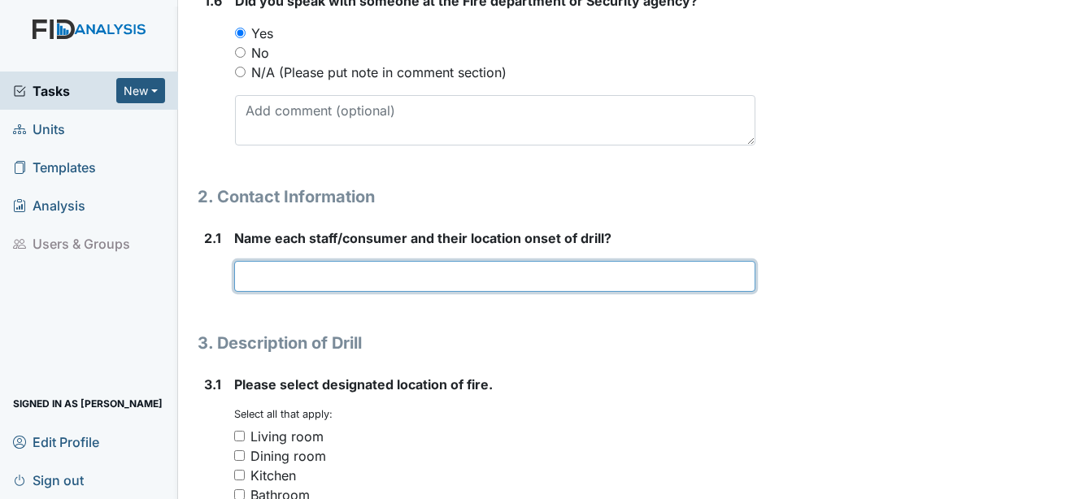
click at [261, 270] on input "text" at bounding box center [494, 276] width 521 height 31
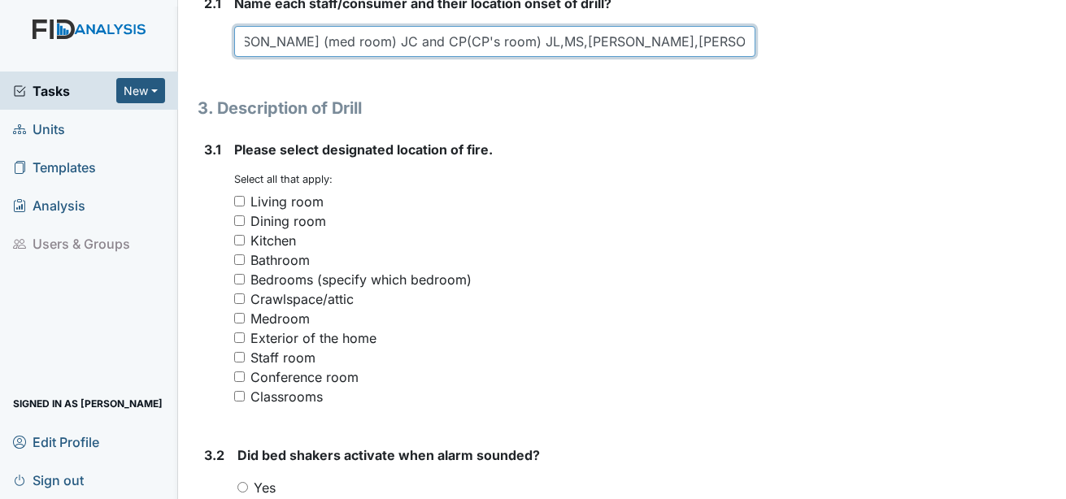
scroll to position [1220, 0]
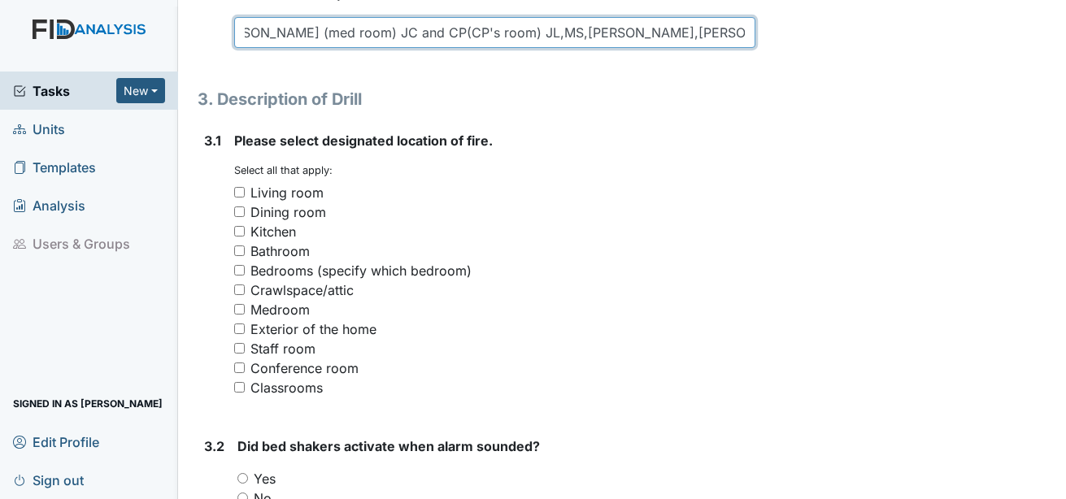
type input "Dedrick, Demetris (med room) JC and CP(CP's room) JL,MS,JD,SJ and JP (bedroom)"
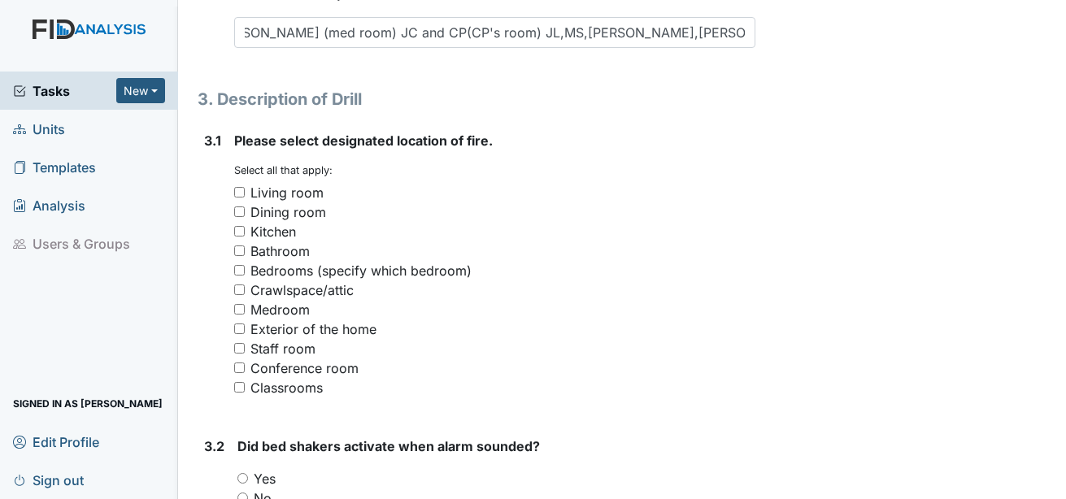
scroll to position [0, 0]
click at [278, 222] on div "Kitchen" at bounding box center [273, 232] width 46 height 20
click at [245, 226] on input "Kitchen" at bounding box center [239, 231] width 11 height 11
checkbox input "true"
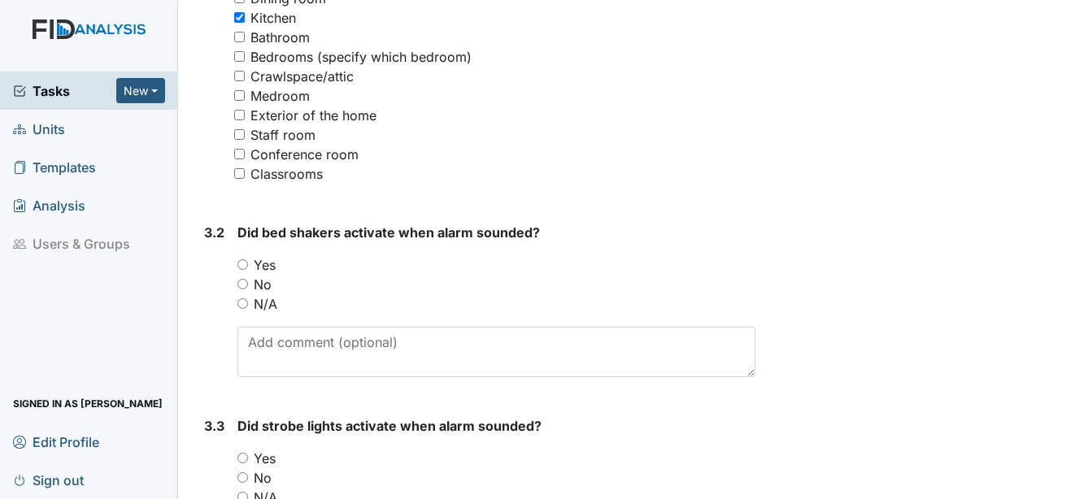
scroll to position [1464, 0]
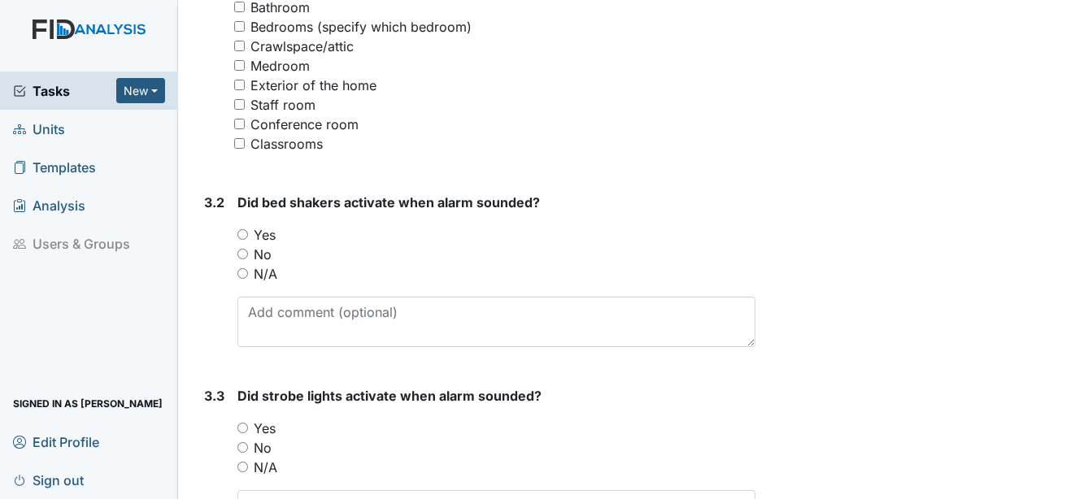
click at [268, 264] on label "N/A" at bounding box center [266, 274] width 24 height 20
click at [248, 268] on input "N/A" at bounding box center [242, 273] width 11 height 11
radio input "true"
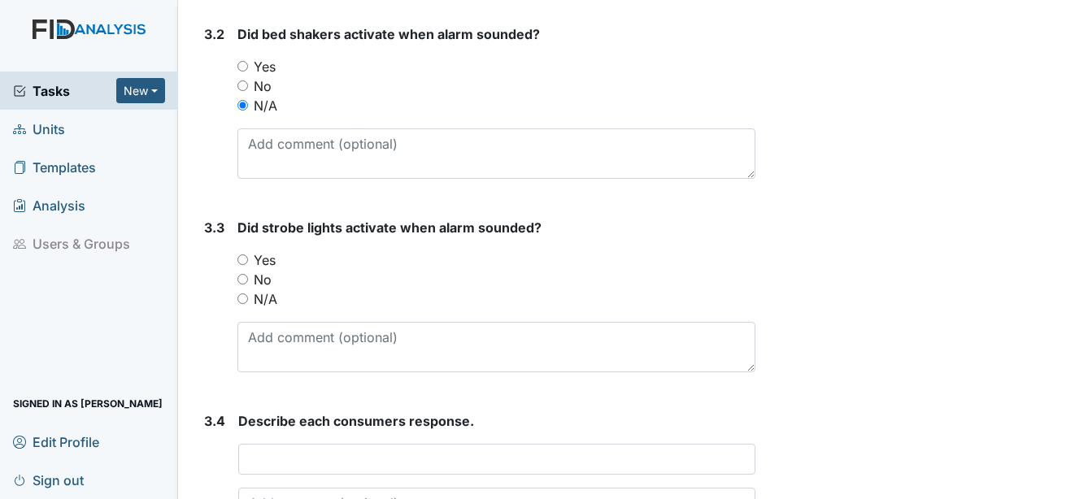
scroll to position [1708, 0]
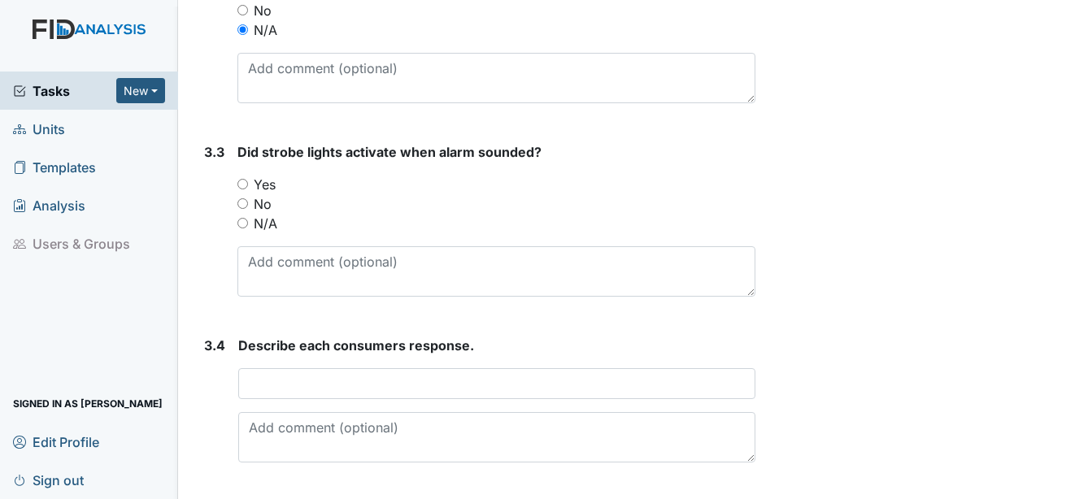
click at [263, 175] on label "Yes" at bounding box center [265, 185] width 22 height 20
click at [248, 179] on input "Yes" at bounding box center [242, 184] width 11 height 11
radio input "true"
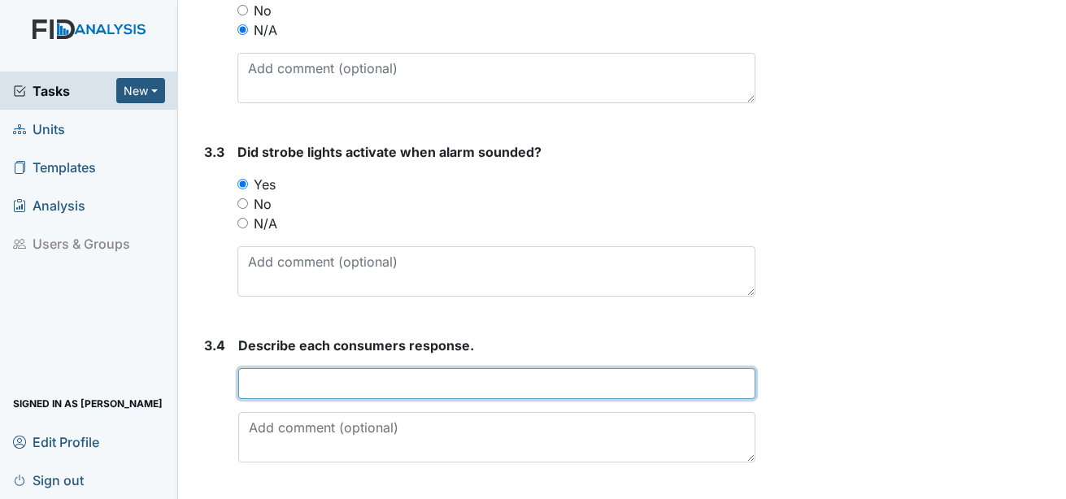
click at [303, 368] on input "text" at bounding box center [496, 383] width 517 height 31
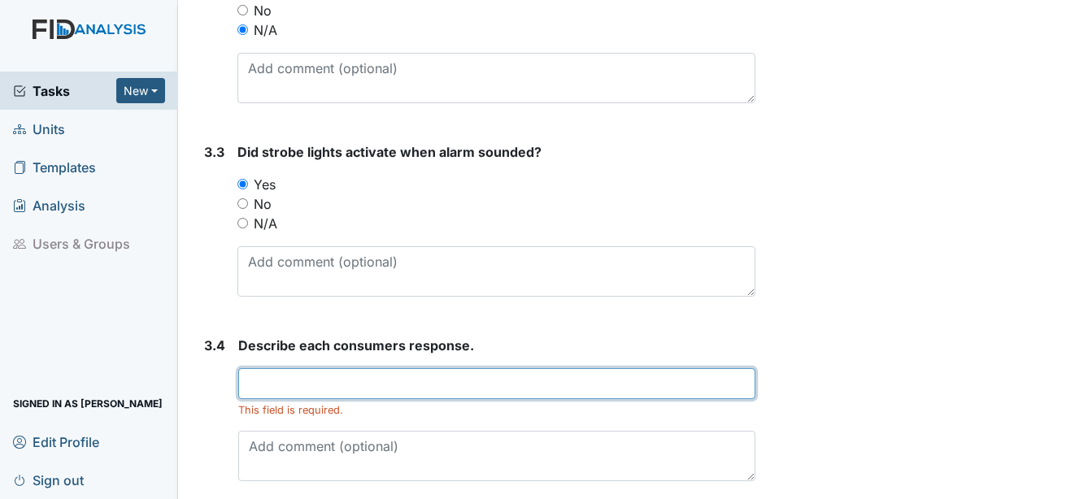
click at [398, 368] on input "text" at bounding box center [496, 383] width 517 height 31
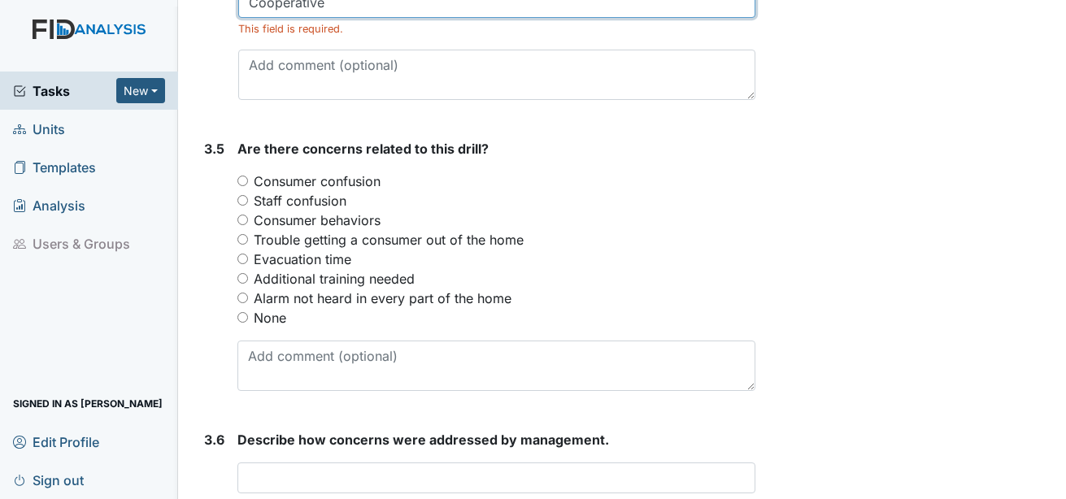
scroll to position [2114, 0]
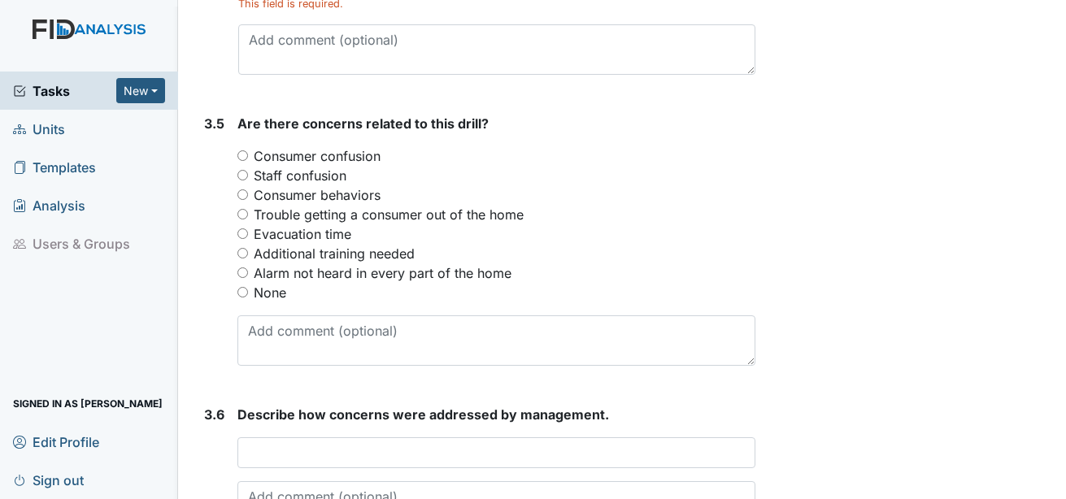
type input "Cooperative"
click at [268, 283] on label "None" at bounding box center [270, 293] width 33 height 20
click at [248, 287] on input "None" at bounding box center [242, 292] width 11 height 11
radio input "true"
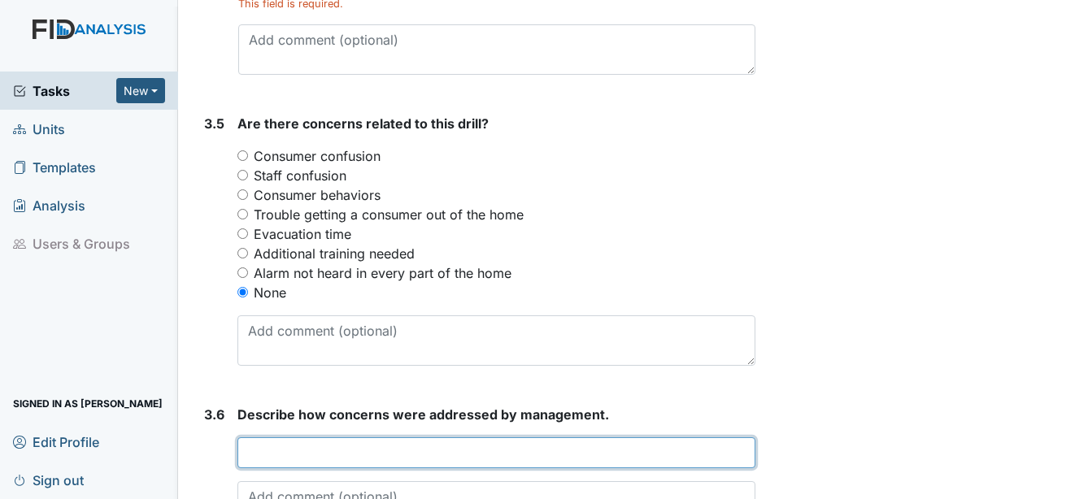
click at [317, 437] on input "text" at bounding box center [496, 452] width 518 height 31
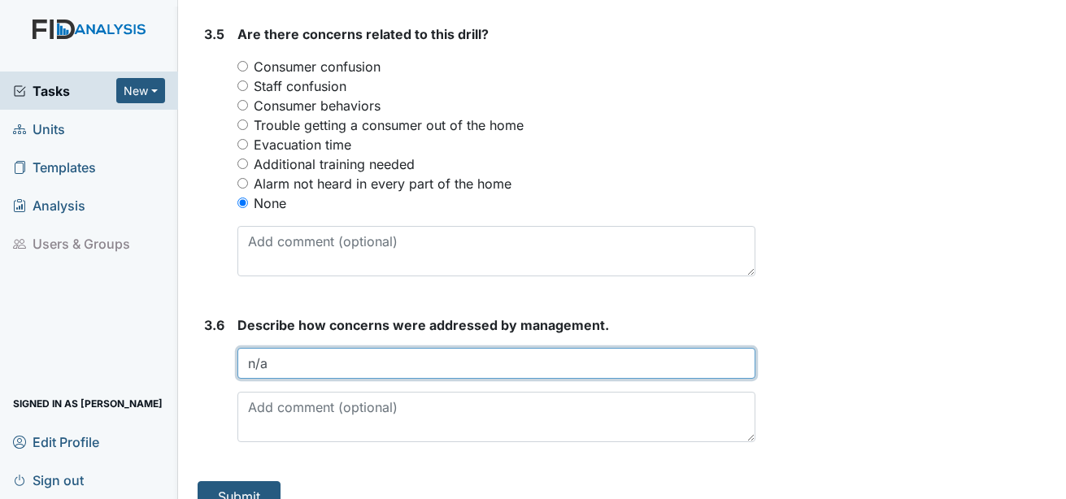
scroll to position [2210, 0]
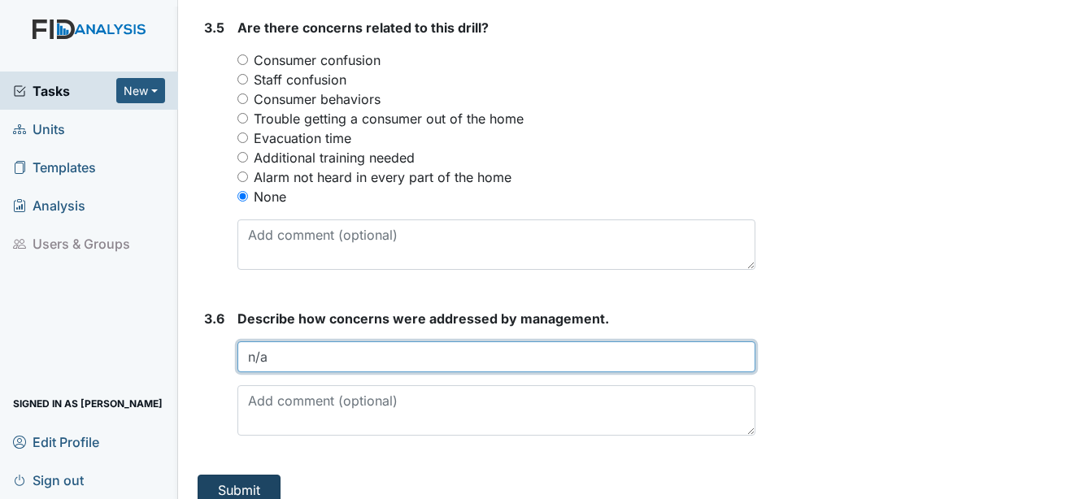
type input "n/a"
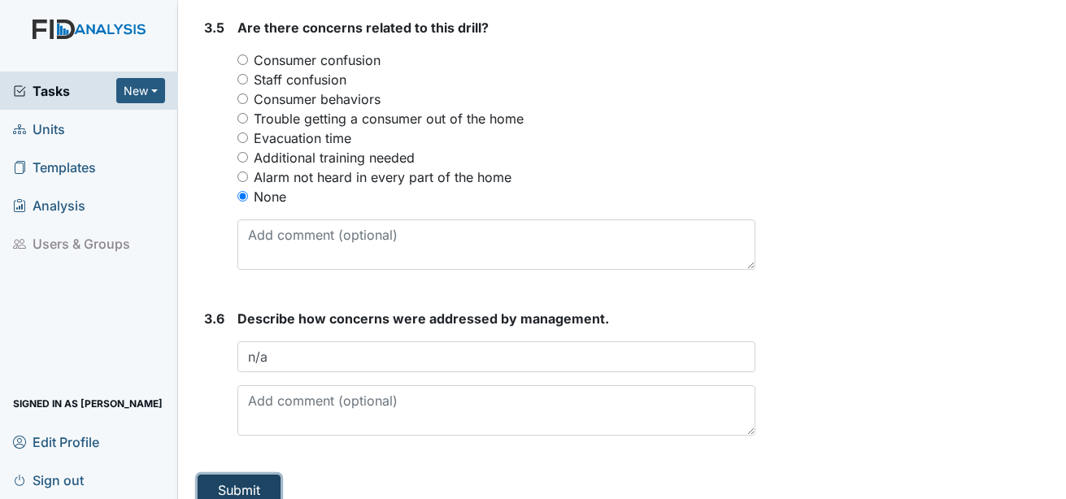
click at [257, 475] on button "Submit" at bounding box center [239, 490] width 83 height 31
